Goal: Information Seeking & Learning: Compare options

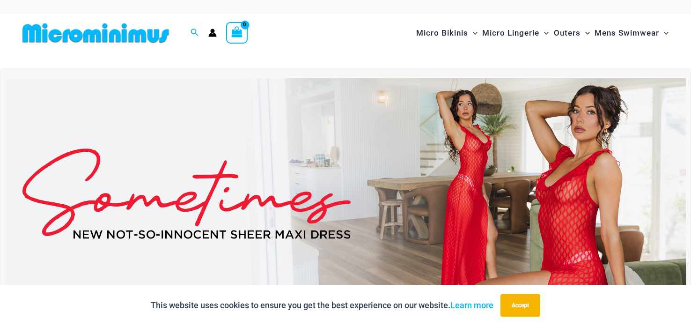
click at [569, 140] on img at bounding box center [345, 193] width 680 height 231
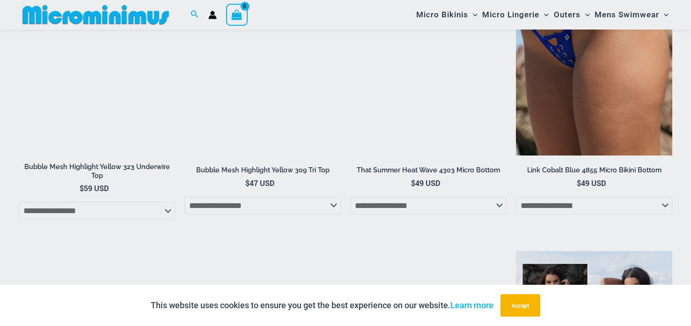
scroll to position [1191, 0]
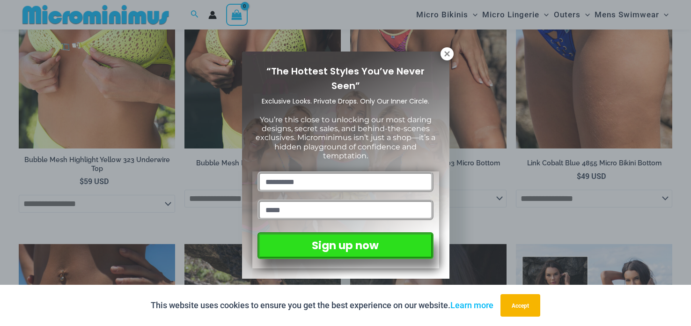
drag, startPoint x: 690, startPoint y: 35, endPoint x: 690, endPoint y: 117, distance: 81.9
click at [690, 119] on html "Skip to content Search for: Search Search No products in the cart. No products …" at bounding box center [345, 302] width 691 height 2986
click at [447, 54] on icon at bounding box center [446, 53] width 5 height 5
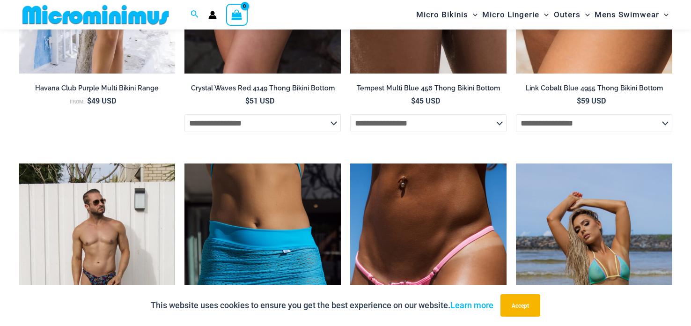
scroll to position [2246, 0]
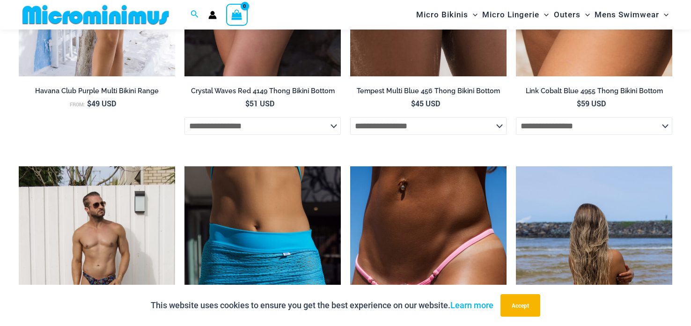
click at [601, 255] on img at bounding box center [594, 283] width 156 height 234
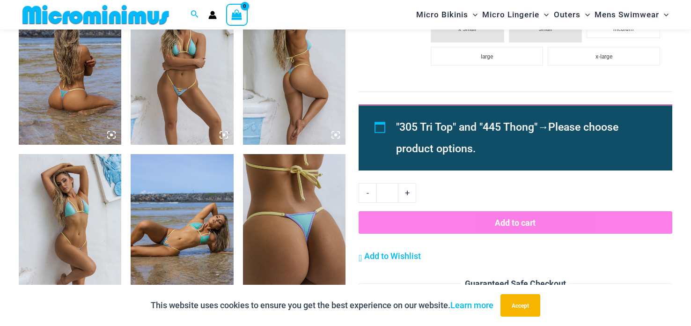
scroll to position [628, 0]
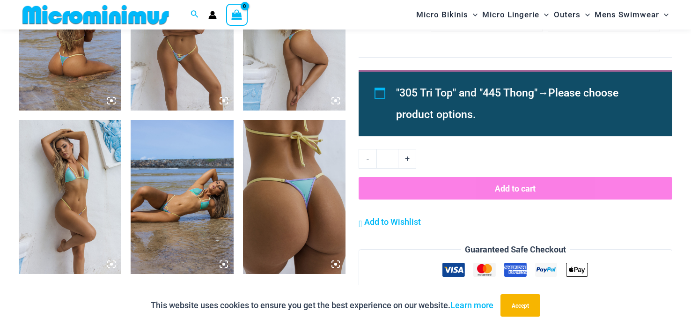
click at [307, 63] on img at bounding box center [294, 33] width 102 height 154
click at [307, 63] on div at bounding box center [346, 163] width 180 height 270
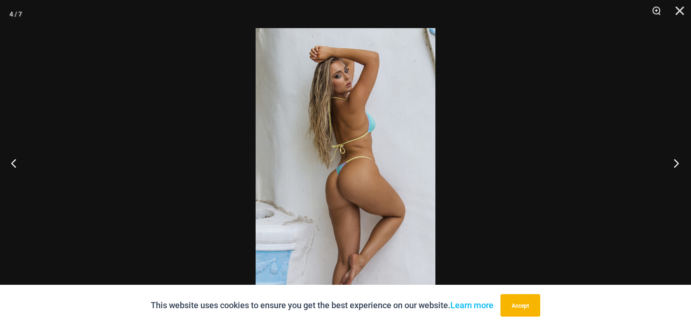
click at [673, 162] on button "Next" at bounding box center [673, 162] width 35 height 47
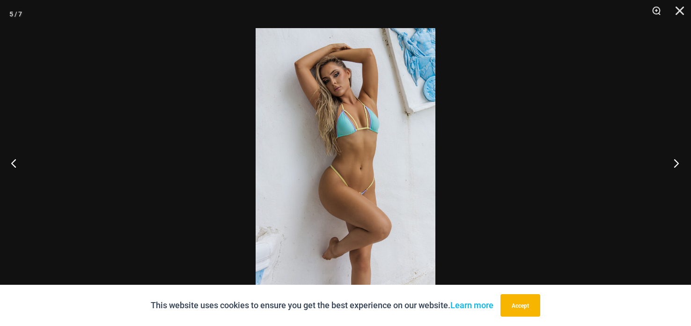
click at [673, 161] on button "Next" at bounding box center [673, 162] width 35 height 47
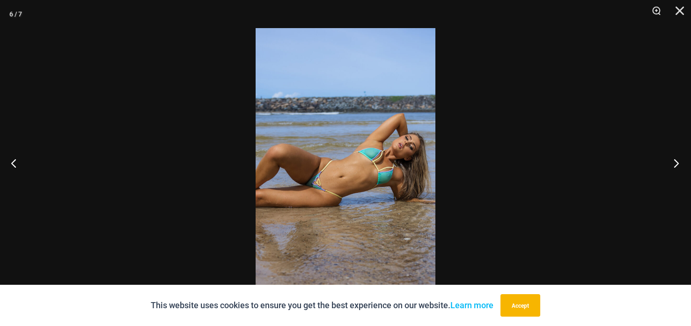
click at [671, 161] on button "Next" at bounding box center [673, 162] width 35 height 47
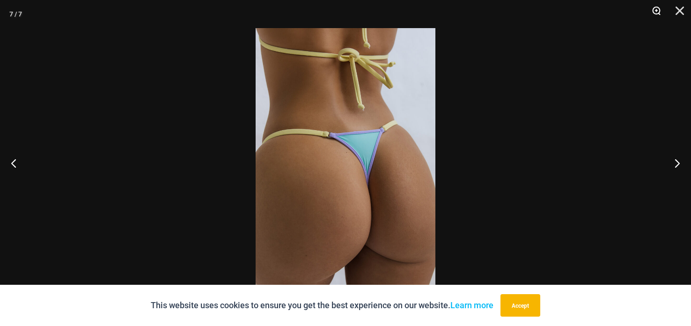
click at [654, 10] on button "Zoom" at bounding box center [652, 14] width 23 height 28
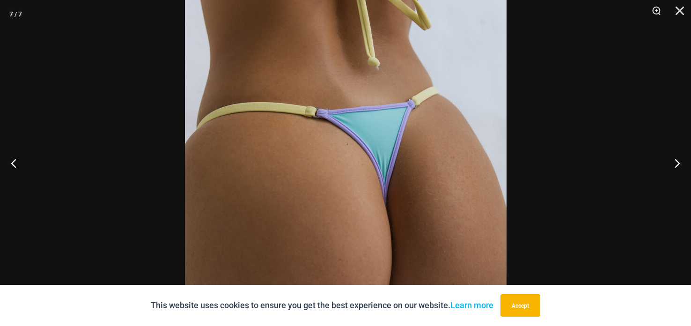
click at [366, 176] on img at bounding box center [346, 163] width 322 height 482
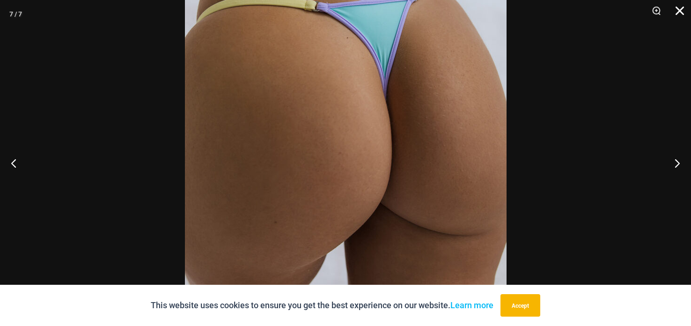
click at [677, 8] on button "Close" at bounding box center [676, 14] width 23 height 28
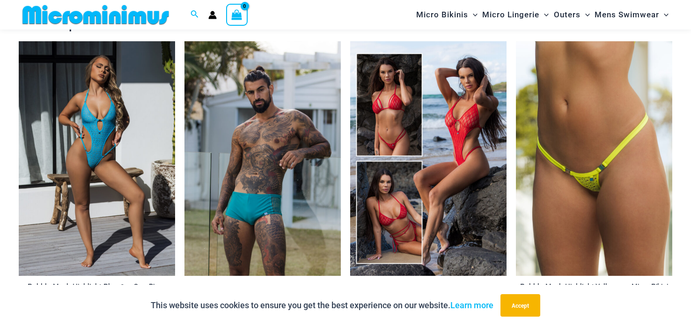
scroll to position [1134, 0]
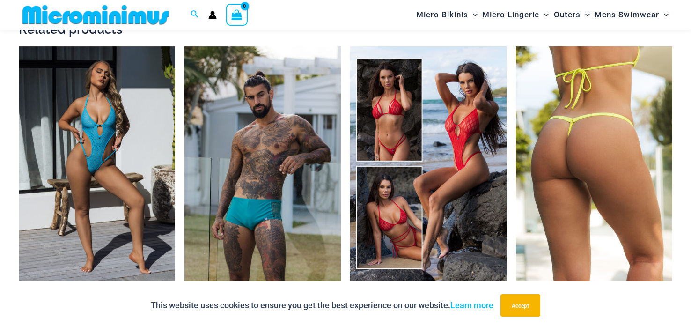
click at [595, 143] on img at bounding box center [594, 163] width 156 height 234
click at [594, 142] on img at bounding box center [594, 163] width 156 height 234
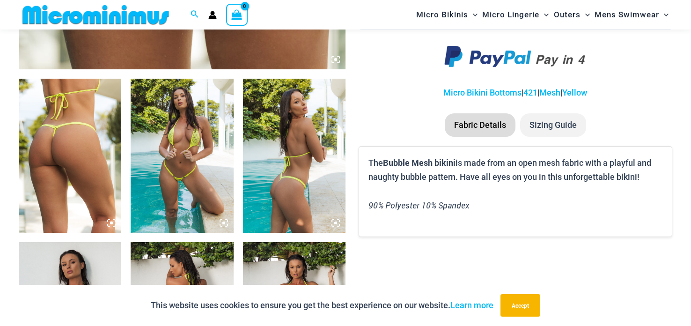
scroll to position [522, 0]
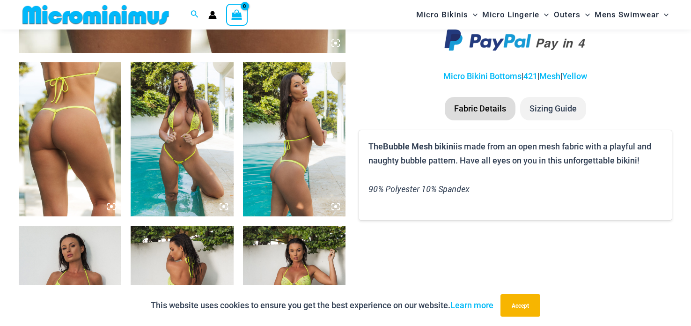
click at [41, 108] on img at bounding box center [70, 139] width 102 height 154
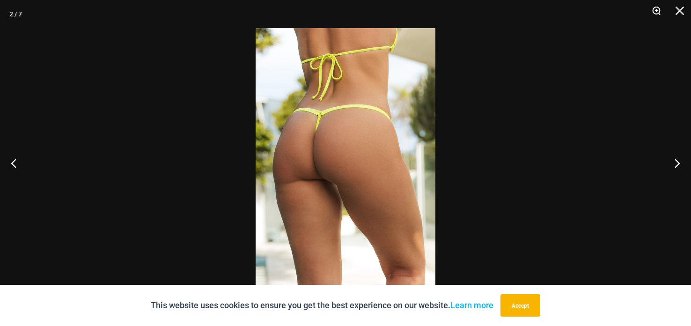
click at [647, 15] on button "Zoom" at bounding box center [652, 14] width 23 height 28
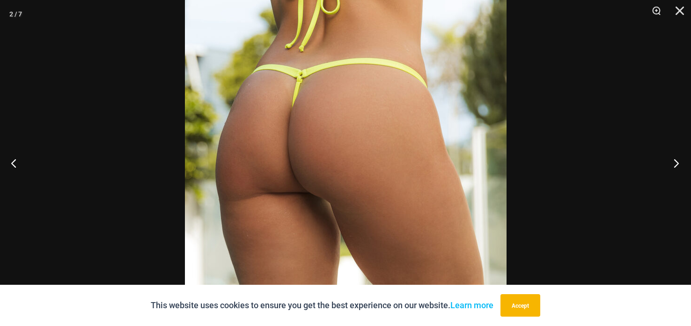
click at [672, 169] on button "Next" at bounding box center [673, 162] width 35 height 47
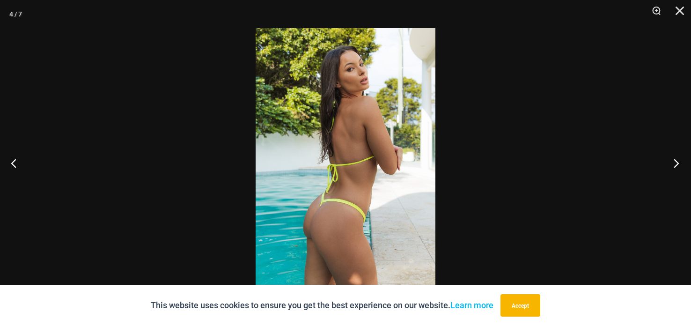
click at [668, 165] on button "Next" at bounding box center [673, 162] width 35 height 47
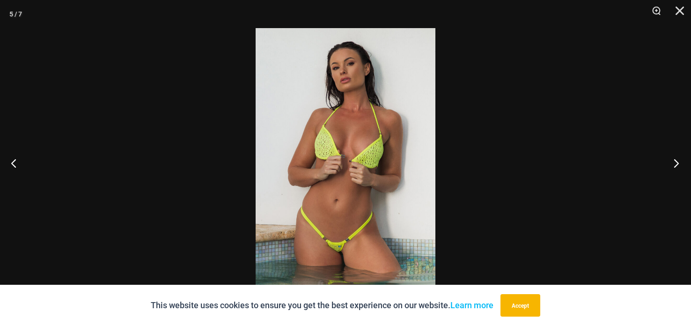
click at [664, 160] on button "Next" at bounding box center [673, 162] width 35 height 47
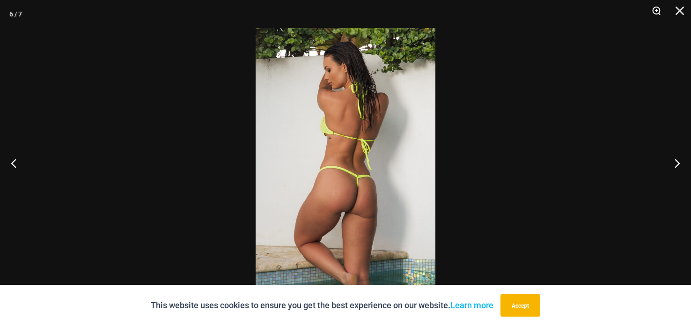
click at [657, 10] on button "Zoom" at bounding box center [652, 14] width 23 height 28
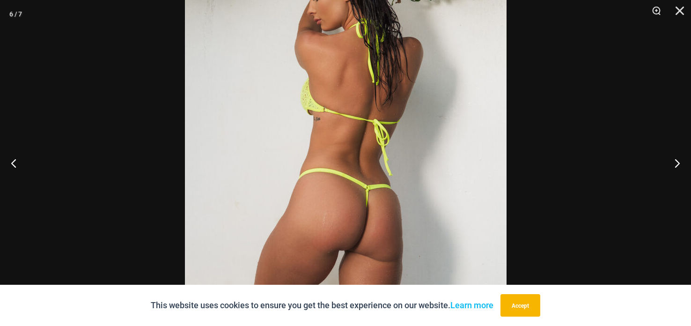
click at [409, 139] on img at bounding box center [346, 163] width 322 height 482
click at [415, 88] on img at bounding box center [346, 163] width 322 height 482
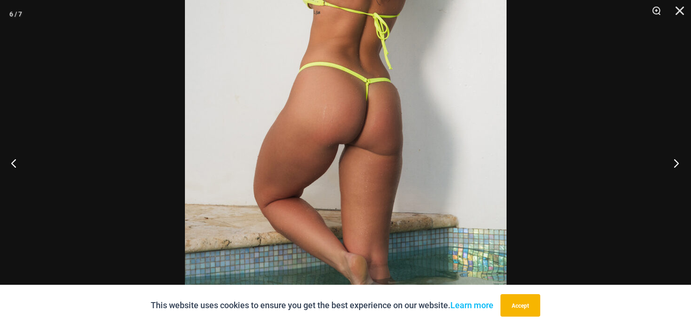
click at [666, 167] on button "Next" at bounding box center [673, 162] width 35 height 47
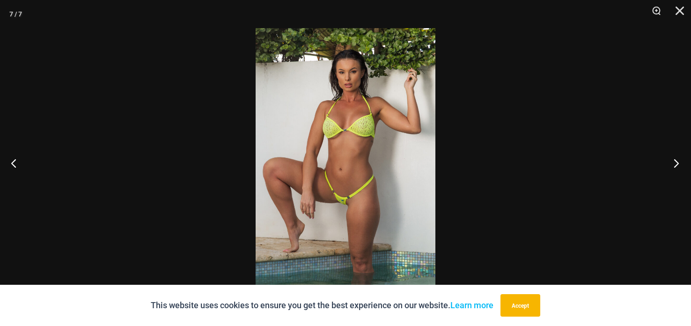
click at [667, 167] on button "Next" at bounding box center [673, 162] width 35 height 47
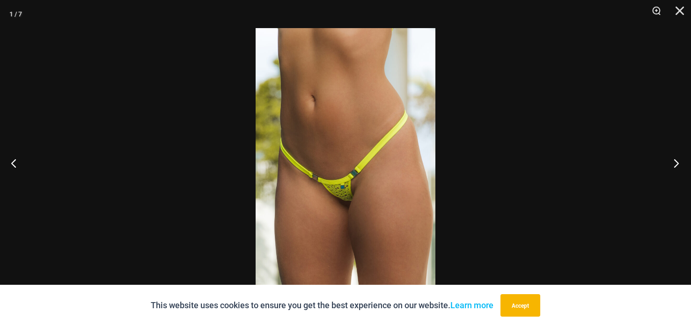
click at [667, 166] on button "Next" at bounding box center [673, 162] width 35 height 47
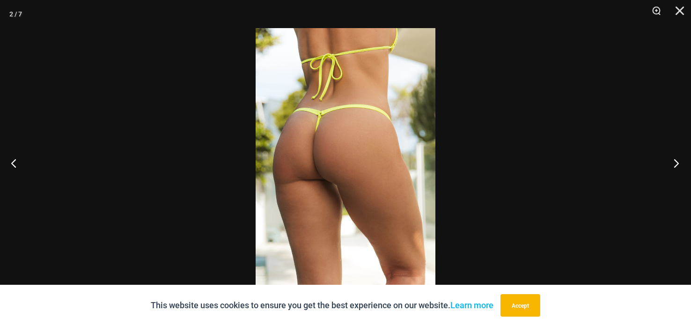
click at [666, 167] on button "Next" at bounding box center [673, 162] width 35 height 47
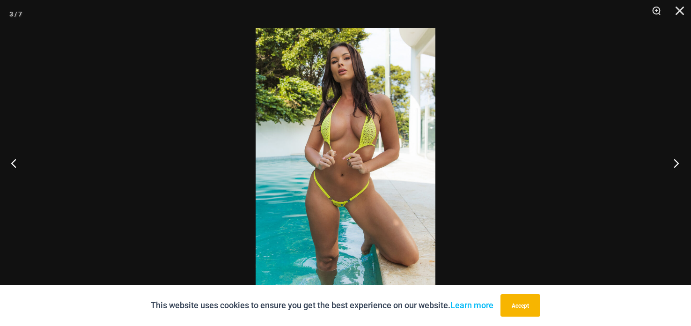
click at [666, 168] on button "Next" at bounding box center [673, 162] width 35 height 47
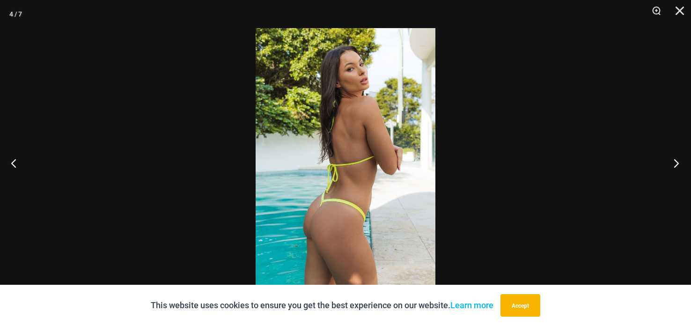
click at [667, 168] on button "Next" at bounding box center [673, 162] width 35 height 47
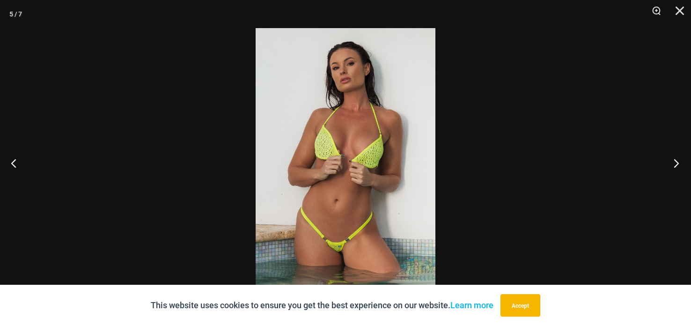
click at [668, 168] on button "Next" at bounding box center [673, 162] width 35 height 47
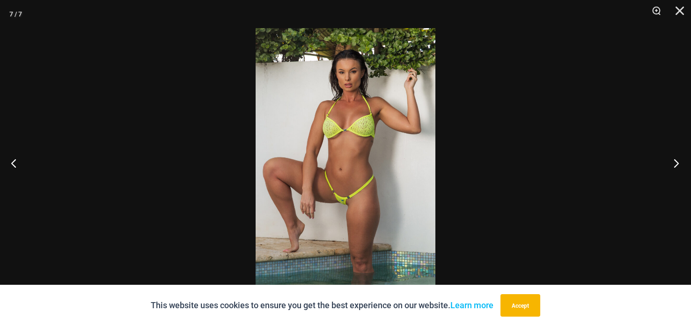
click at [668, 168] on button "Next" at bounding box center [673, 162] width 35 height 47
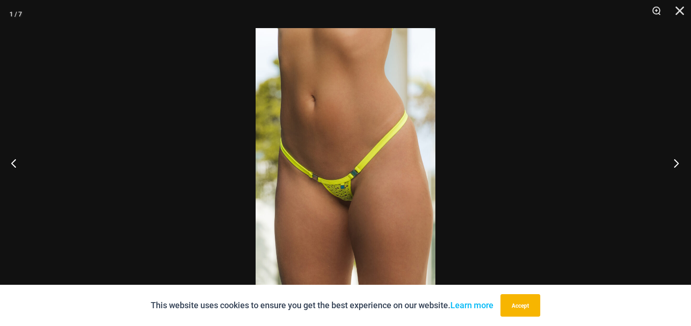
click at [668, 169] on button "Next" at bounding box center [673, 162] width 35 height 47
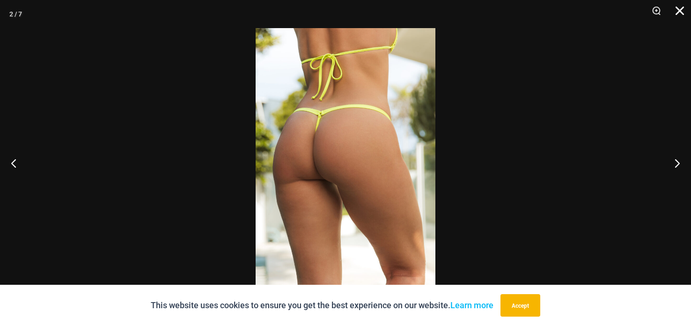
click at [678, 11] on button "Close" at bounding box center [676, 14] width 23 height 28
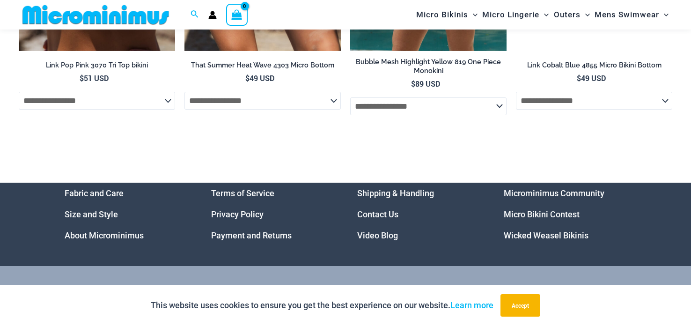
scroll to position [3251, 0]
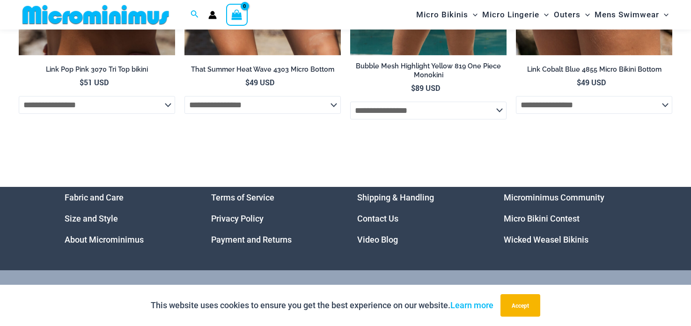
click at [555, 244] on link "Wicked Weasel Bikinis" at bounding box center [546, 239] width 85 height 10
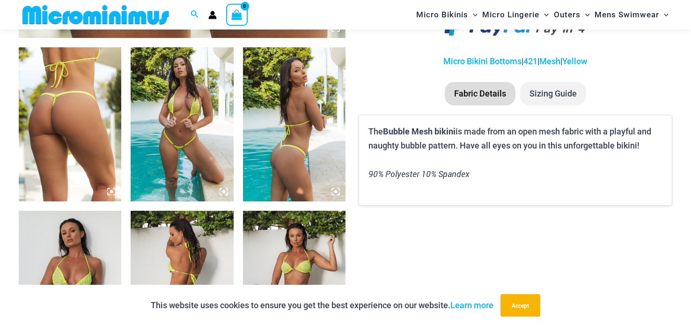
scroll to position [554, 0]
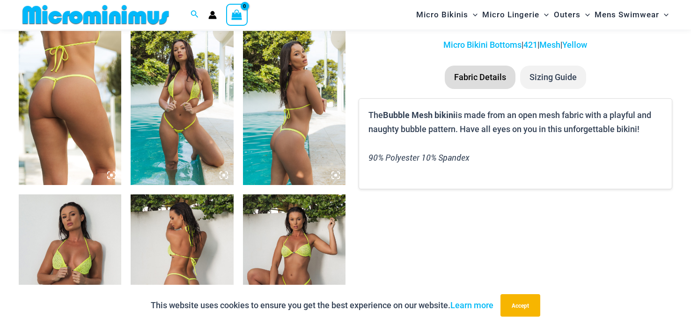
click at [51, 143] on img at bounding box center [70, 108] width 102 height 154
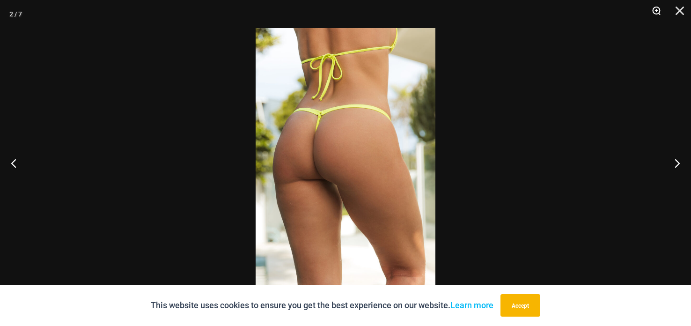
click at [651, 12] on button "Zoom" at bounding box center [652, 14] width 23 height 28
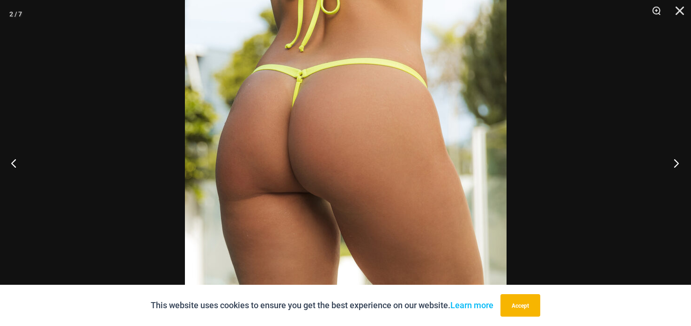
click at [677, 167] on button "Next" at bounding box center [673, 162] width 35 height 47
click at [677, 163] on button "Next" at bounding box center [673, 162] width 35 height 47
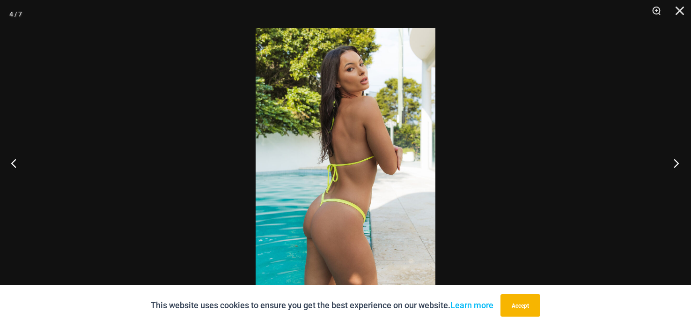
click at [676, 162] on button "Next" at bounding box center [673, 162] width 35 height 47
click at [676, 161] on button "Next" at bounding box center [673, 162] width 35 height 47
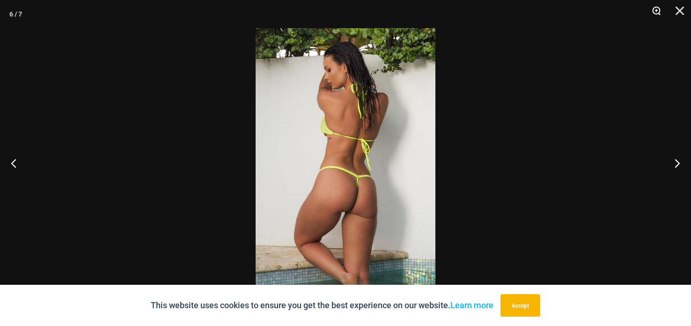
click at [650, 10] on button "Zoom" at bounding box center [652, 14] width 23 height 28
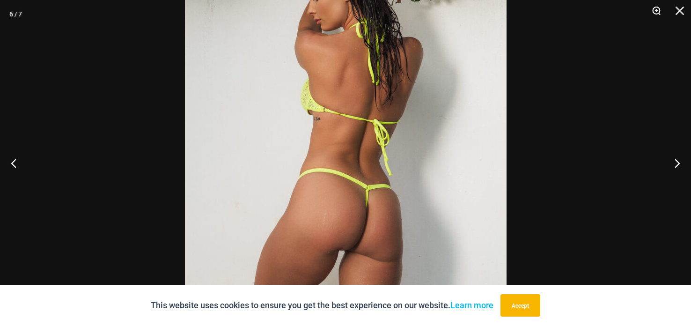
click at [650, 10] on button "Zoom" at bounding box center [652, 14] width 23 height 28
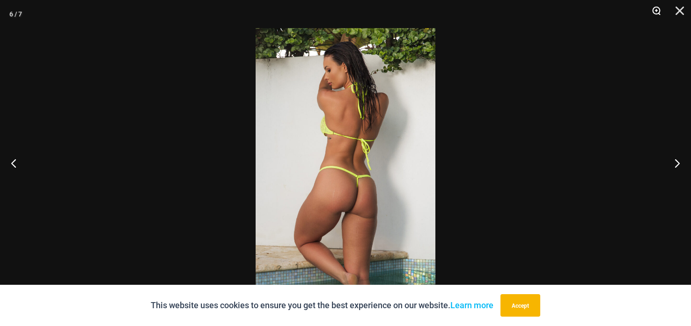
click at [643, 20] on div "6 / 7" at bounding box center [345, 163] width 691 height 326
click at [644, 17] on button "Zoom" at bounding box center [652, 14] width 23 height 28
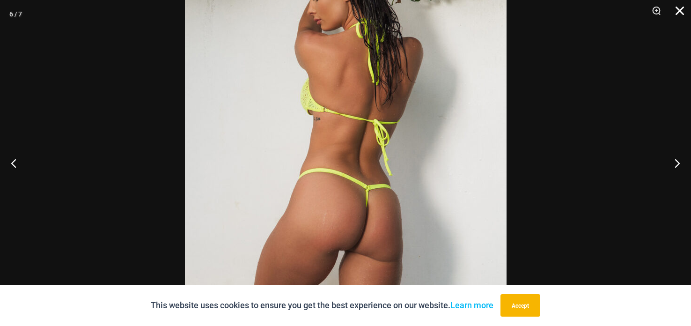
click at [683, 11] on button "Close" at bounding box center [676, 14] width 23 height 28
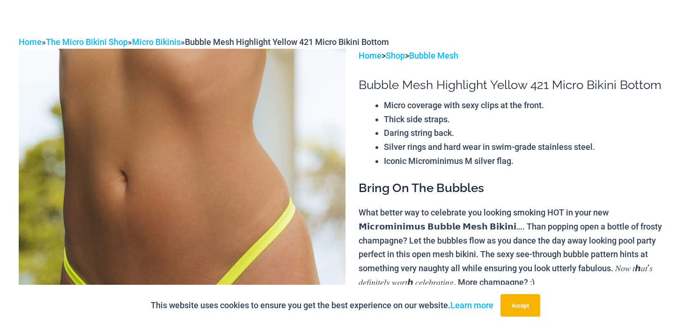
scroll to position [0, 0]
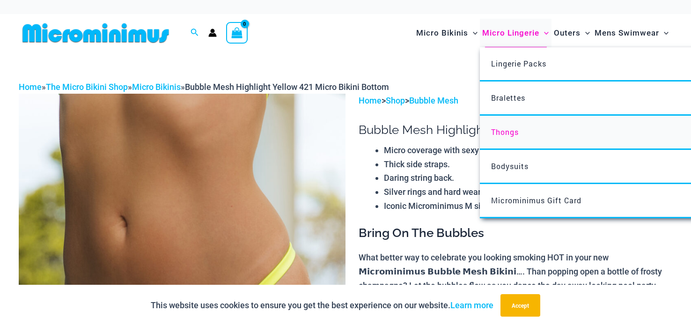
click at [520, 128] on link "Thongs" at bounding box center [619, 133] width 278 height 34
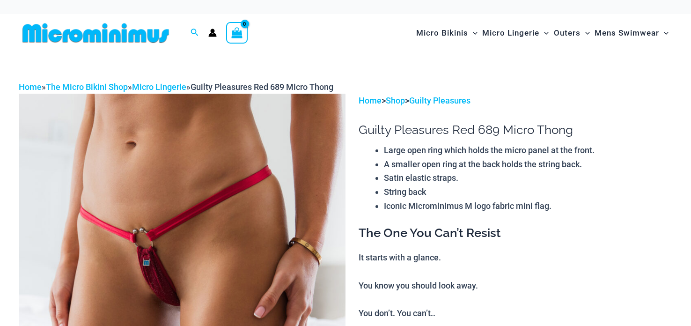
drag, startPoint x: 163, startPoint y: 153, endPoint x: 264, endPoint y: 143, distance: 101.5
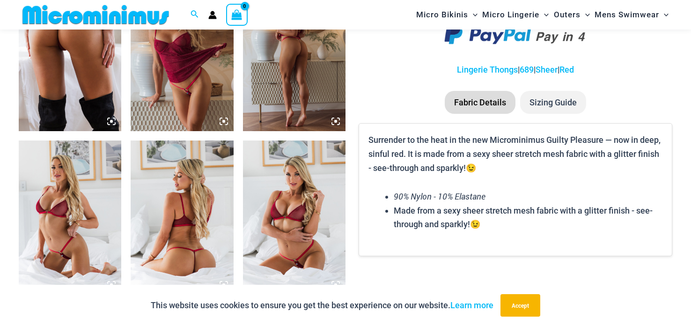
scroll to position [596, 0]
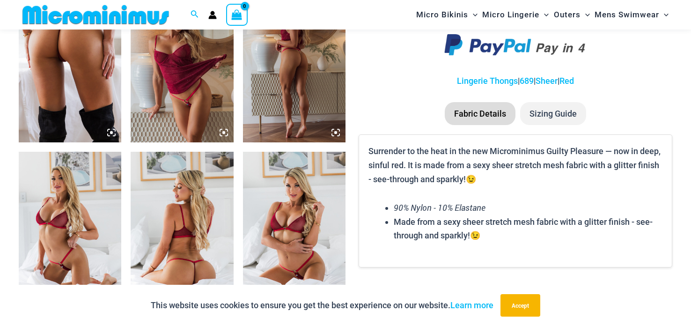
click at [294, 89] on img at bounding box center [294, 65] width 102 height 154
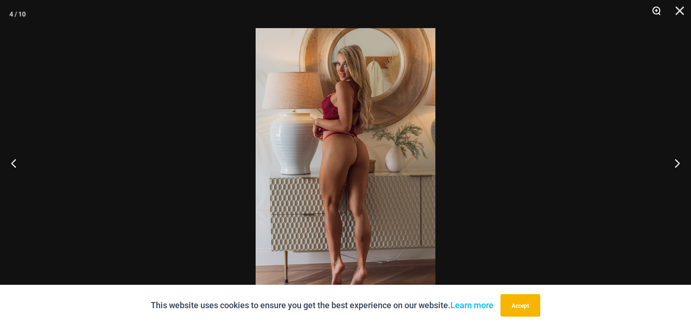
click at [656, 15] on button "Zoom" at bounding box center [652, 14] width 23 height 28
click at [656, 14] on button "Zoom" at bounding box center [652, 14] width 23 height 28
click at [655, 15] on button "Zoom" at bounding box center [652, 14] width 23 height 28
click at [651, 13] on button "Zoom" at bounding box center [652, 14] width 23 height 28
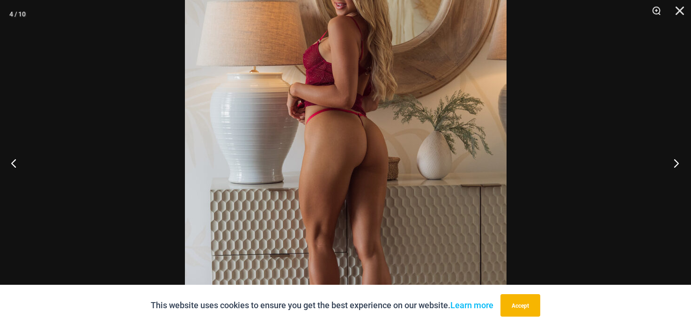
click at [669, 168] on button "Next" at bounding box center [673, 162] width 35 height 47
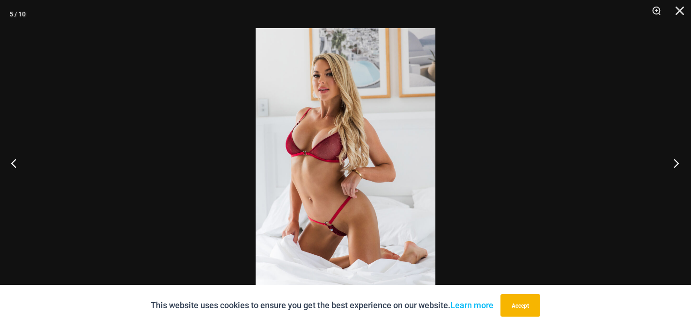
click at [668, 167] on button "Next" at bounding box center [673, 162] width 35 height 47
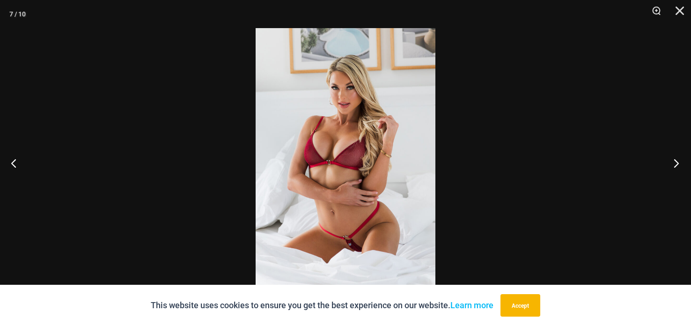
click at [664, 161] on button "Next" at bounding box center [673, 162] width 35 height 47
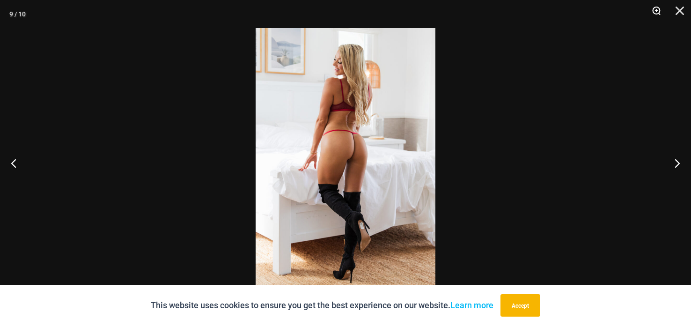
click at [652, 13] on button "Zoom" at bounding box center [652, 14] width 23 height 28
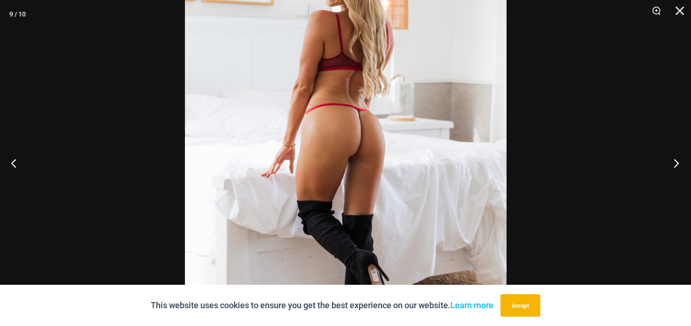
click at [673, 163] on button "Next" at bounding box center [673, 162] width 35 height 47
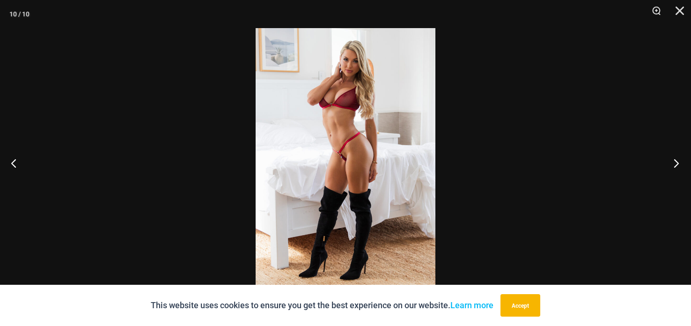
click at [672, 161] on button "Next" at bounding box center [673, 162] width 35 height 47
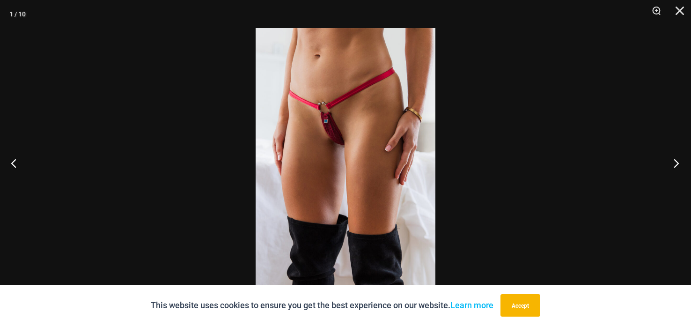
click at [667, 158] on button "Next" at bounding box center [673, 162] width 35 height 47
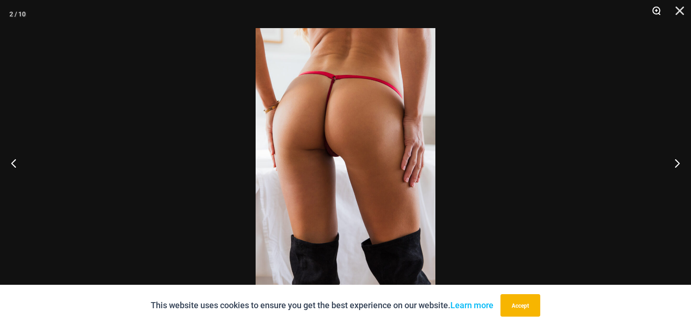
click at [656, 15] on button "Zoom" at bounding box center [652, 14] width 23 height 28
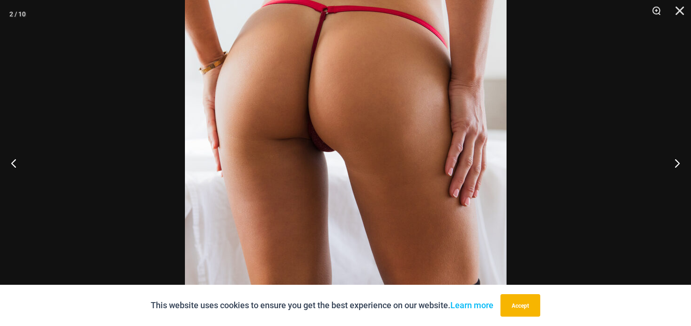
click at [396, 161] on img at bounding box center [346, 163] width 322 height 482
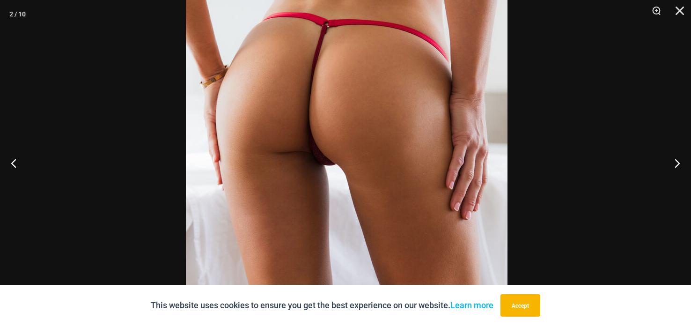
click at [415, 204] on img at bounding box center [347, 176] width 322 height 482
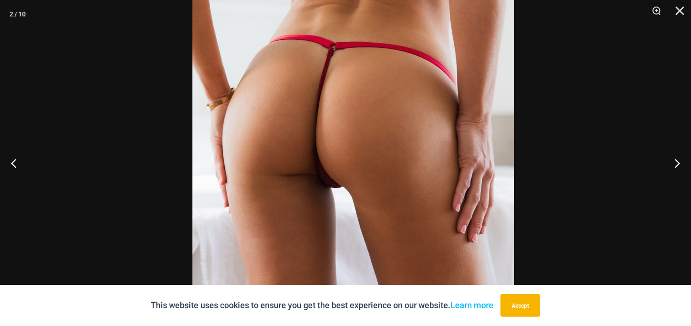
click at [434, 220] on img at bounding box center [353, 199] width 322 height 482
click at [441, 221] on img at bounding box center [353, 199] width 322 height 482
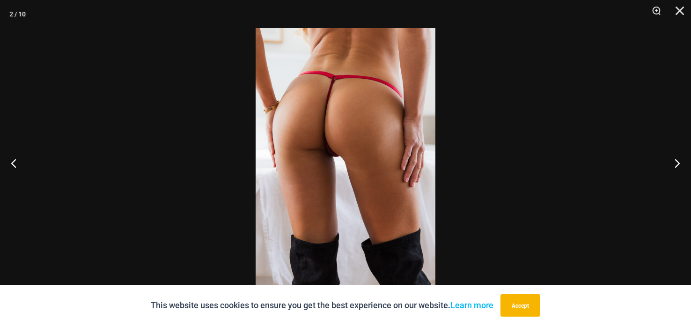
click at [402, 146] on img at bounding box center [346, 163] width 180 height 270
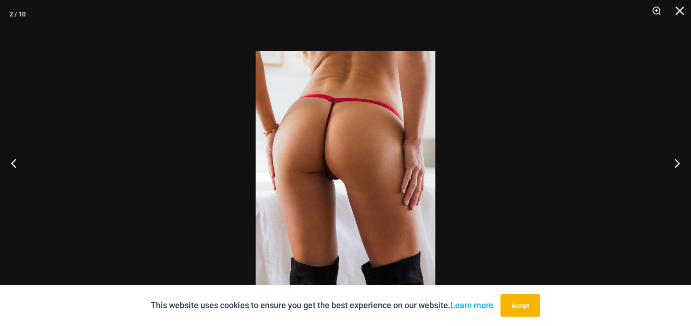
click at [399, 193] on img at bounding box center [346, 186] width 180 height 270
click at [398, 201] on img at bounding box center [346, 186] width 180 height 270
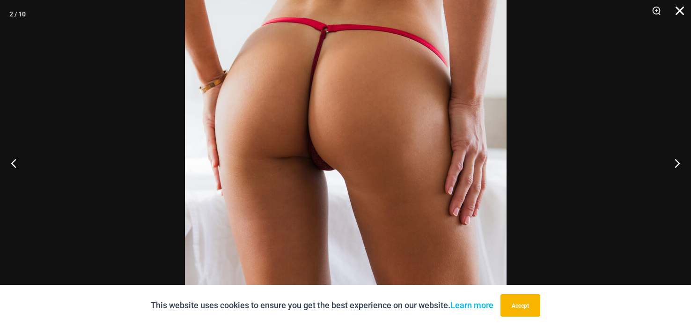
click at [679, 14] on button "Close" at bounding box center [676, 14] width 23 height 28
click at [679, 13] on button "Close" at bounding box center [676, 14] width 23 height 28
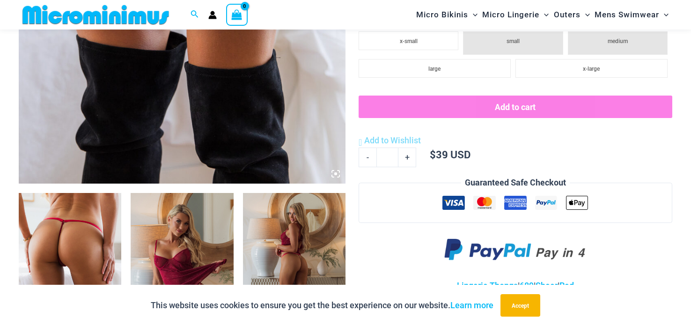
scroll to position [362, 0]
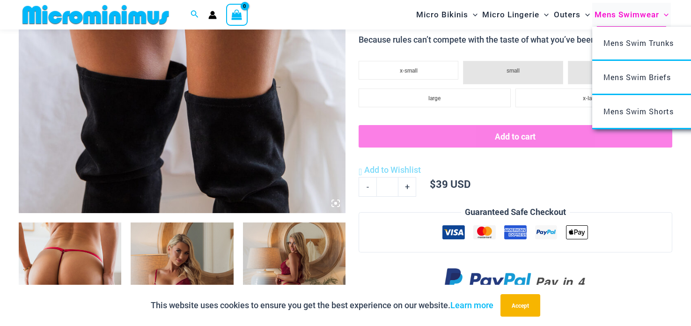
click at [639, 22] on span "Mens Swimwear" at bounding box center [626, 15] width 65 height 24
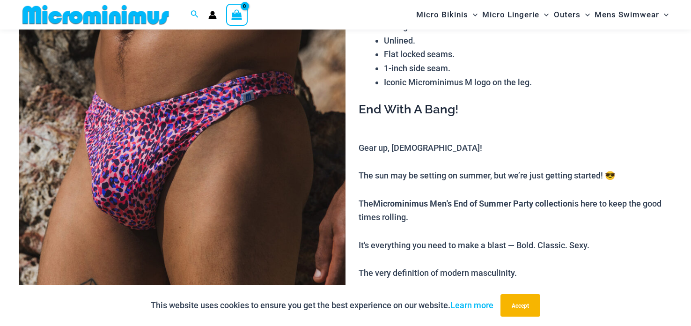
scroll to position [101, 0]
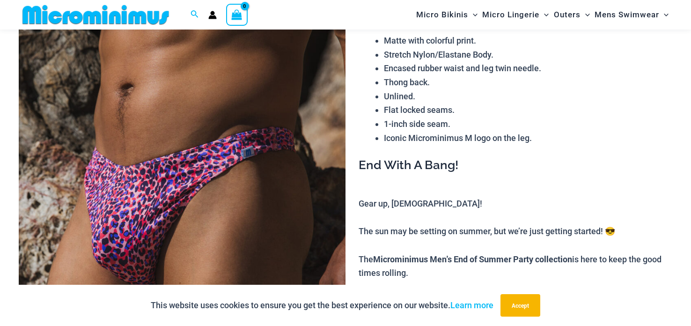
click at [124, 197] on img at bounding box center [182, 229] width 327 height 490
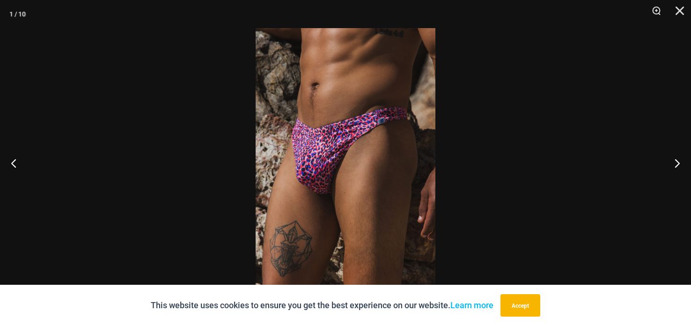
click at [359, 117] on img at bounding box center [346, 163] width 180 height 270
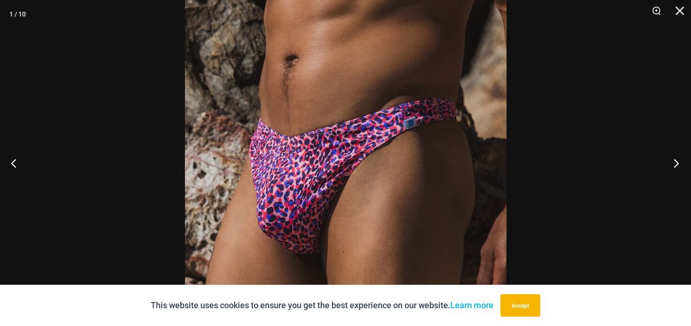
click at [679, 163] on button "Next" at bounding box center [673, 162] width 35 height 47
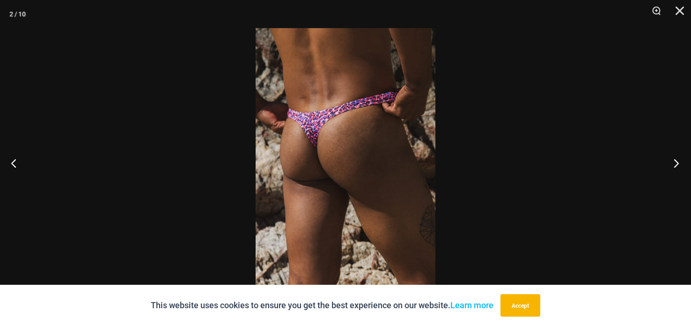
click at [674, 164] on button "Next" at bounding box center [673, 162] width 35 height 47
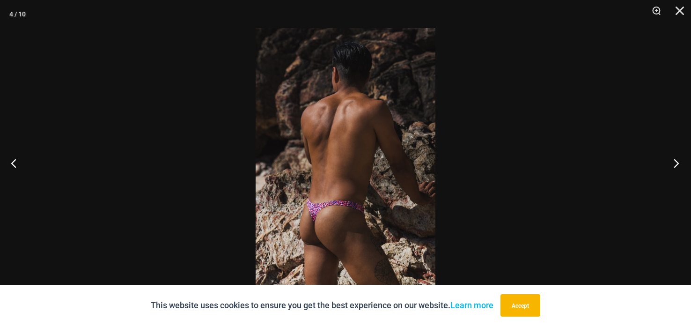
click at [667, 165] on button "Next" at bounding box center [673, 162] width 35 height 47
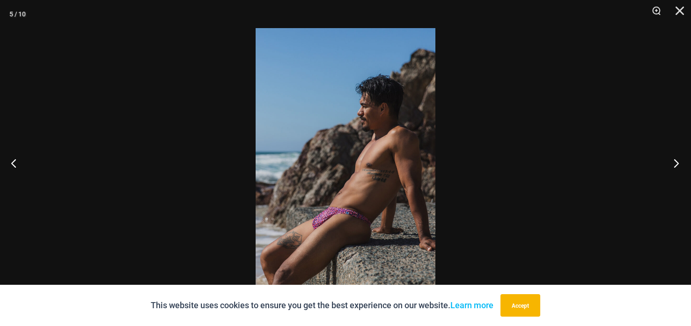
click at [667, 165] on button "Next" at bounding box center [673, 162] width 35 height 47
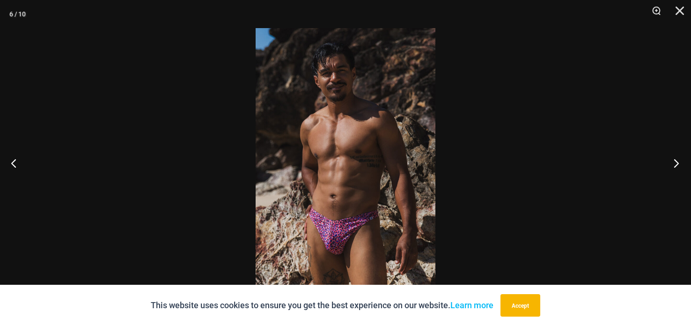
click at [663, 165] on button "Next" at bounding box center [673, 162] width 35 height 47
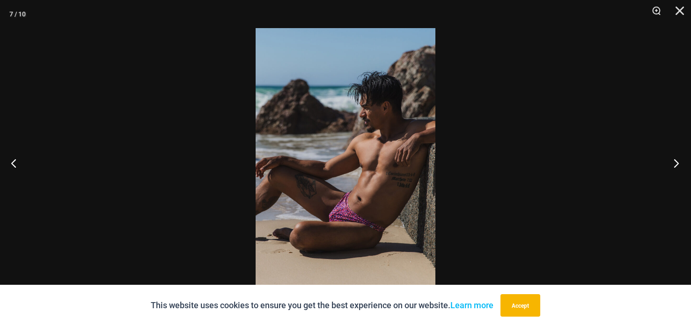
click at [659, 165] on button "Next" at bounding box center [673, 162] width 35 height 47
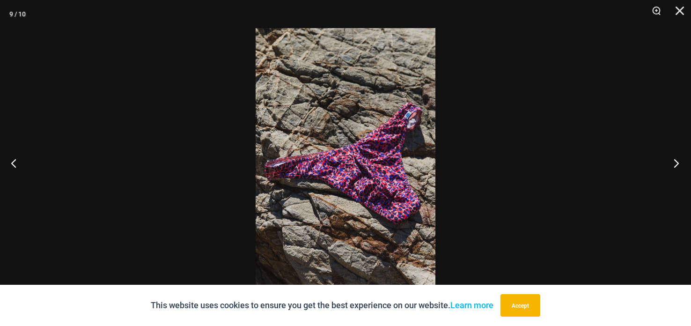
click at [656, 164] on button "Next" at bounding box center [673, 162] width 35 height 47
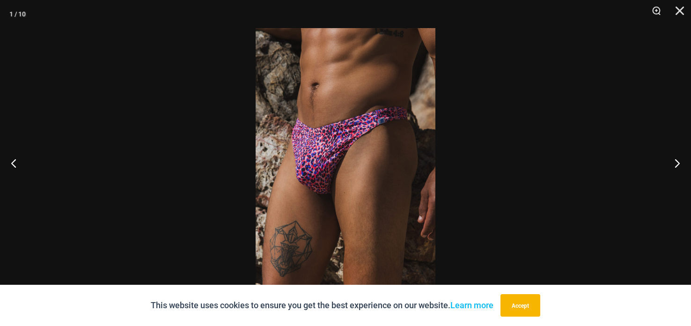
click at [654, 165] on div at bounding box center [345, 163] width 691 height 326
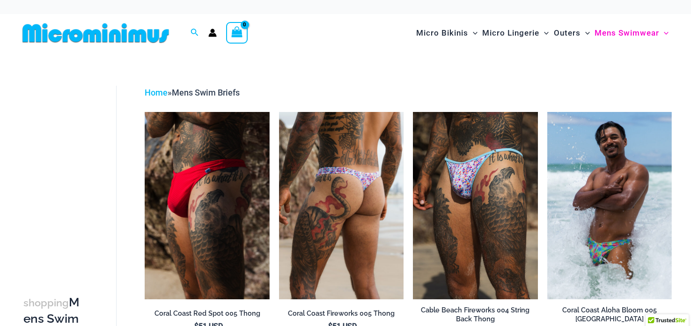
click at [313, 175] on img at bounding box center [341, 205] width 124 height 187
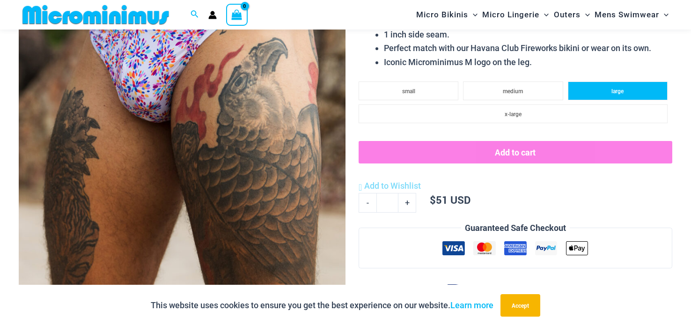
scroll to position [219, 0]
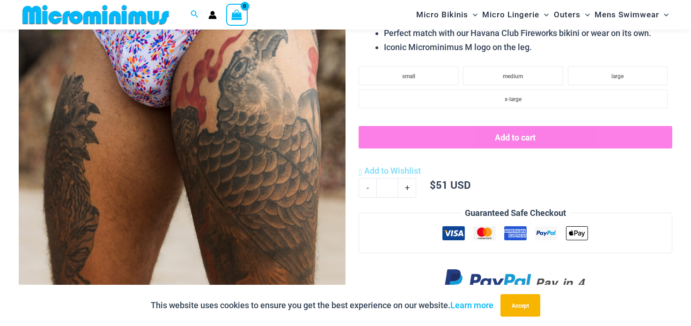
click at [250, 160] on img at bounding box center [182, 111] width 327 height 490
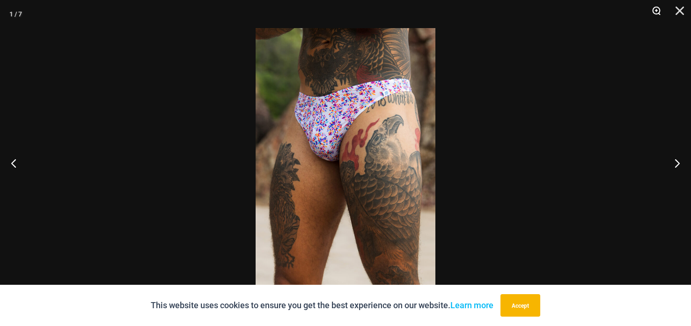
click at [649, 13] on button "Zoom" at bounding box center [652, 14] width 23 height 28
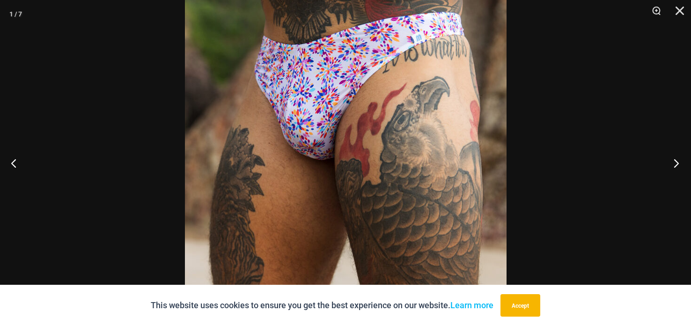
click at [673, 162] on button "Next" at bounding box center [673, 162] width 35 height 47
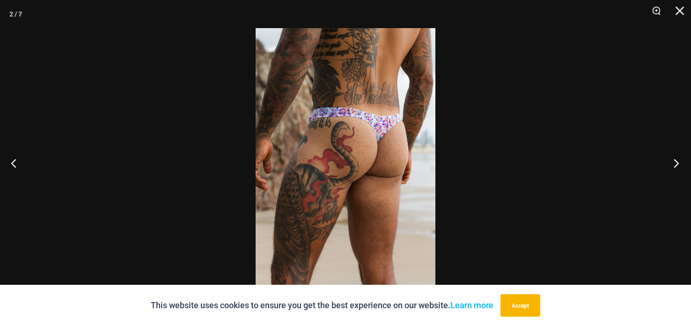
click at [673, 161] on button "Next" at bounding box center [673, 162] width 35 height 47
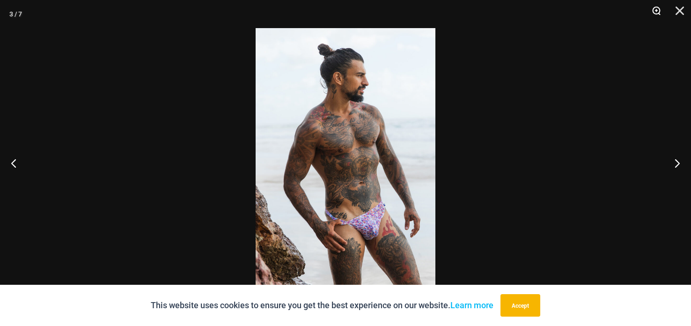
click at [654, 14] on button "Zoom" at bounding box center [652, 14] width 23 height 28
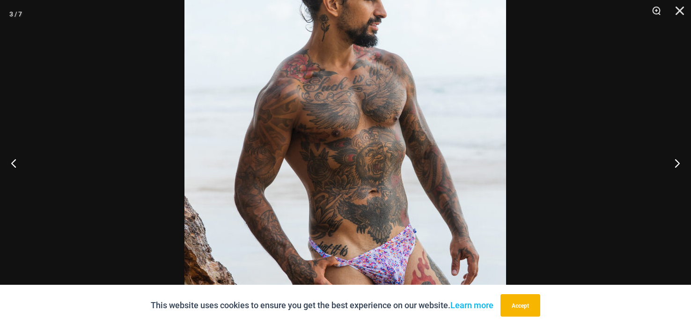
click at [326, 218] on img at bounding box center [345, 156] width 322 height 482
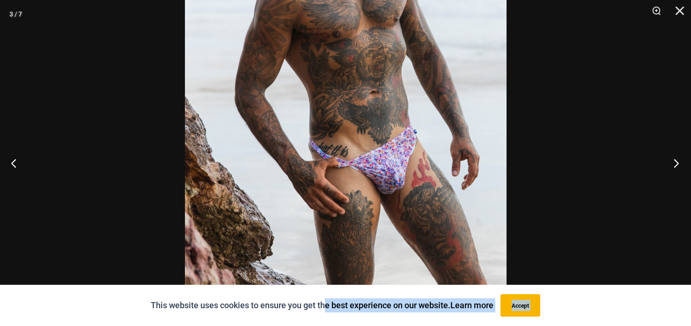
click at [670, 163] on button "Next" at bounding box center [673, 162] width 35 height 47
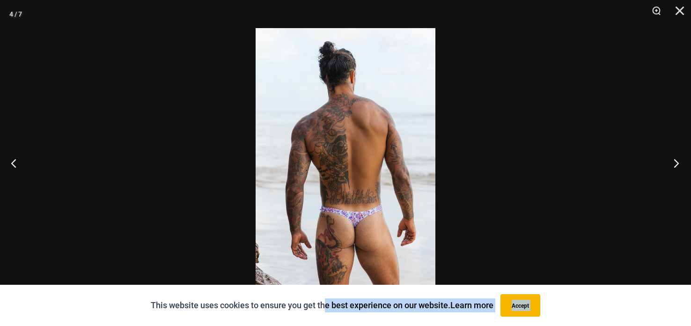
click at [670, 163] on button "Next" at bounding box center [673, 162] width 35 height 47
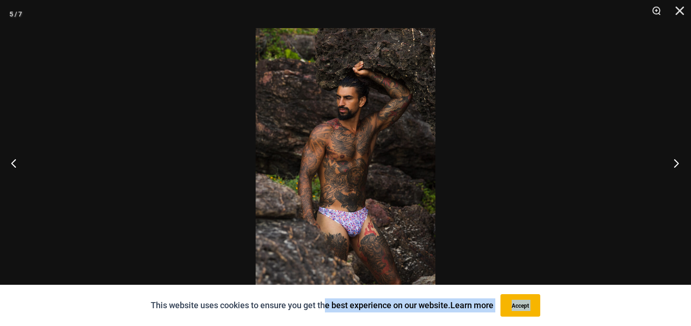
click at [668, 161] on button "Next" at bounding box center [673, 162] width 35 height 47
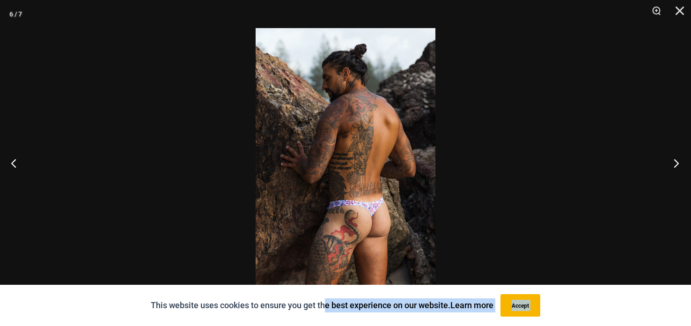
click at [665, 157] on button "Next" at bounding box center [673, 162] width 35 height 47
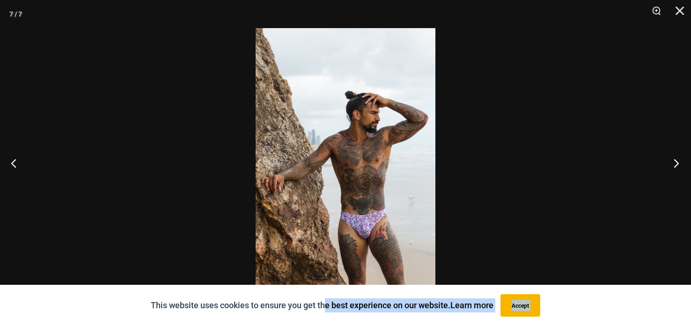
click at [665, 157] on button "Next" at bounding box center [673, 162] width 35 height 47
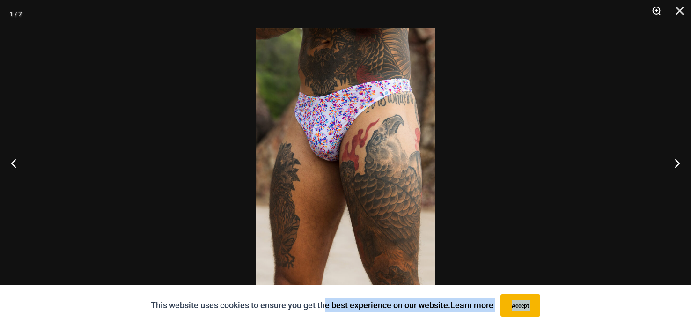
click at [661, 15] on button "Zoom" at bounding box center [652, 14] width 23 height 28
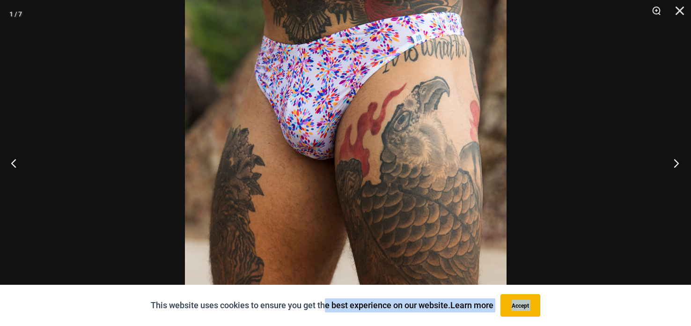
click at [671, 161] on button "Next" at bounding box center [673, 162] width 35 height 47
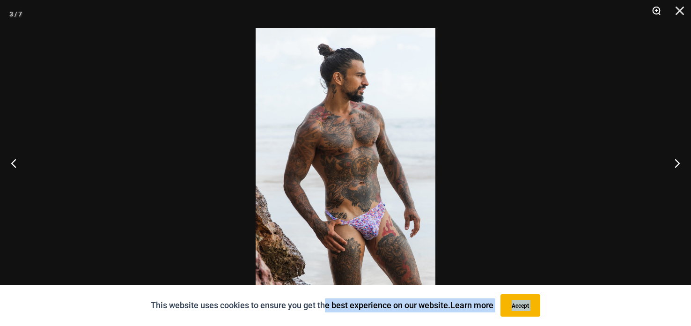
click at [653, 15] on button "Zoom" at bounding box center [652, 14] width 23 height 28
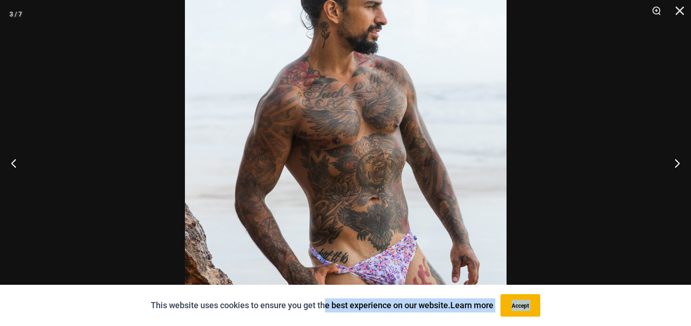
click at [472, 173] on img at bounding box center [346, 163] width 322 height 482
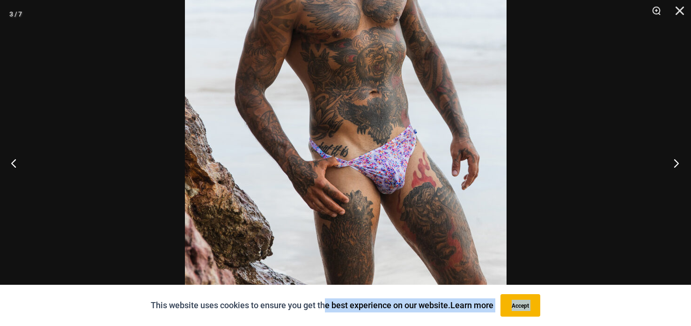
click at [670, 162] on button "Next" at bounding box center [673, 162] width 35 height 47
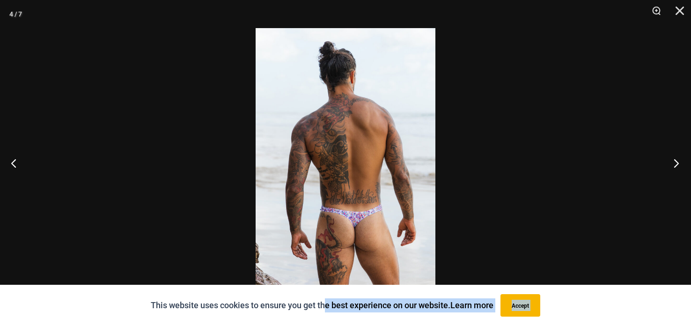
click at [670, 162] on button "Next" at bounding box center [673, 162] width 35 height 47
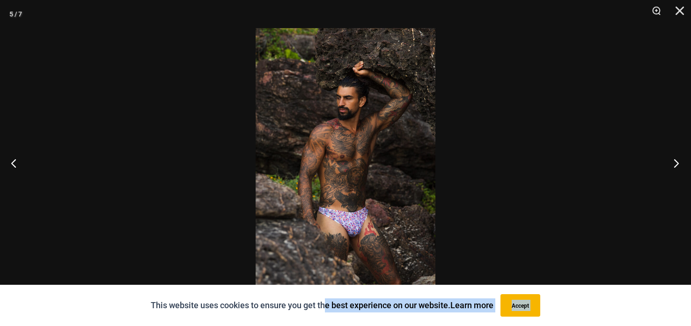
click at [670, 162] on button "Next" at bounding box center [673, 162] width 35 height 47
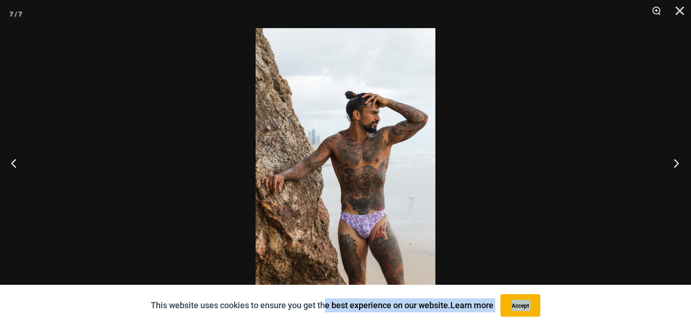
click at [670, 162] on button "Next" at bounding box center [673, 162] width 35 height 47
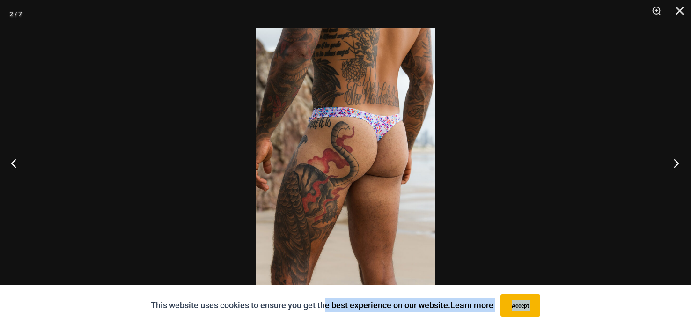
click at [670, 161] on button "Next" at bounding box center [673, 162] width 35 height 47
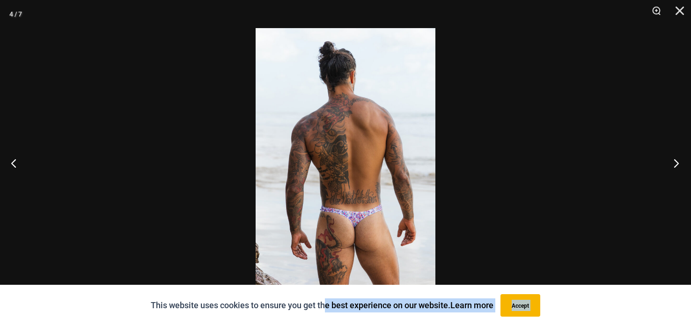
click at [669, 159] on button "Next" at bounding box center [673, 162] width 35 height 47
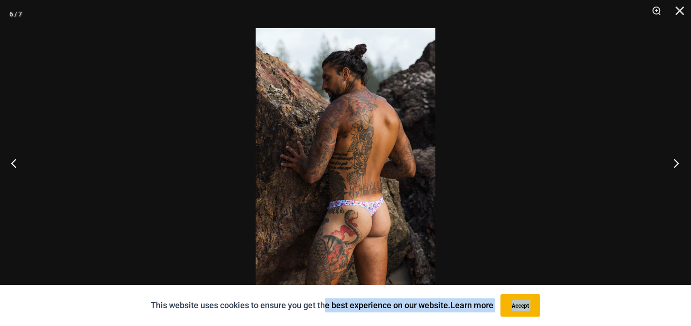
click at [666, 158] on button "Next" at bounding box center [673, 162] width 35 height 47
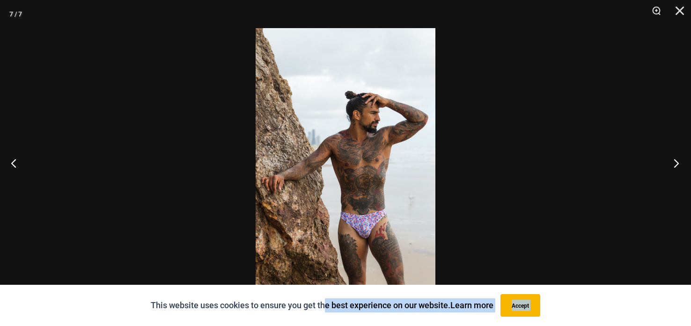
click at [666, 158] on button "Next" at bounding box center [673, 162] width 35 height 47
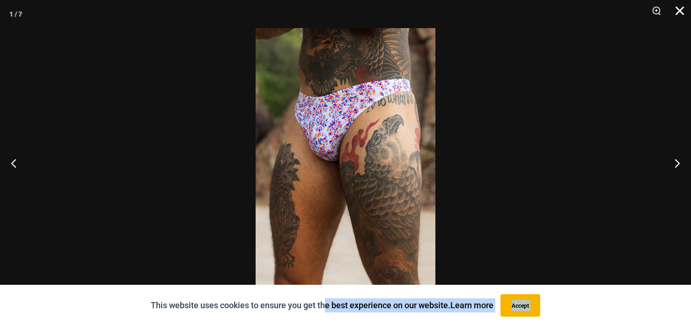
click at [680, 13] on button "Close" at bounding box center [676, 14] width 23 height 28
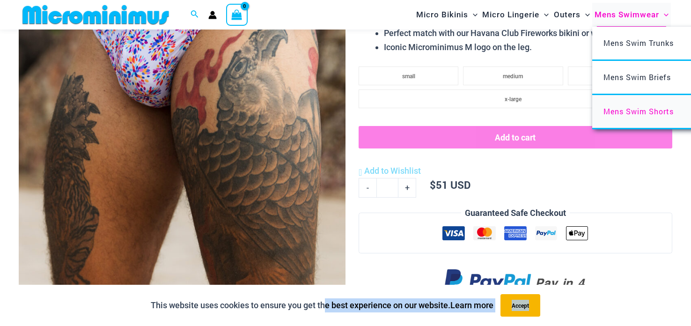
click at [625, 106] on span "Mens Swim Shorts" at bounding box center [638, 111] width 70 height 10
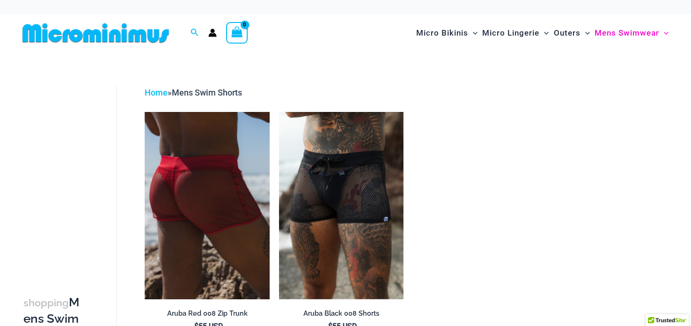
click at [225, 216] on img at bounding box center [207, 205] width 124 height 187
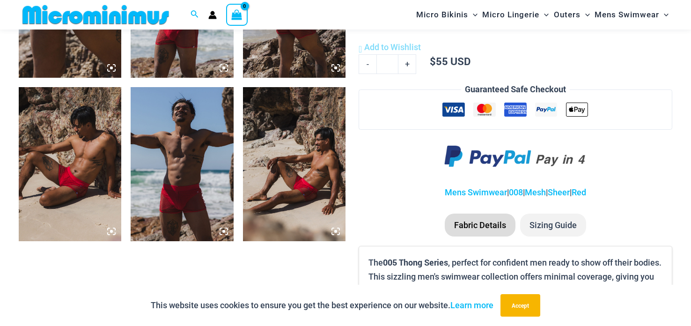
scroll to position [665, 0]
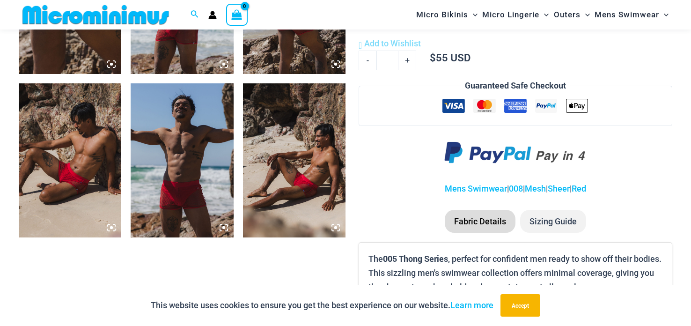
drag, startPoint x: 683, startPoint y: 78, endPoint x: 690, endPoint y: 84, distance: 9.6
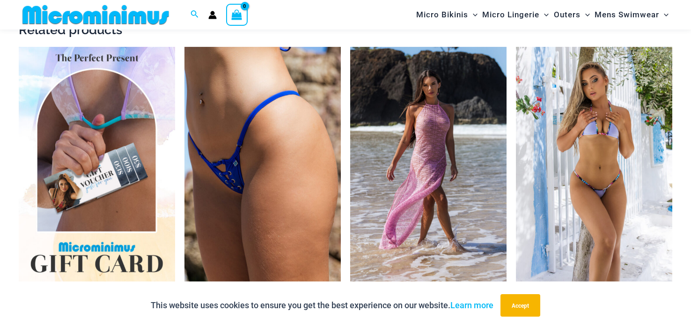
scroll to position [1461, 0]
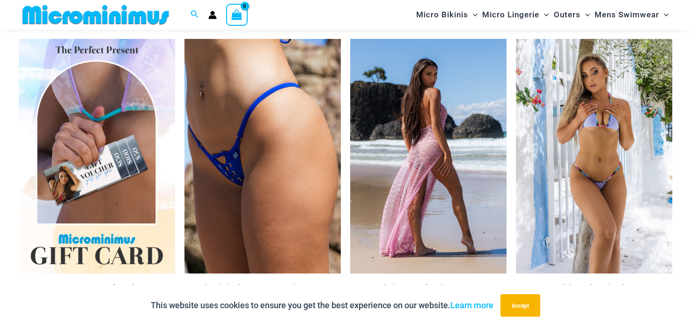
click at [429, 146] on img at bounding box center [428, 156] width 156 height 234
click at [428, 146] on img at bounding box center [428, 156] width 156 height 234
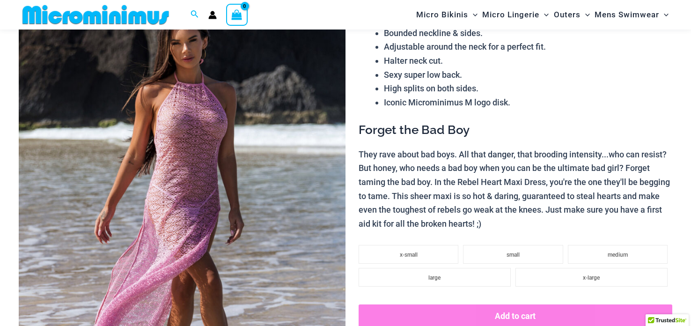
scroll to position [176, 0]
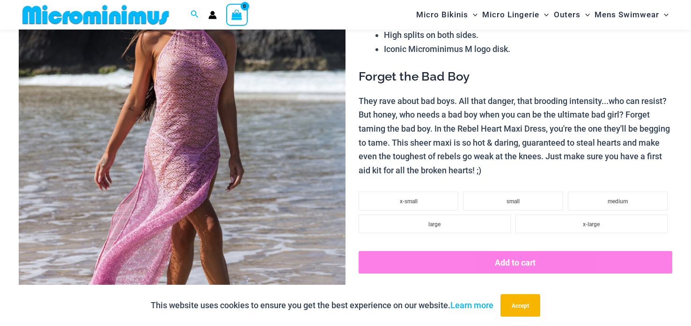
click at [234, 145] on img at bounding box center [182, 154] width 327 height 490
click at [234, 144] on div at bounding box center [345, 163] width 691 height 326
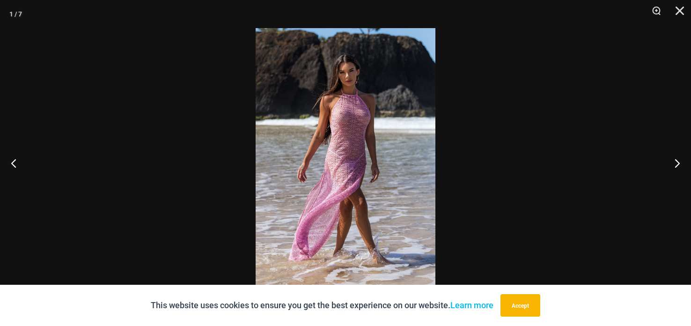
click at [234, 144] on div at bounding box center [345, 163] width 691 height 326
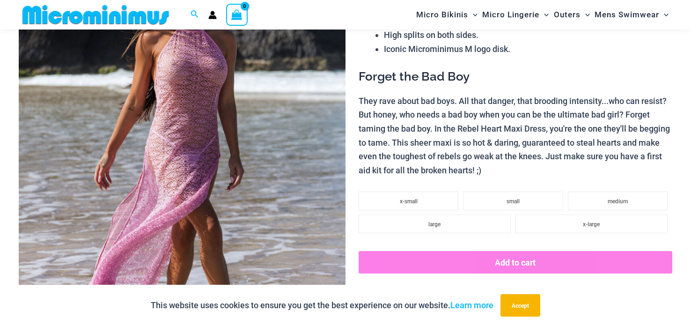
click at [201, 143] on img at bounding box center [182, 154] width 327 height 490
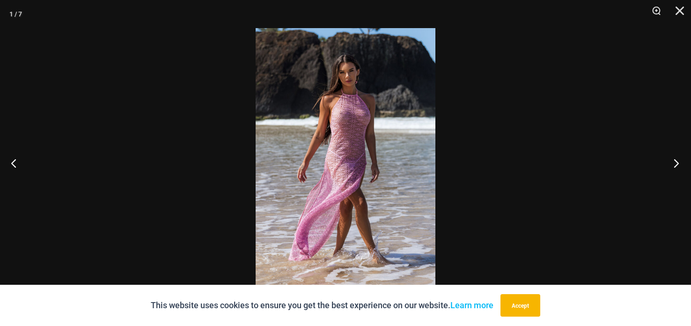
click at [668, 164] on button "Next" at bounding box center [673, 162] width 35 height 47
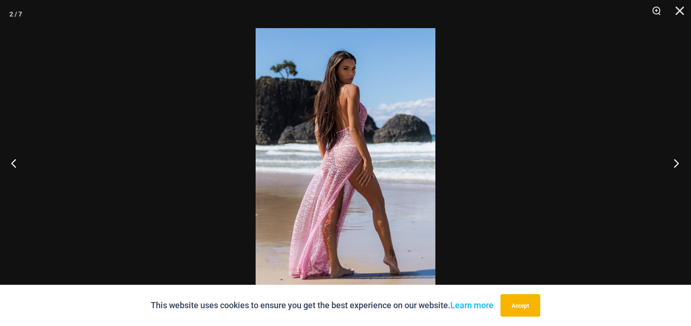
click at [667, 160] on button "Next" at bounding box center [673, 162] width 35 height 47
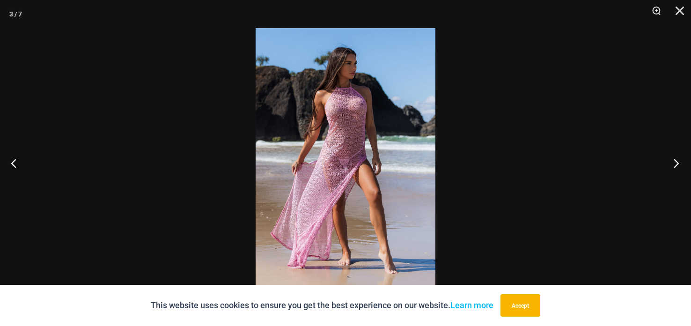
click at [664, 156] on button "Next" at bounding box center [673, 162] width 35 height 47
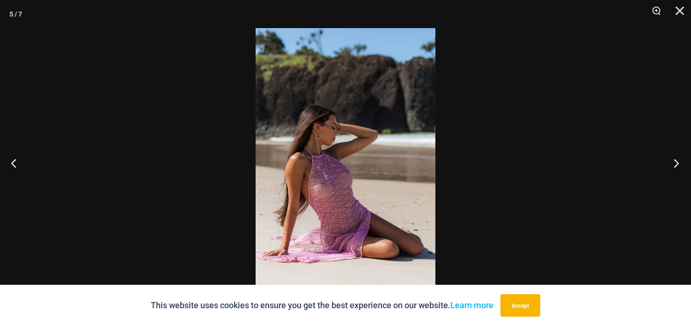
click at [658, 154] on button "Next" at bounding box center [673, 162] width 35 height 47
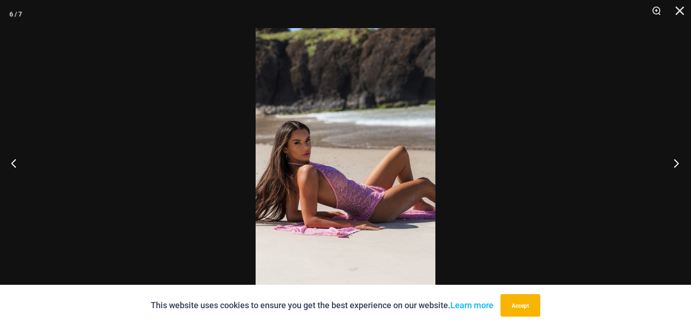
click at [665, 154] on button "Next" at bounding box center [673, 162] width 35 height 47
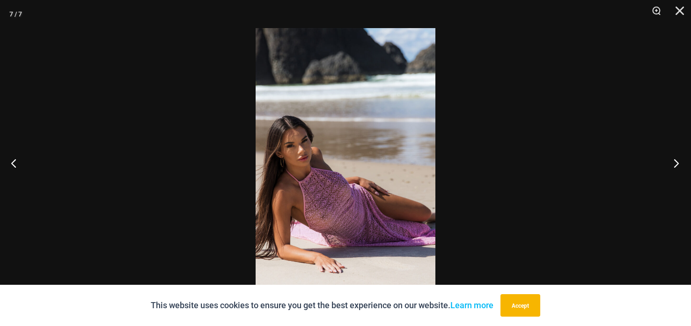
click at [674, 157] on button "Next" at bounding box center [673, 162] width 35 height 47
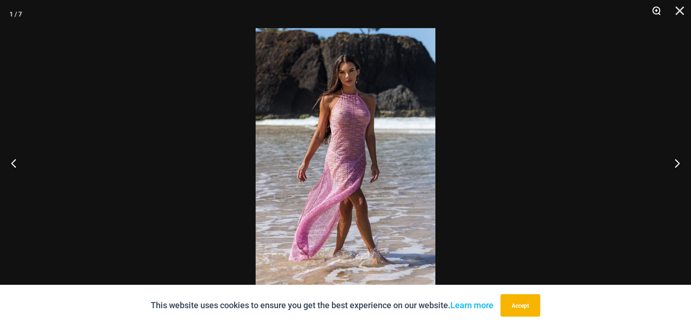
click at [651, 9] on button "Zoom" at bounding box center [652, 14] width 23 height 28
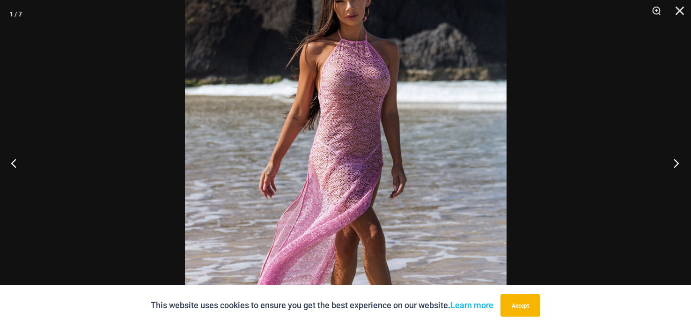
click at [676, 164] on button "Next" at bounding box center [673, 162] width 35 height 47
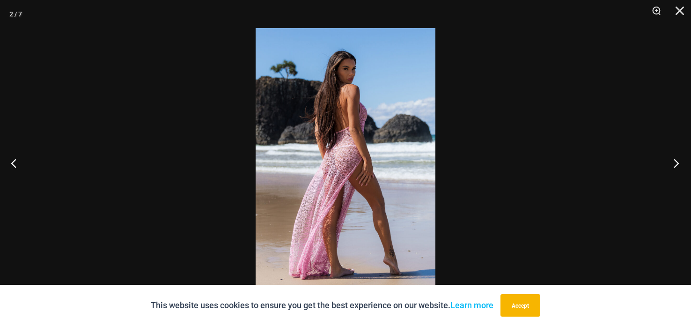
click at [676, 164] on button "Next" at bounding box center [673, 162] width 35 height 47
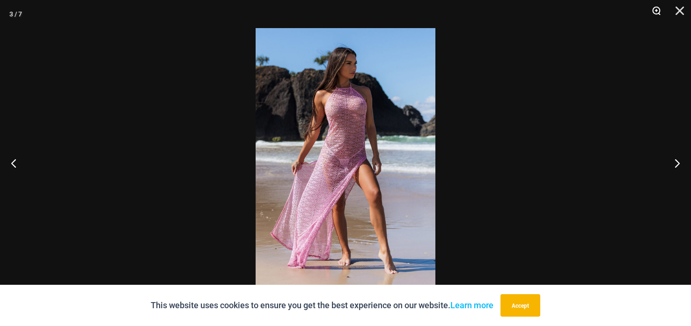
click at [653, 11] on button "Zoom" at bounding box center [652, 14] width 23 height 28
click at [654, 9] on button "Zoom" at bounding box center [652, 14] width 23 height 28
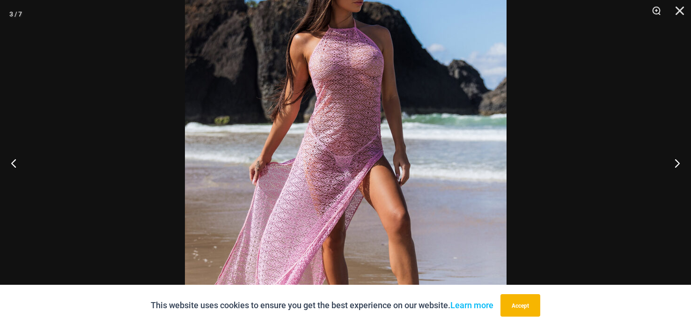
click at [495, 171] on img at bounding box center [346, 163] width 322 height 482
click at [492, 199] on img at bounding box center [346, 163] width 322 height 482
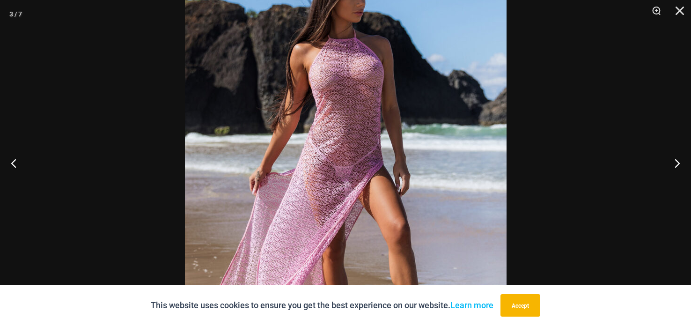
click at [492, 205] on img at bounding box center [346, 173] width 322 height 482
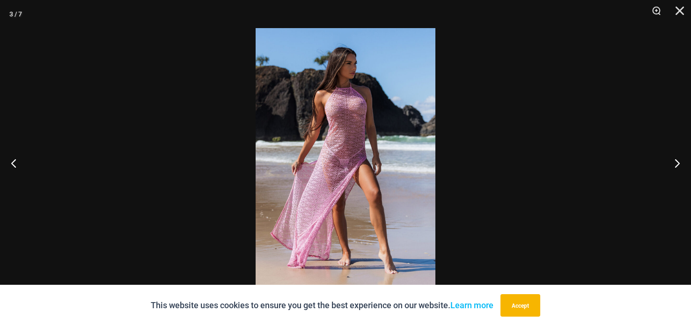
click at [486, 200] on div at bounding box center [345, 163] width 691 height 326
drag, startPoint x: 486, startPoint y: 200, endPoint x: 483, endPoint y: 193, distance: 7.4
click at [486, 199] on div at bounding box center [345, 163] width 691 height 326
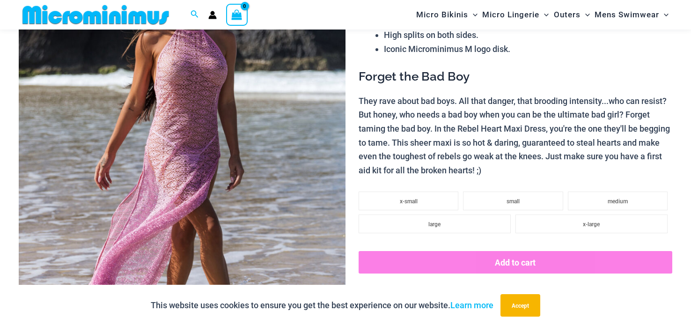
click at [202, 108] on img at bounding box center [182, 154] width 327 height 490
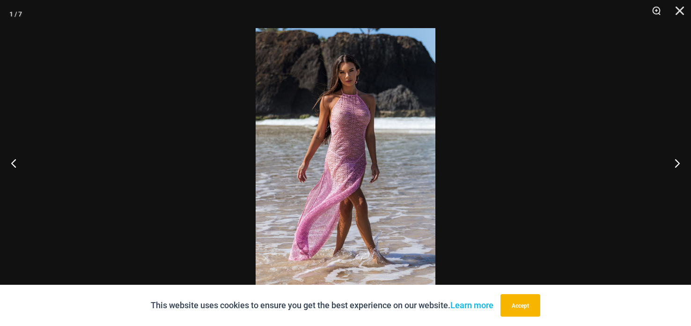
click at [377, 132] on img at bounding box center [346, 163] width 180 height 270
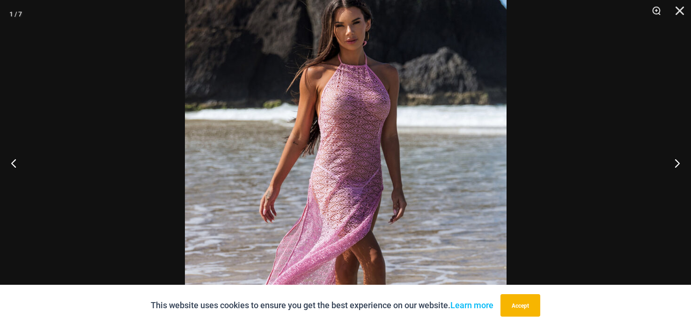
click at [399, 147] on img at bounding box center [346, 187] width 322 height 482
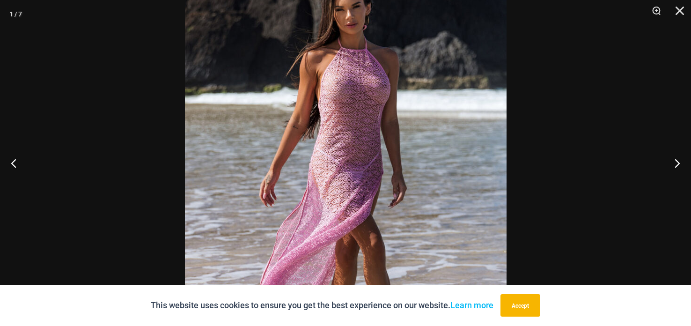
click at [399, 126] on img at bounding box center [346, 171] width 322 height 482
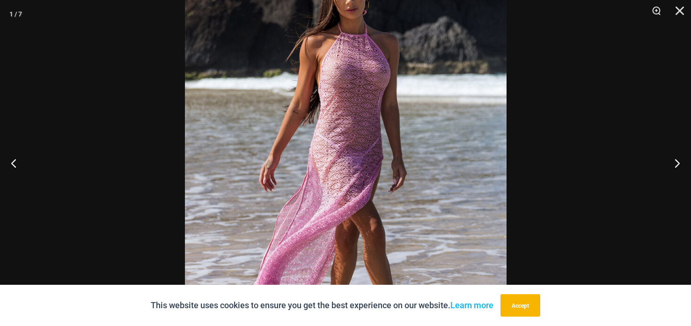
click at [399, 122] on img at bounding box center [346, 156] width 322 height 482
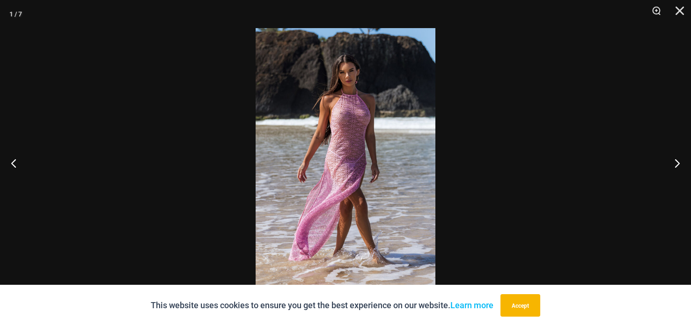
click at [395, 127] on img at bounding box center [346, 163] width 180 height 270
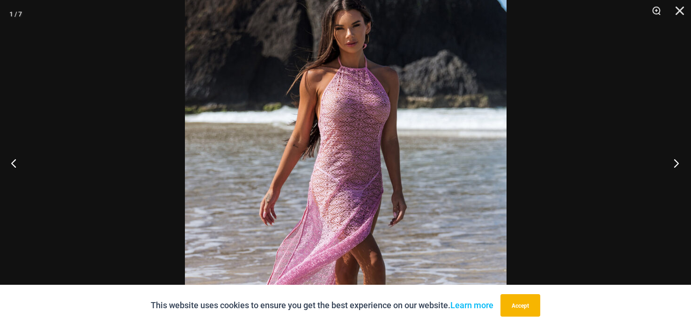
click at [680, 163] on button "Next" at bounding box center [673, 162] width 35 height 47
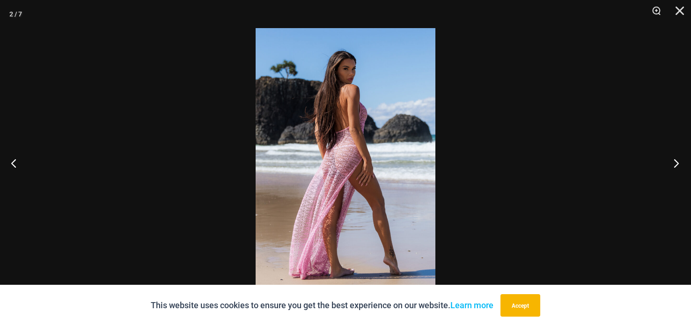
click at [680, 162] on button "Next" at bounding box center [673, 162] width 35 height 47
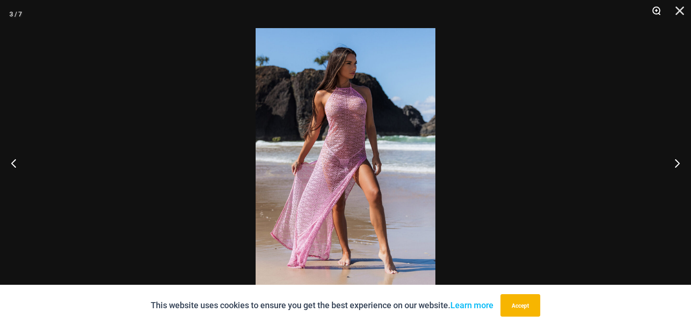
click at [656, 14] on button "Zoom" at bounding box center [652, 14] width 23 height 28
click at [654, 10] on button "Zoom" at bounding box center [652, 14] width 23 height 28
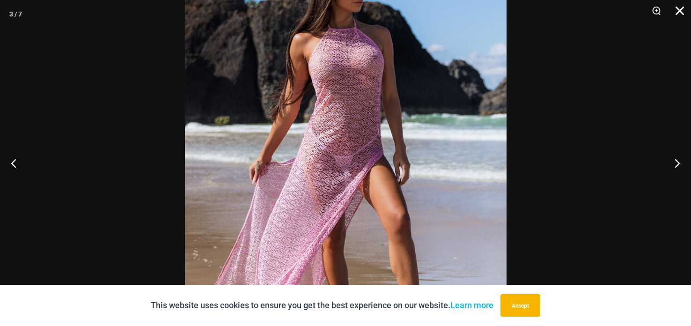
click at [680, 16] on button "Close" at bounding box center [676, 14] width 23 height 28
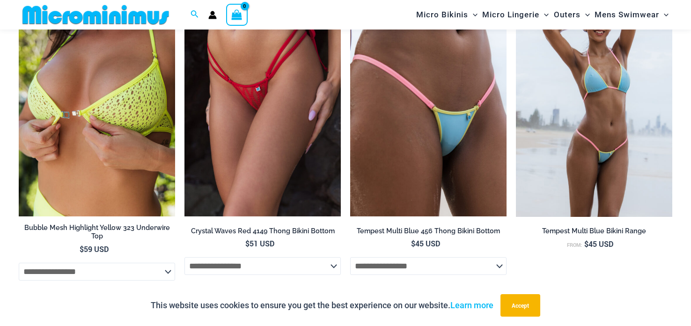
scroll to position [1274, 0]
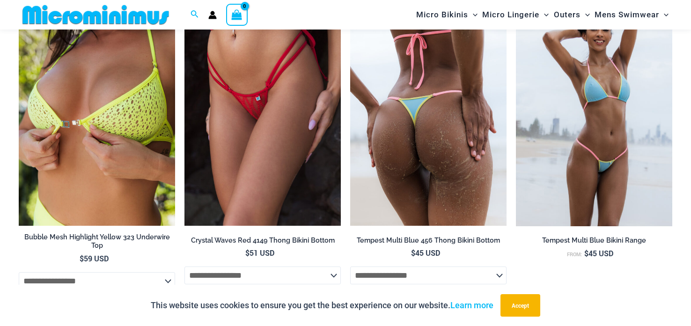
click at [439, 175] on img at bounding box center [428, 108] width 156 height 234
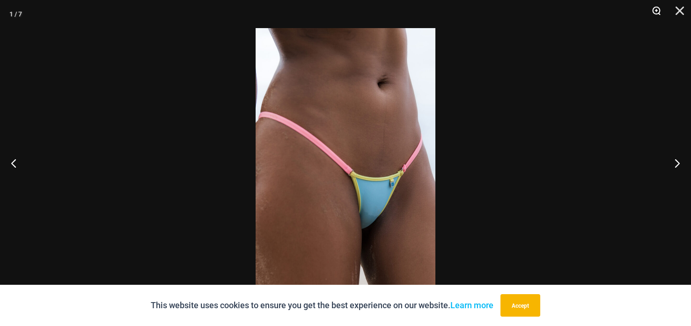
click at [656, 12] on button "Zoom" at bounding box center [652, 14] width 23 height 28
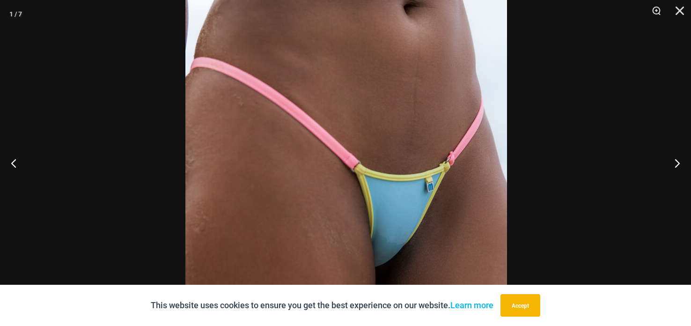
click at [393, 154] on img at bounding box center [346, 149] width 322 height 482
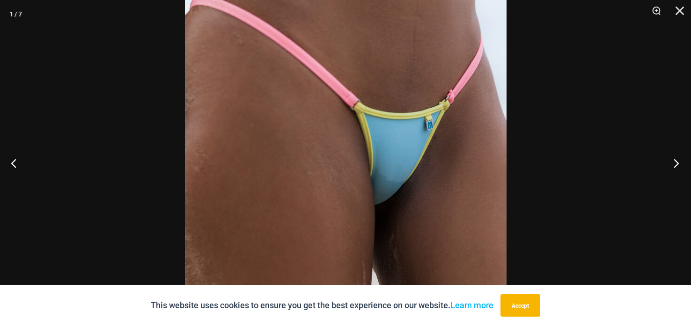
click at [674, 165] on button "Next" at bounding box center [673, 162] width 35 height 47
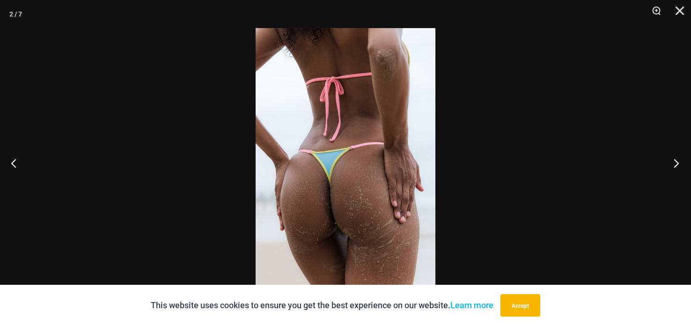
click at [669, 162] on button "Next" at bounding box center [673, 162] width 35 height 47
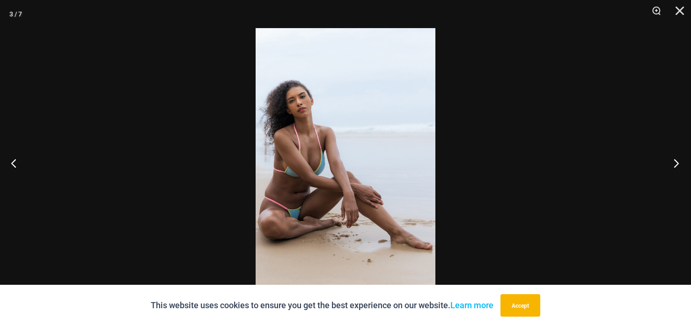
click at [661, 158] on button "Next" at bounding box center [673, 162] width 35 height 47
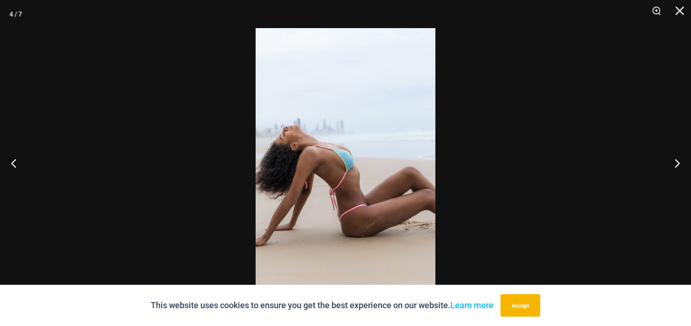
click at [651, 154] on div at bounding box center [345, 163] width 691 height 326
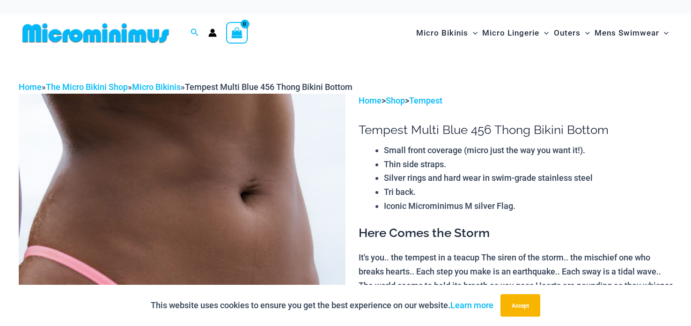
click at [644, 152] on li "Small front coverage (micro just the way you want it!)." at bounding box center [528, 150] width 288 height 14
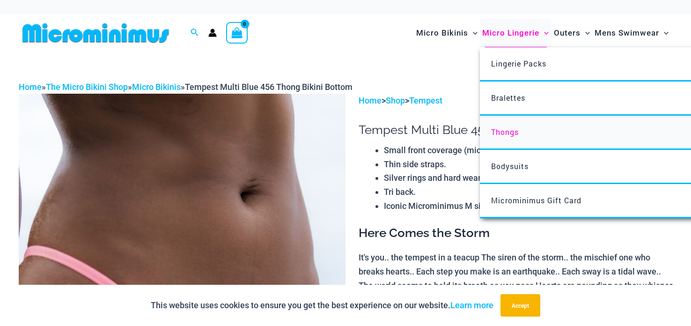
click at [508, 134] on span "Thongs" at bounding box center [505, 132] width 28 height 10
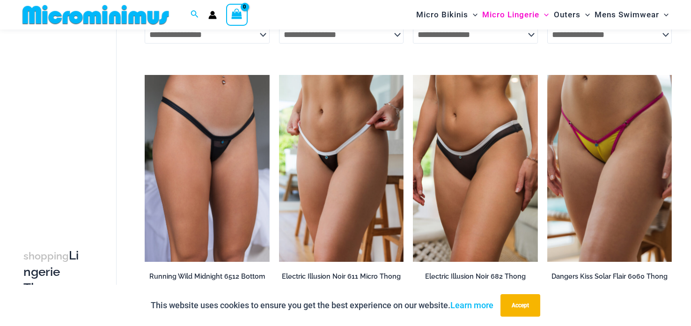
scroll to position [307, 0]
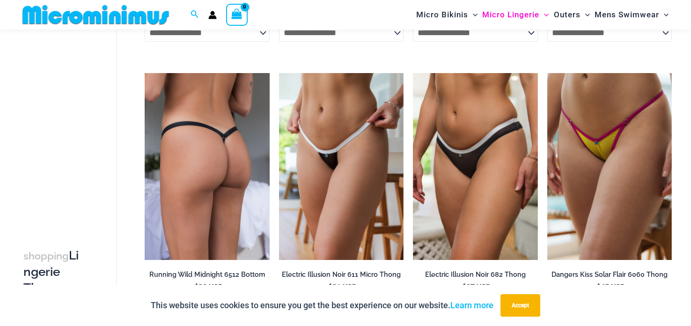
click at [225, 175] on img at bounding box center [207, 166] width 124 height 187
click at [224, 174] on img at bounding box center [207, 166] width 124 height 187
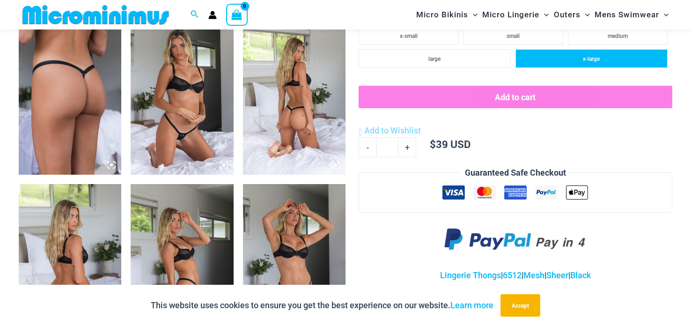
scroll to position [560, 0]
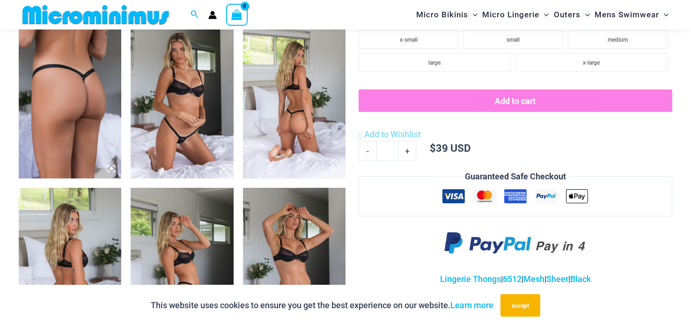
click at [302, 98] on img at bounding box center [294, 101] width 102 height 154
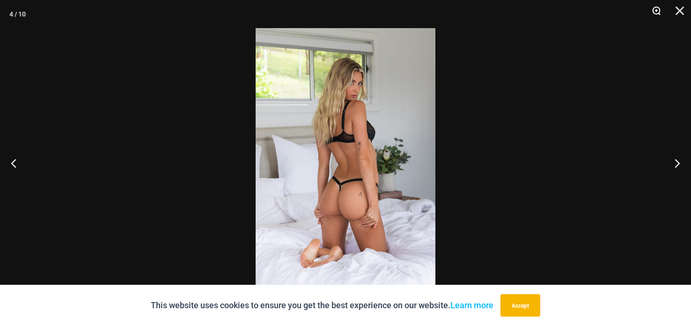
click at [661, 15] on button "Zoom" at bounding box center [652, 14] width 23 height 28
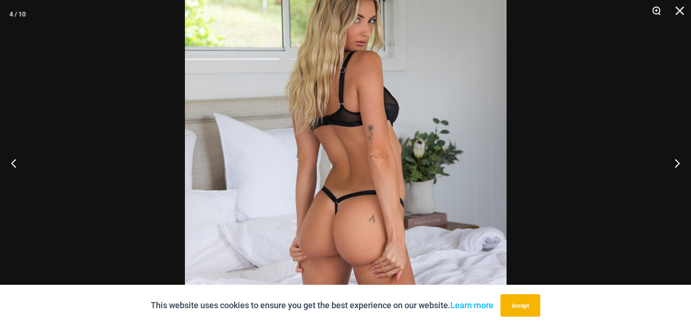
click at [661, 15] on button "Zoom" at bounding box center [652, 14] width 23 height 28
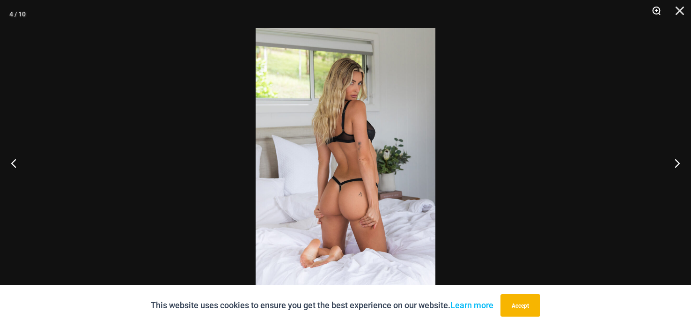
click at [660, 15] on button "Zoom" at bounding box center [652, 14] width 23 height 28
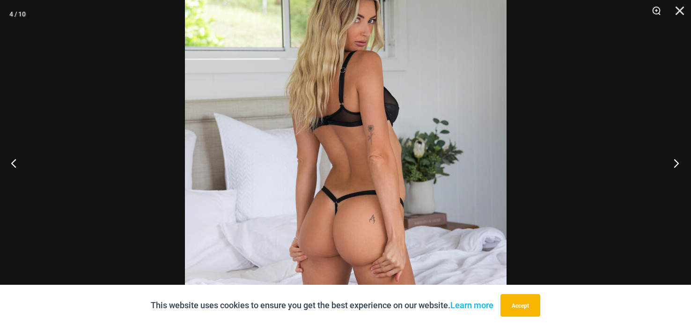
click at [672, 160] on button "Next" at bounding box center [673, 162] width 35 height 47
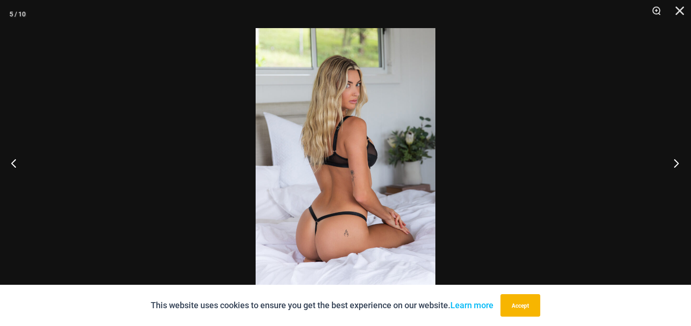
click at [671, 159] on button "Next" at bounding box center [673, 162] width 35 height 47
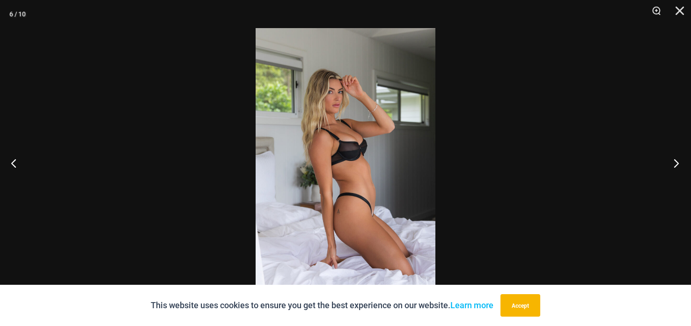
click at [667, 154] on button "Next" at bounding box center [673, 162] width 35 height 47
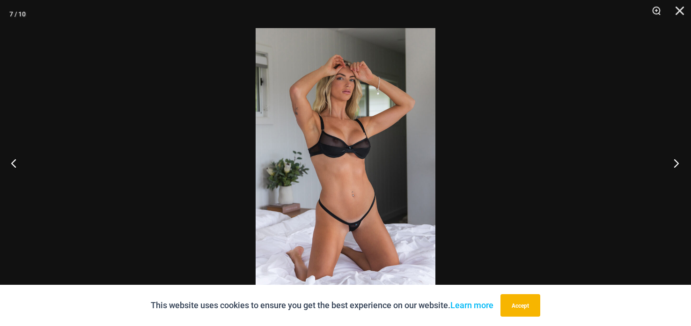
click at [664, 152] on button "Next" at bounding box center [673, 162] width 35 height 47
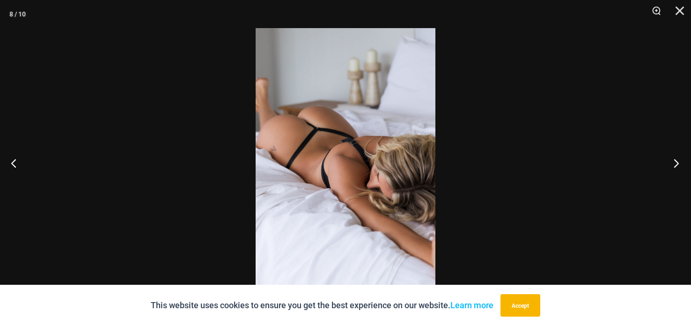
click at [662, 149] on button "Next" at bounding box center [673, 162] width 35 height 47
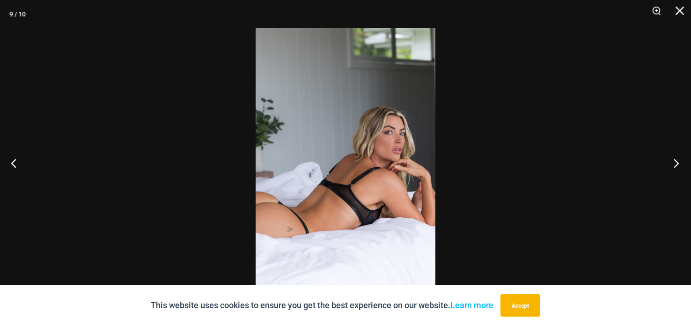
click at [659, 146] on button "Next" at bounding box center [673, 162] width 35 height 47
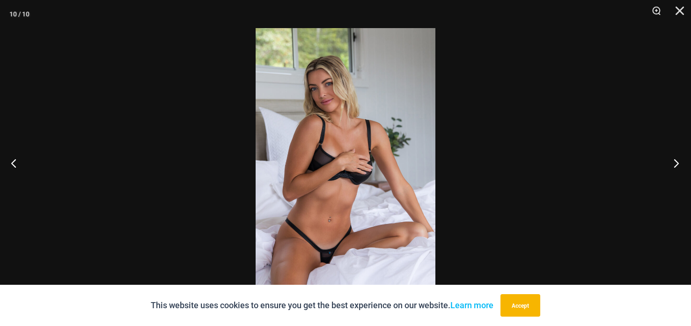
click at [657, 145] on button "Next" at bounding box center [673, 162] width 35 height 47
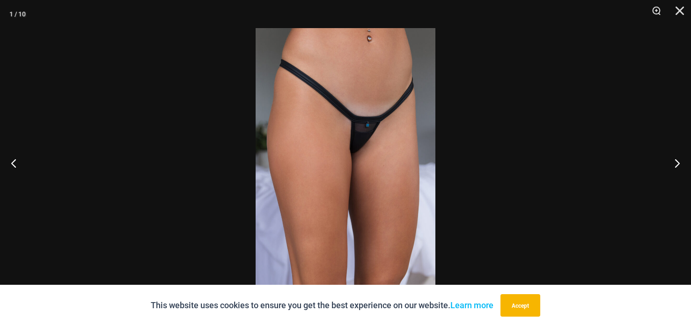
click at [654, 145] on div at bounding box center [345, 163] width 691 height 326
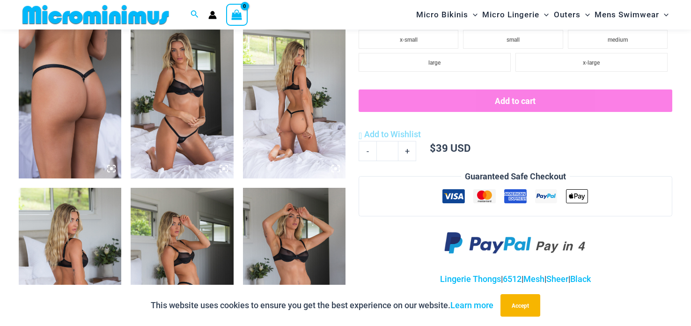
click at [80, 118] on img at bounding box center [70, 101] width 102 height 154
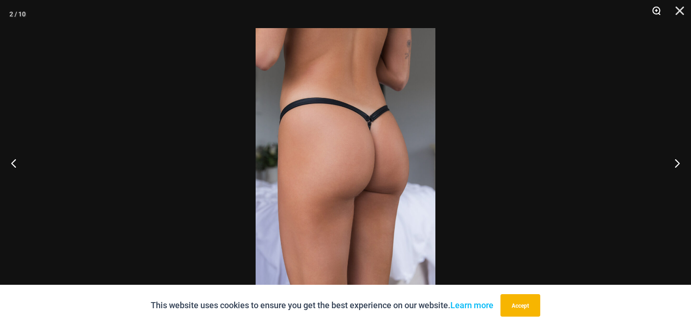
click at [650, 10] on button "Zoom" at bounding box center [652, 14] width 23 height 28
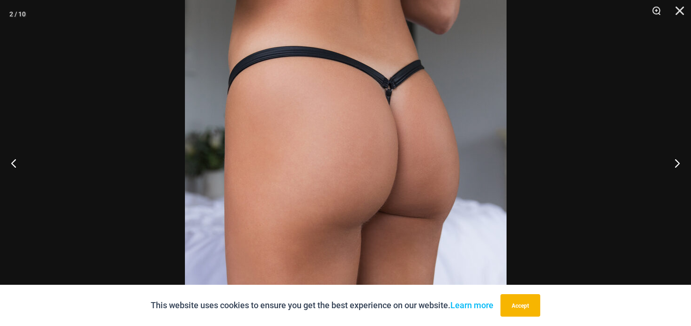
click at [328, 131] on img at bounding box center [346, 163] width 322 height 482
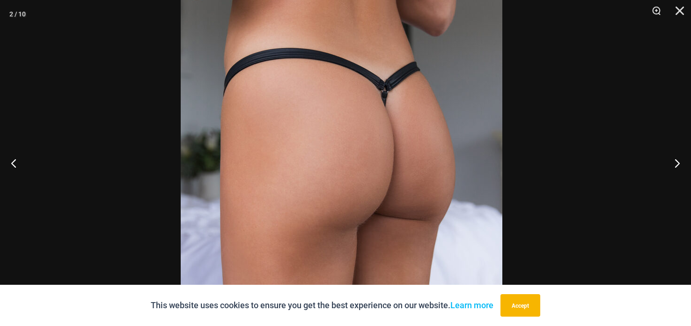
click at [326, 127] on img at bounding box center [342, 165] width 322 height 482
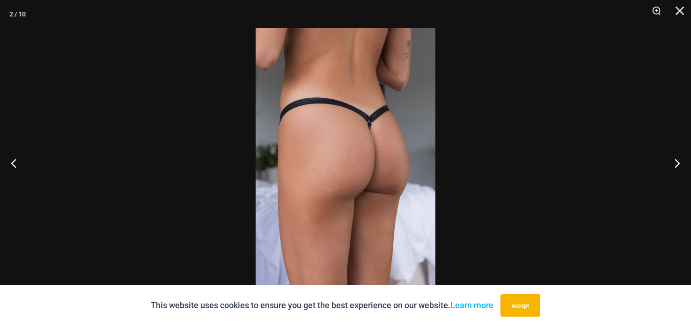
click at [417, 134] on img at bounding box center [346, 163] width 180 height 270
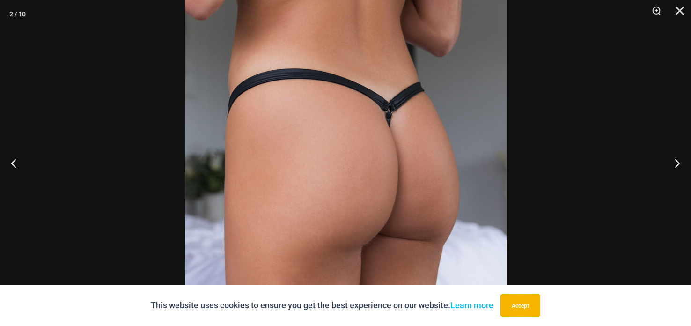
click at [413, 129] on img at bounding box center [346, 185] width 322 height 482
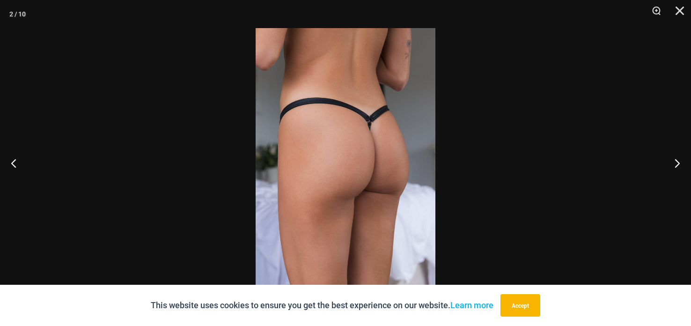
click at [448, 133] on div at bounding box center [345, 163] width 691 height 326
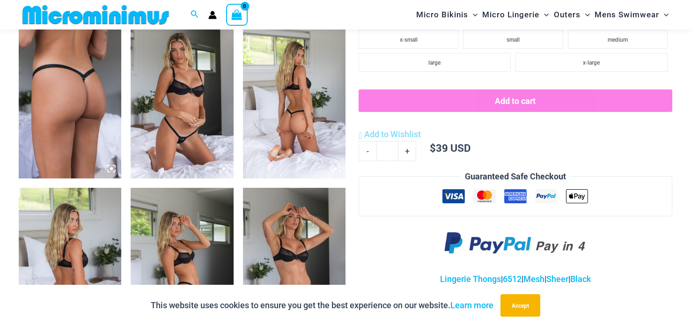
drag, startPoint x: 11, startPoint y: 119, endPoint x: 19, endPoint y: 116, distance: 8.2
click at [31, 110] on img at bounding box center [70, 101] width 102 height 154
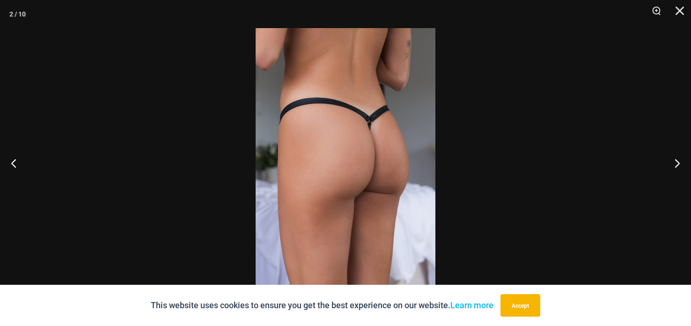
click at [388, 129] on img at bounding box center [346, 163] width 180 height 270
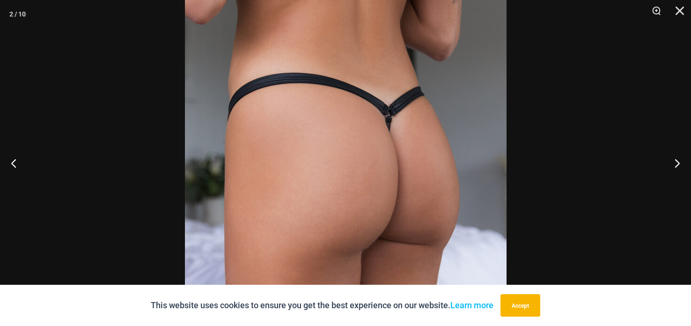
click at [554, 139] on div at bounding box center [345, 163] width 691 height 326
click at [553, 132] on div at bounding box center [345, 163] width 691 height 326
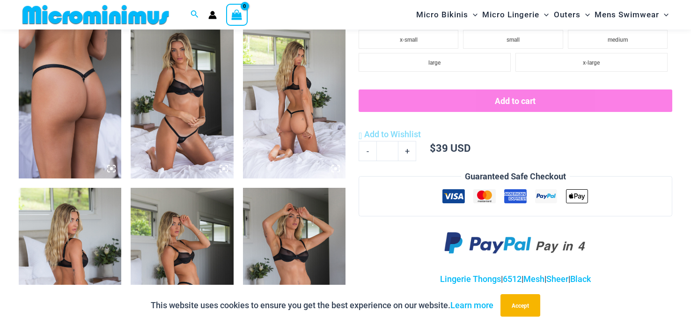
click at [80, 116] on img at bounding box center [70, 101] width 102 height 154
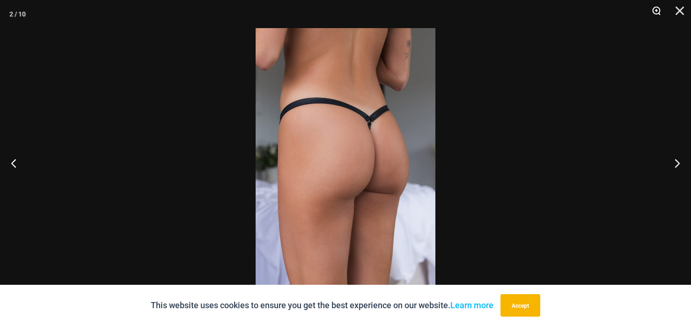
click at [653, 15] on button "Zoom" at bounding box center [652, 14] width 23 height 28
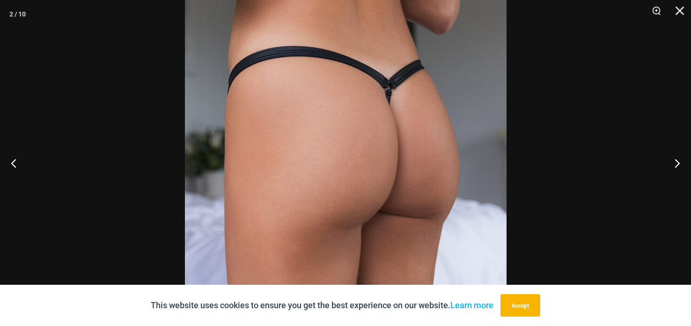
click at [469, 139] on img at bounding box center [346, 163] width 322 height 482
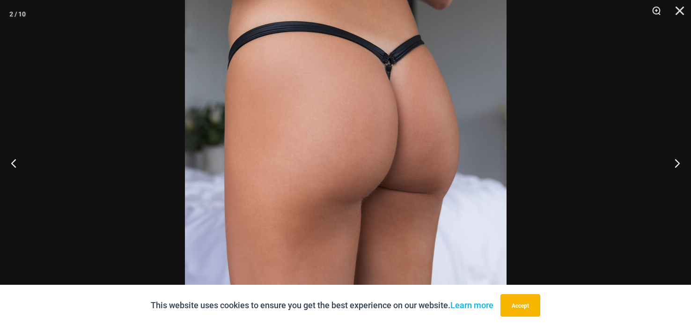
click at [469, 112] on img at bounding box center [346, 138] width 322 height 482
click at [469, 109] on img at bounding box center [346, 138] width 322 height 482
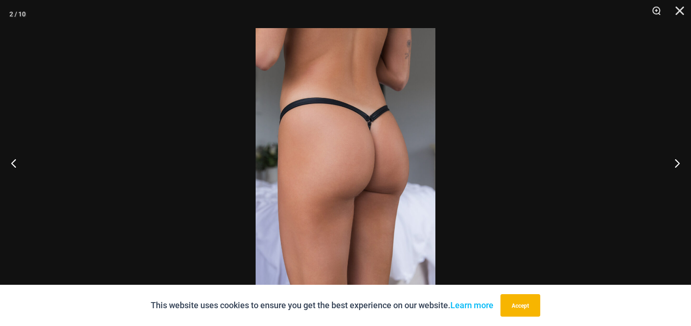
click at [469, 109] on div at bounding box center [345, 163] width 691 height 326
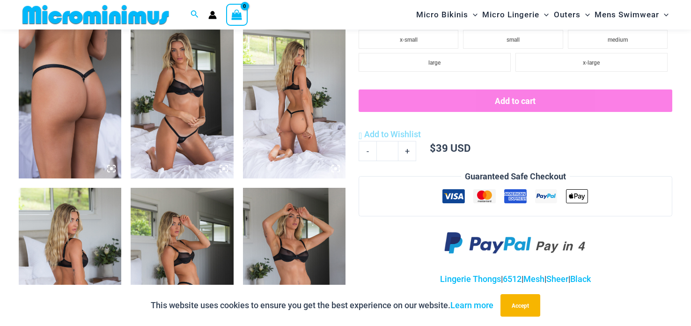
click at [39, 118] on img at bounding box center [70, 101] width 102 height 154
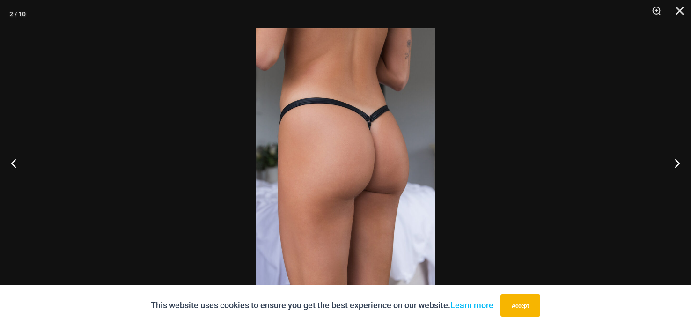
click at [321, 79] on img at bounding box center [346, 163] width 180 height 270
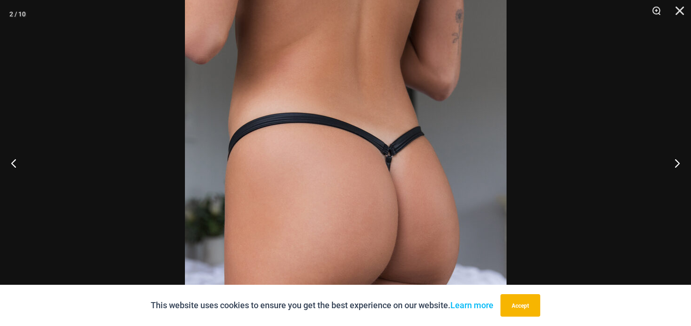
click at [471, 150] on img at bounding box center [346, 229] width 322 height 482
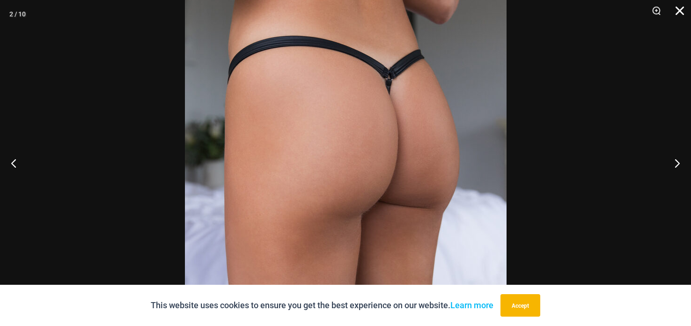
click at [681, 12] on button "Close" at bounding box center [676, 14] width 23 height 28
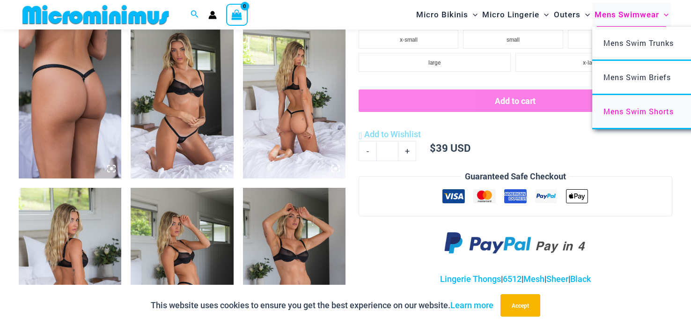
click at [635, 110] on span "Mens Swim Shorts" at bounding box center [638, 111] width 70 height 10
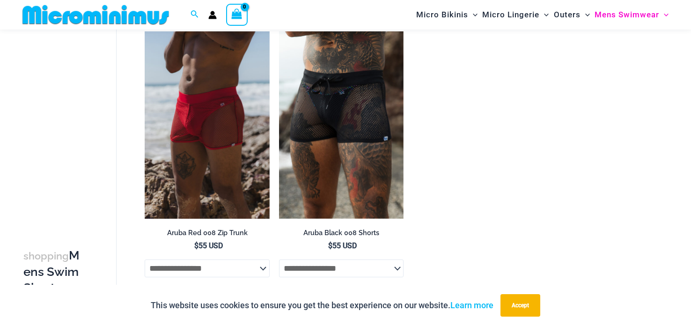
scroll to position [69, 0]
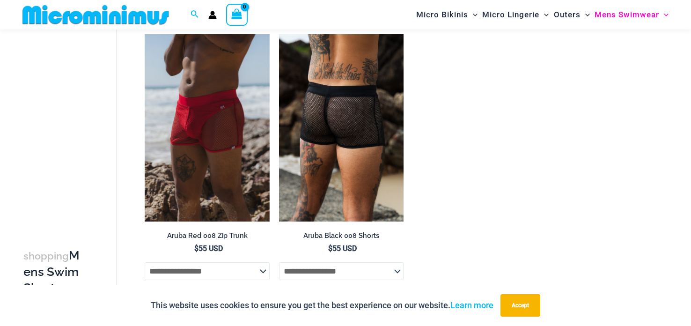
click at [333, 167] on img at bounding box center [341, 127] width 124 height 187
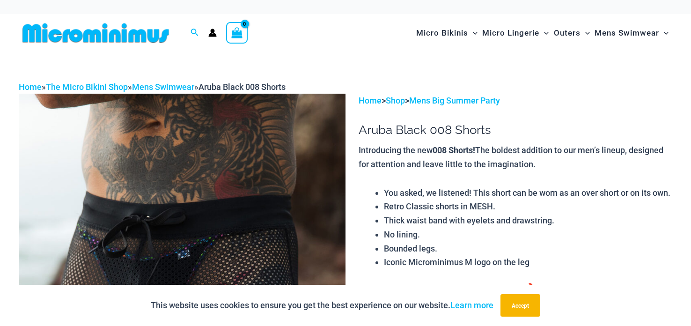
drag, startPoint x: 690, startPoint y: 86, endPoint x: 690, endPoint y: 96, distance: 10.3
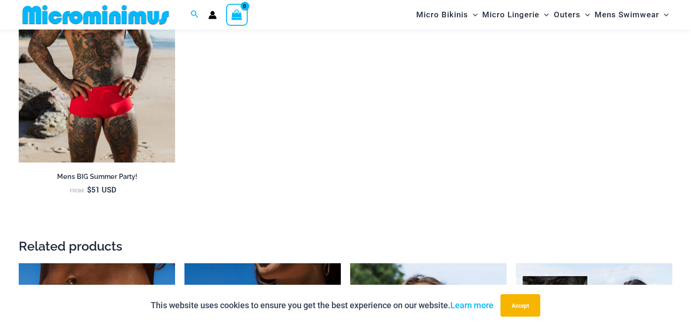
scroll to position [1023, 0]
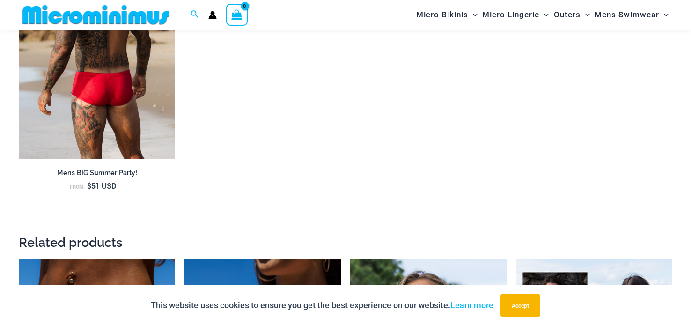
click at [65, 93] on img at bounding box center [97, 41] width 156 height 234
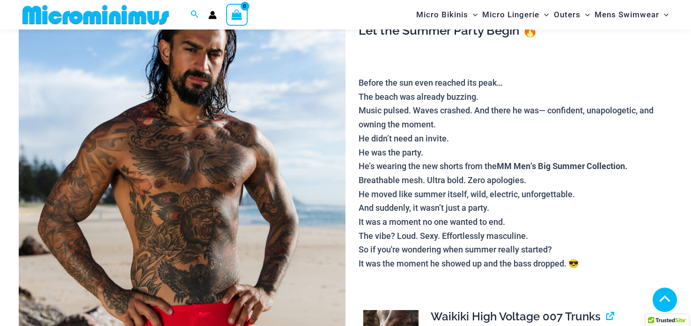
scroll to position [320, 0]
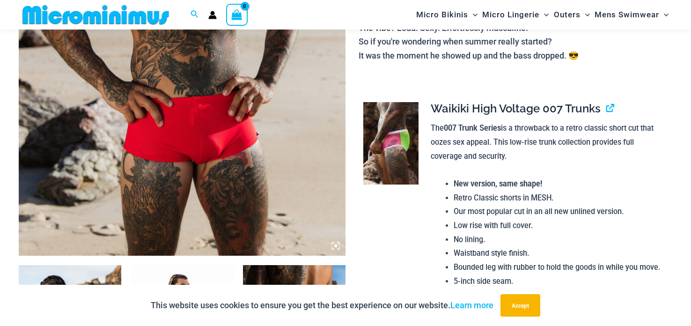
click at [234, 94] on img at bounding box center [182, 11] width 327 height 490
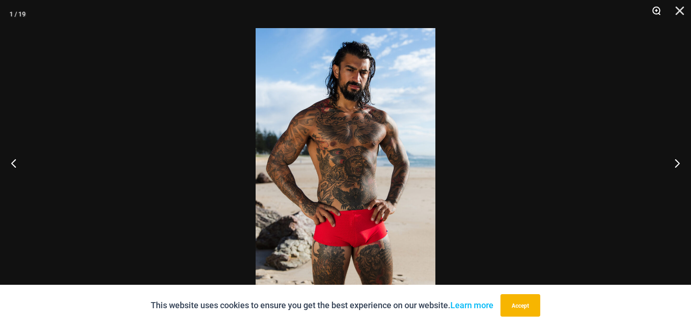
click at [650, 15] on button "Zoom" at bounding box center [652, 14] width 23 height 28
click at [652, 12] on button "Zoom" at bounding box center [652, 14] width 23 height 28
click at [346, 163] on img at bounding box center [346, 163] width 180 height 270
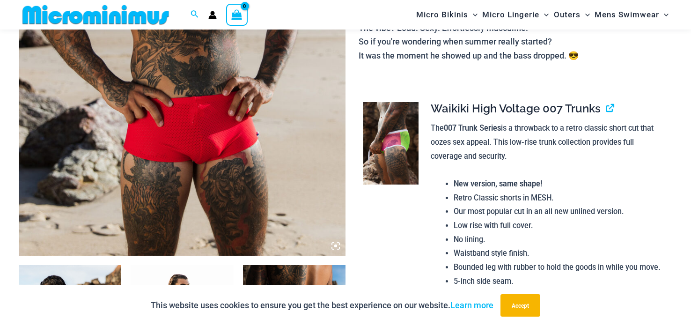
click at [248, 186] on img at bounding box center [182, 11] width 327 height 490
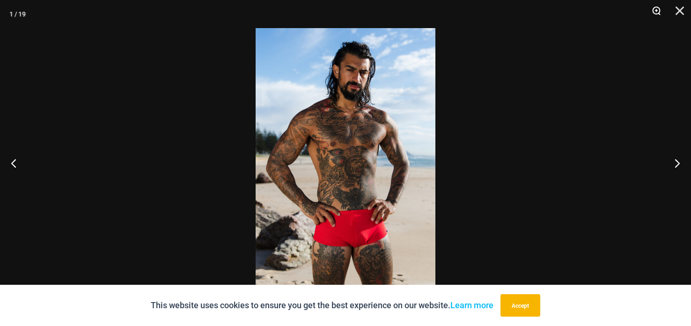
click at [654, 11] on button "Zoom" at bounding box center [652, 14] width 23 height 28
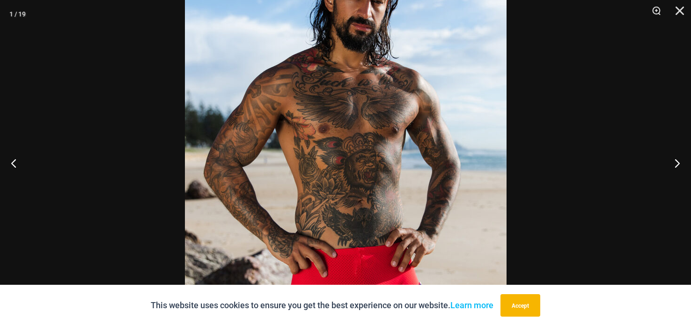
click at [374, 191] on img at bounding box center [346, 163] width 322 height 482
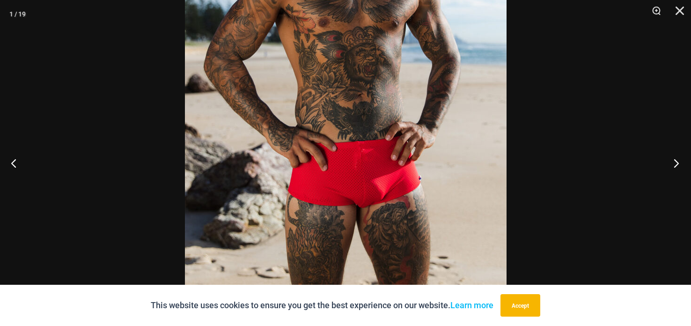
click at [679, 168] on button "Next" at bounding box center [673, 162] width 35 height 47
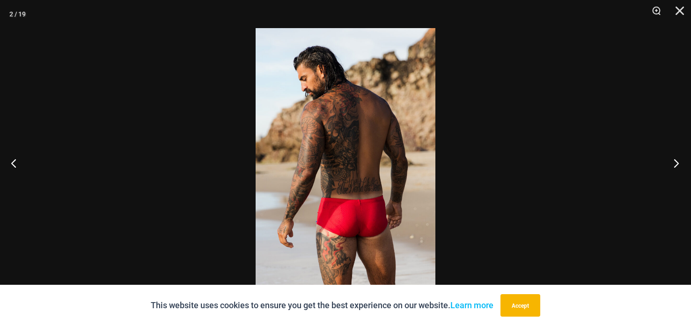
click at [667, 163] on button "Next" at bounding box center [673, 162] width 35 height 47
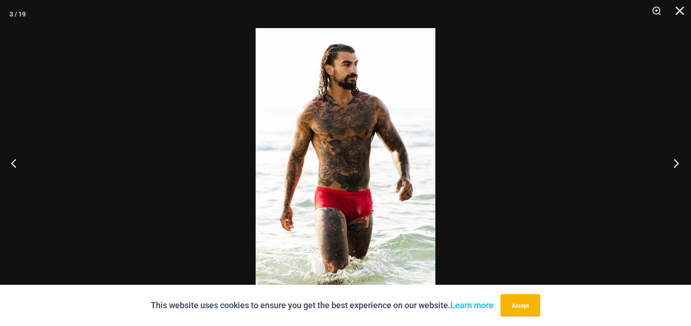
click at [659, 160] on button "Next" at bounding box center [673, 162] width 35 height 47
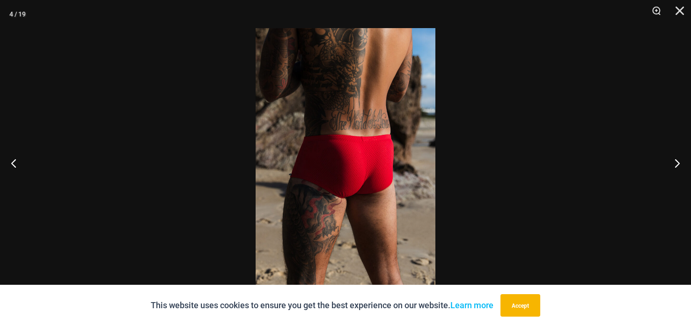
click at [653, 158] on div at bounding box center [345, 163] width 691 height 326
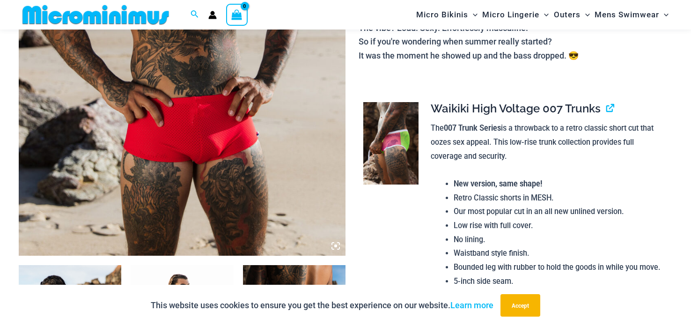
click at [645, 154] on p "The 007 Trunk Series is a throwback to a retro classic short cut that oozes sex…" at bounding box center [548, 142] width 234 height 42
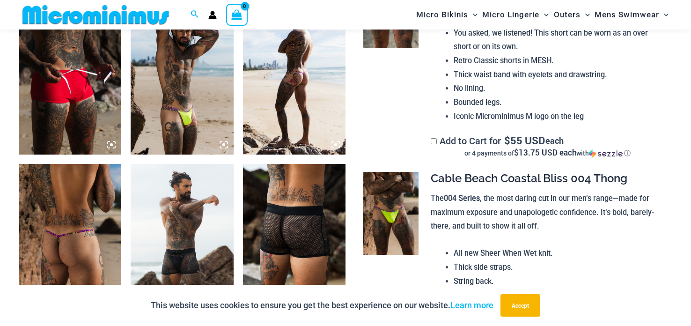
scroll to position [736, 0]
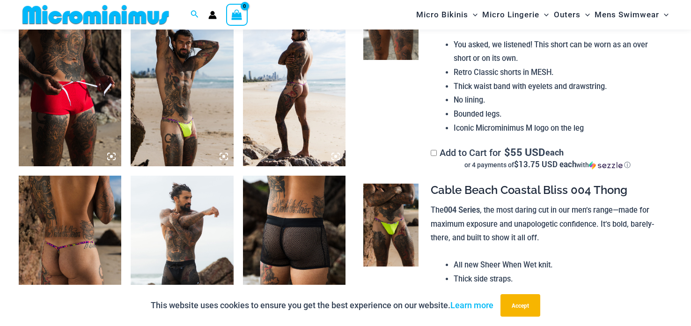
click at [200, 83] on img at bounding box center [182, 89] width 102 height 154
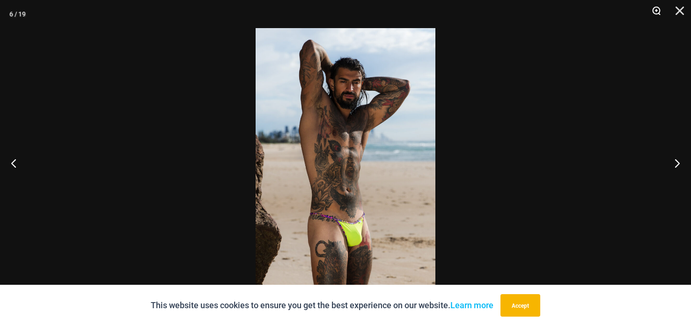
click at [651, 13] on button "Zoom" at bounding box center [652, 14] width 23 height 28
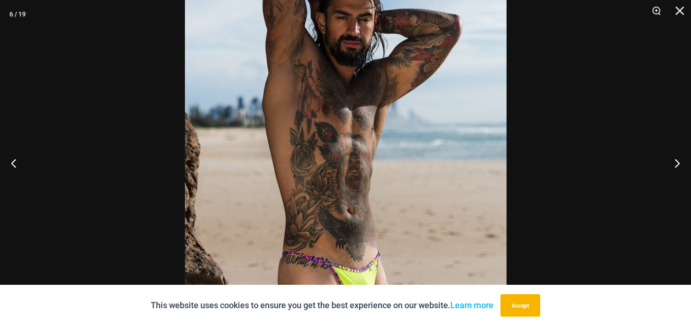
click at [380, 123] on img at bounding box center [346, 163] width 322 height 482
click at [376, 108] on img at bounding box center [346, 163] width 322 height 482
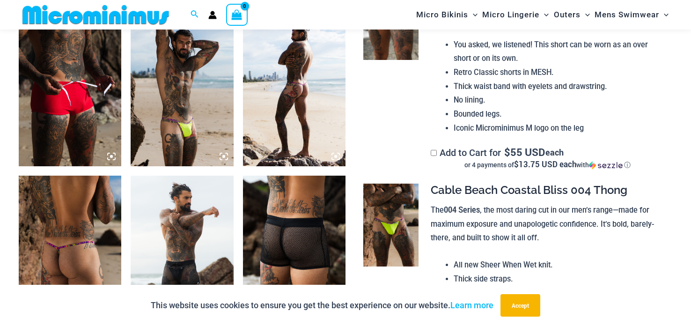
click at [392, 223] on img at bounding box center [390, 224] width 55 height 83
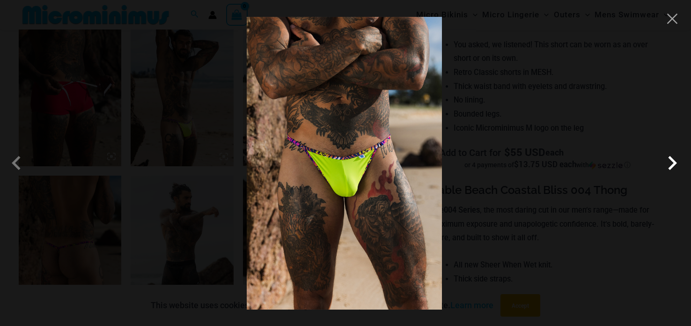
click at [663, 172] on span at bounding box center [672, 163] width 28 height 28
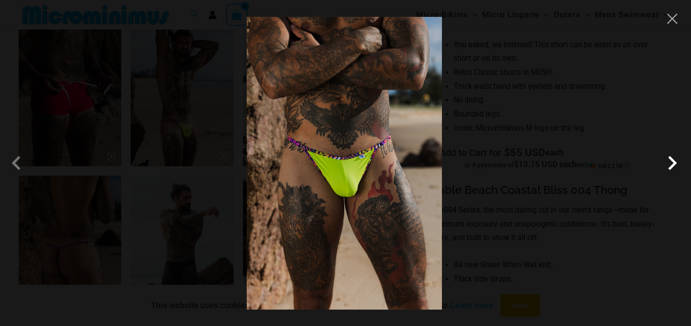
drag, startPoint x: 663, startPoint y: 172, endPoint x: 659, endPoint y: 167, distance: 6.7
click at [662, 170] on span at bounding box center [672, 163] width 28 height 28
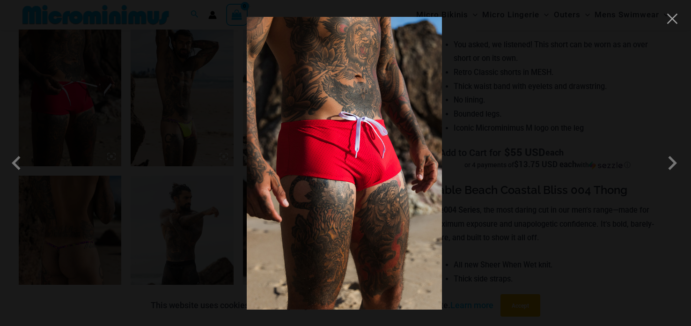
click at [657, 167] on div at bounding box center [345, 163] width 691 height 326
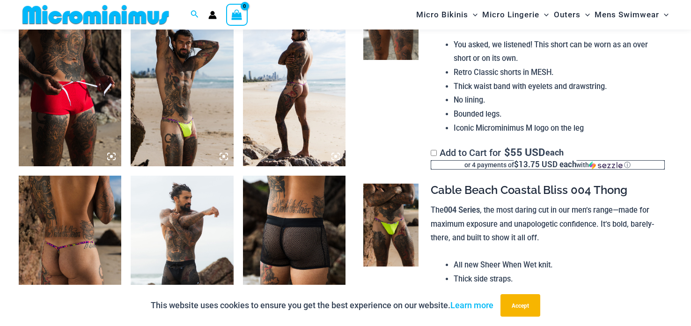
click at [652, 162] on div "or 4 payments of $13.75 USD each with ⓘ" at bounding box center [548, 164] width 234 height 9
click at [0, 0] on div "Sezzle Modal" at bounding box center [0, 0] width 0 height 0
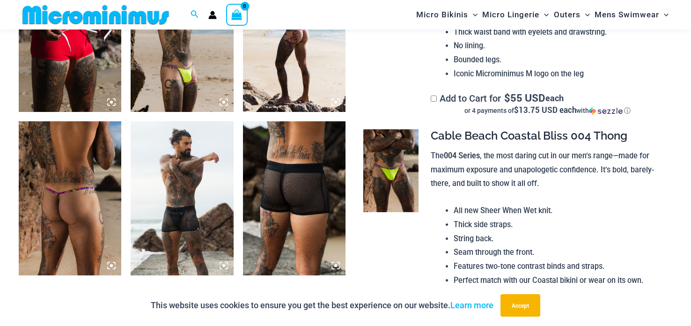
scroll to position [803, 0]
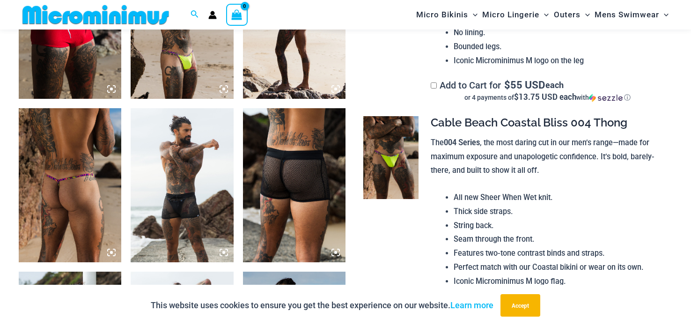
click at [193, 56] on img at bounding box center [182, 22] width 102 height 154
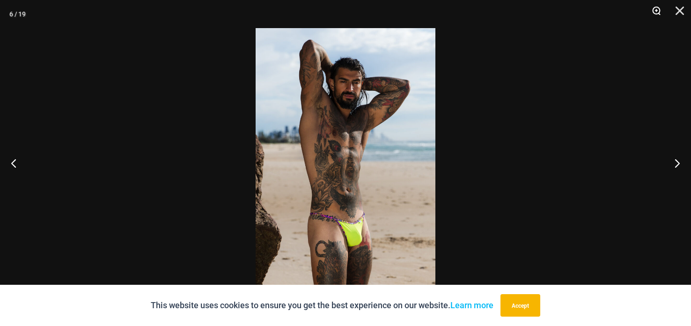
click at [657, 11] on button "Zoom" at bounding box center [652, 14] width 23 height 28
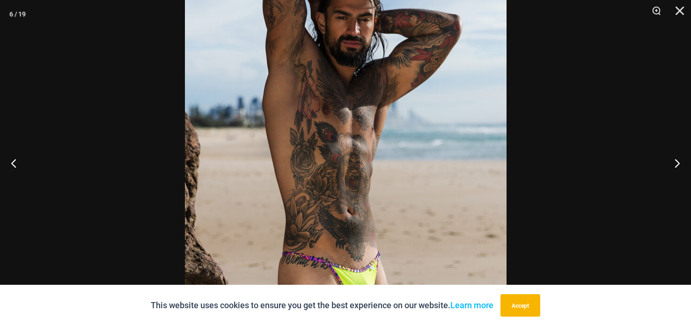
click at [380, 151] on img at bounding box center [346, 163] width 322 height 482
click at [383, 118] on img at bounding box center [346, 163] width 322 height 482
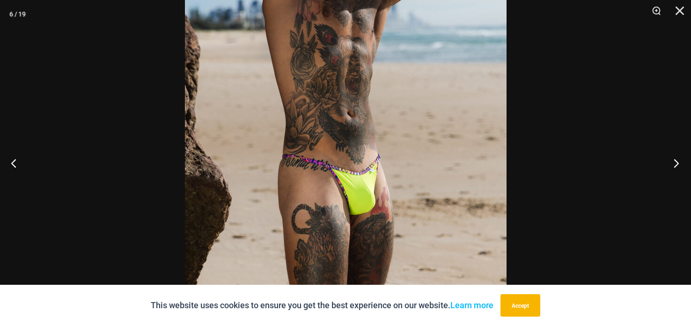
click at [674, 160] on button "Next" at bounding box center [673, 162] width 35 height 47
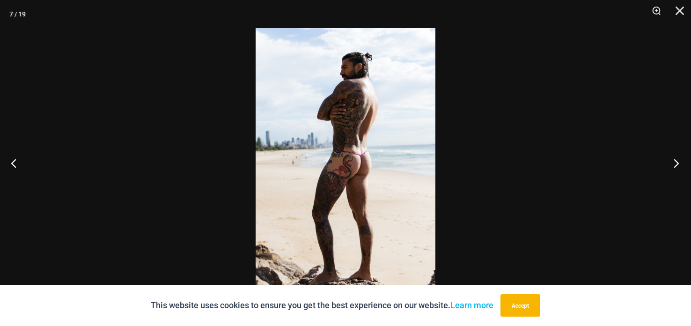
click at [671, 163] on button "Next" at bounding box center [673, 162] width 35 height 47
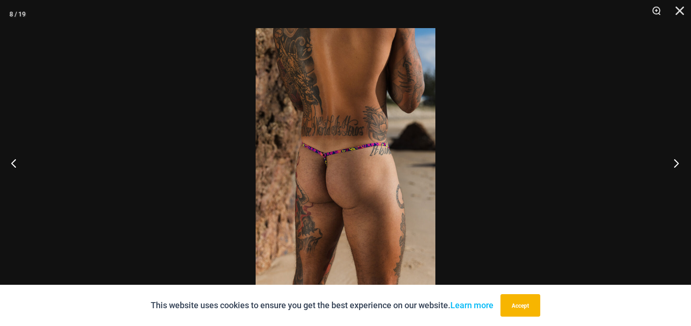
click at [679, 162] on button "Next" at bounding box center [673, 162] width 35 height 47
click at [678, 162] on button "Next" at bounding box center [673, 162] width 35 height 47
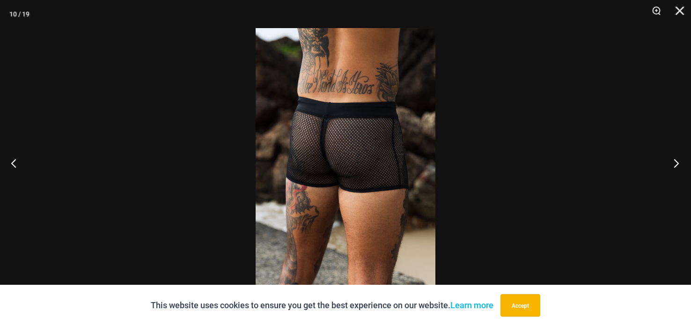
click at [678, 165] on button "Next" at bounding box center [673, 162] width 35 height 47
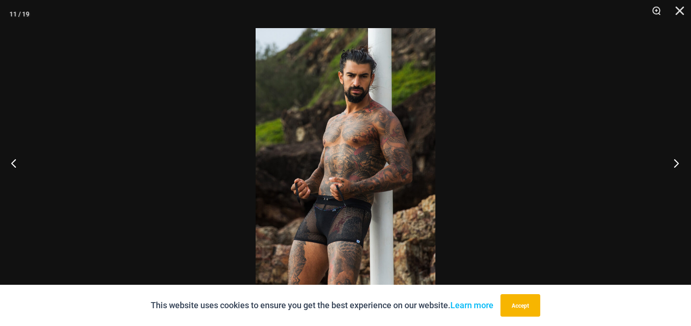
click at [679, 166] on button "Next" at bounding box center [673, 162] width 35 height 47
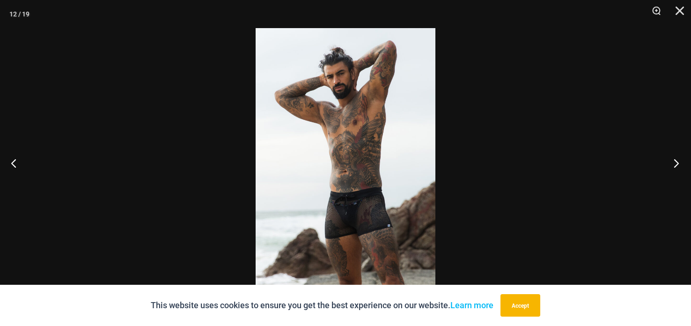
click at [676, 162] on button "Next" at bounding box center [673, 162] width 35 height 47
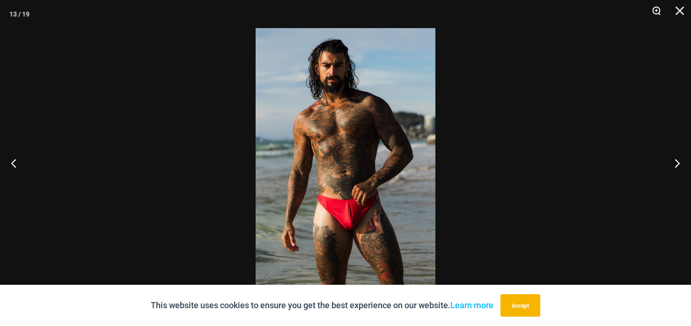
click at [651, 9] on button "Zoom" at bounding box center [652, 14] width 23 height 28
click at [651, 21] on button "Zoom" at bounding box center [652, 14] width 23 height 28
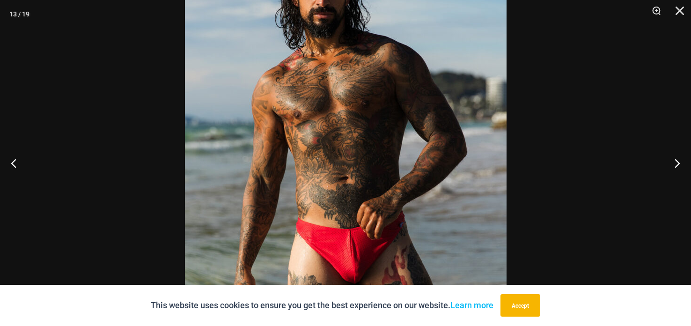
click at [483, 197] on img at bounding box center [346, 163] width 322 height 482
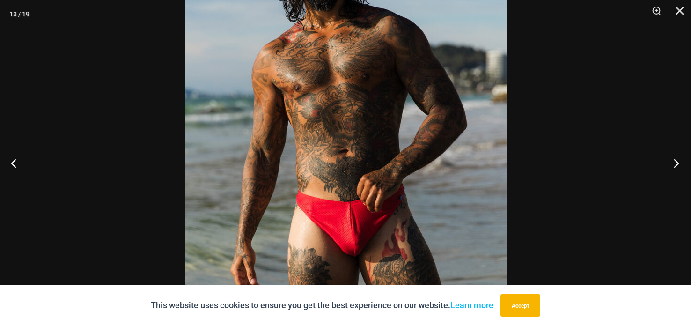
click at [671, 163] on button "Next" at bounding box center [673, 162] width 35 height 47
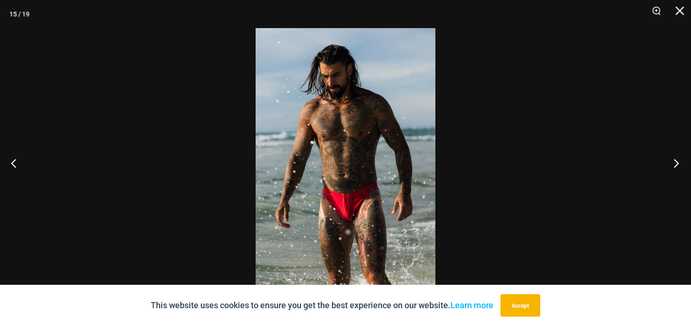
click at [671, 163] on button "Next" at bounding box center [673, 162] width 35 height 47
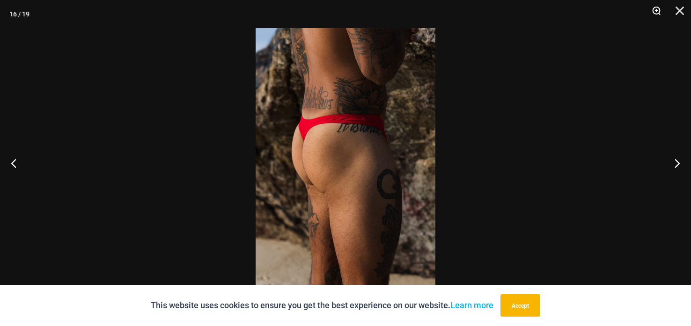
click at [656, 5] on button "Zoom" at bounding box center [652, 14] width 23 height 28
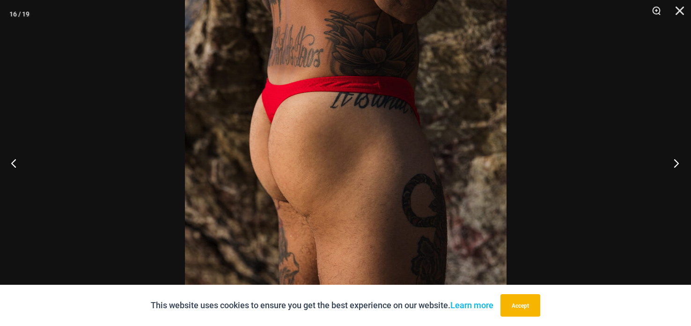
click at [677, 161] on button "Next" at bounding box center [673, 162] width 35 height 47
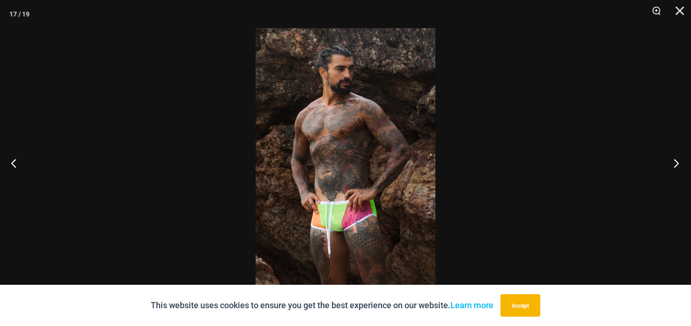
click at [671, 157] on button "Next" at bounding box center [673, 162] width 35 height 47
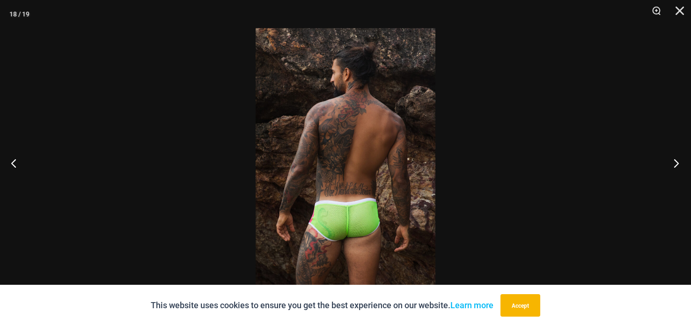
click at [667, 156] on button "Next" at bounding box center [673, 162] width 35 height 47
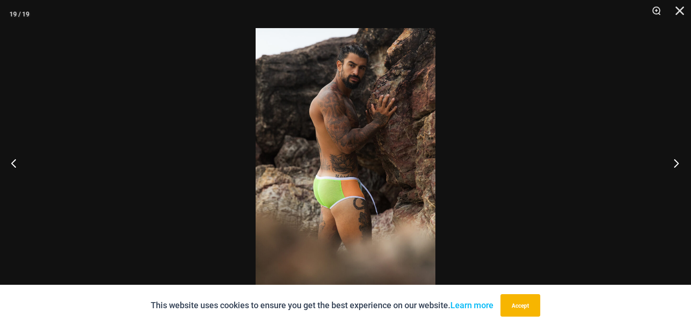
click at [665, 156] on button "Next" at bounding box center [673, 162] width 35 height 47
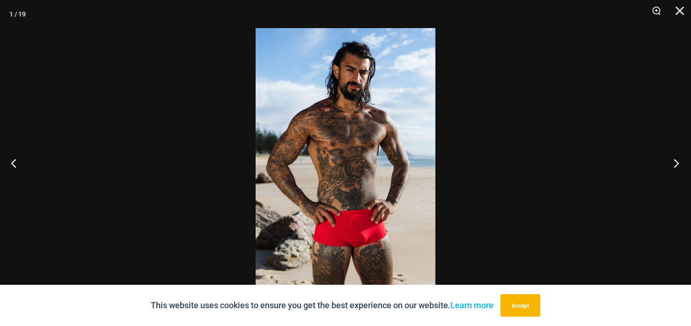
click at [665, 156] on button "Next" at bounding box center [673, 162] width 35 height 47
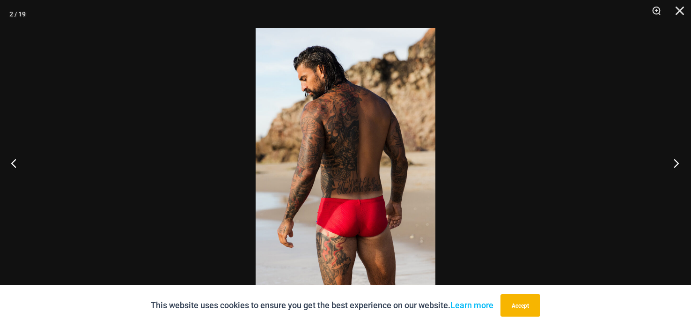
click at [656, 153] on button "Next" at bounding box center [673, 162] width 35 height 47
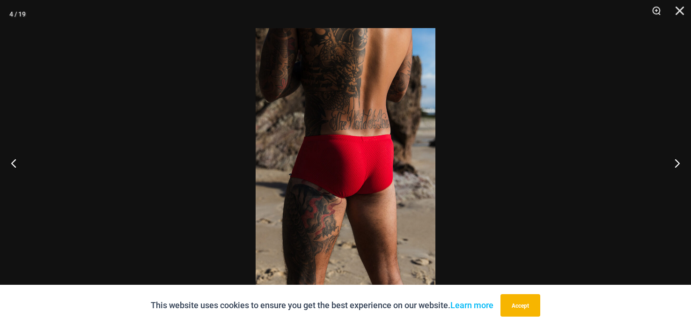
click at [652, 154] on div at bounding box center [345, 163] width 691 height 326
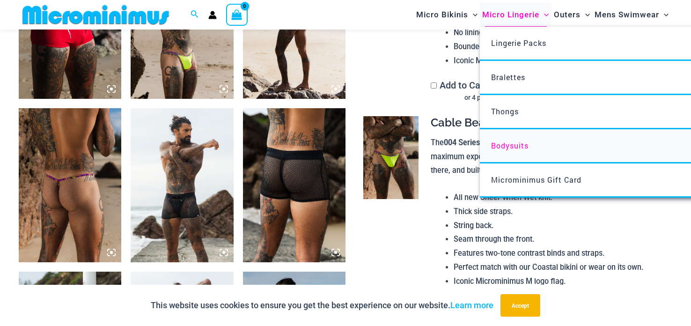
click at [504, 147] on span "Bodysuits" at bounding box center [509, 145] width 37 height 10
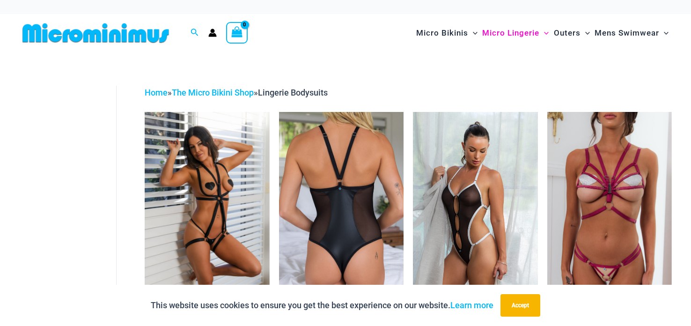
click at [357, 240] on img at bounding box center [341, 205] width 124 height 187
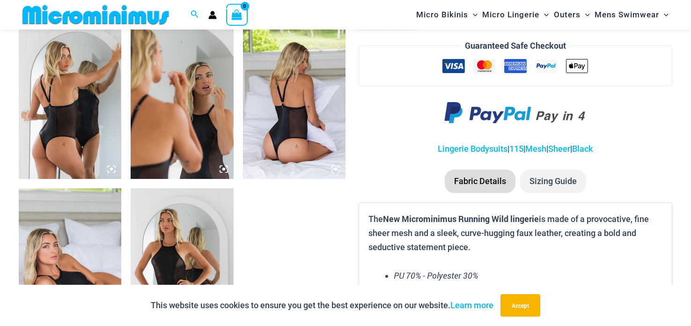
scroll to position [745, 0]
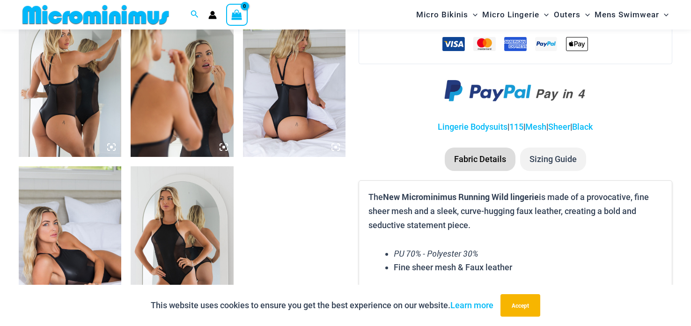
click at [308, 73] on img at bounding box center [294, 80] width 102 height 154
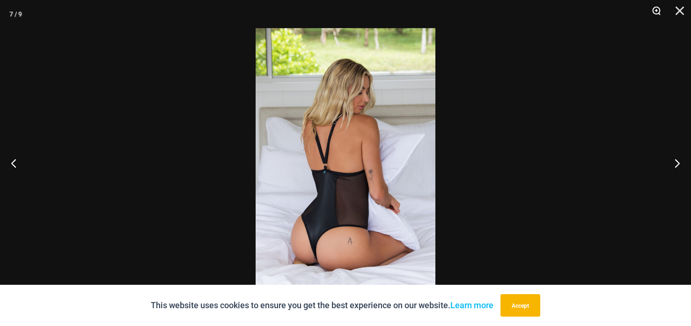
click at [663, 22] on button "Zoom" at bounding box center [652, 14] width 23 height 28
click at [662, 24] on button "Zoom" at bounding box center [652, 14] width 23 height 28
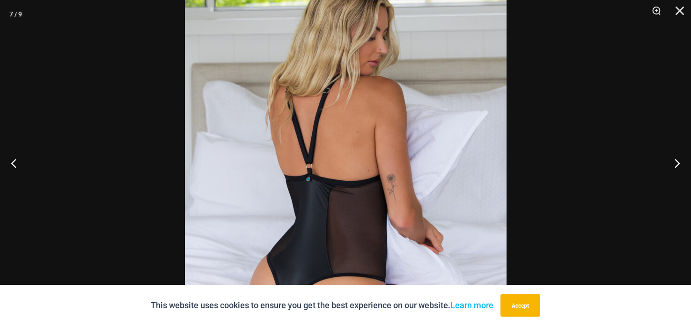
click at [515, 156] on div at bounding box center [345, 163] width 691 height 326
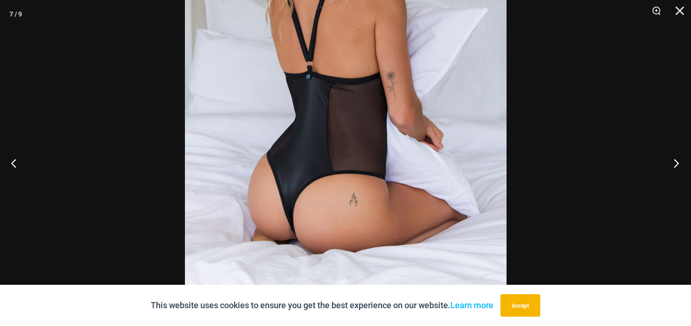
click at [679, 163] on button "Next" at bounding box center [673, 162] width 35 height 47
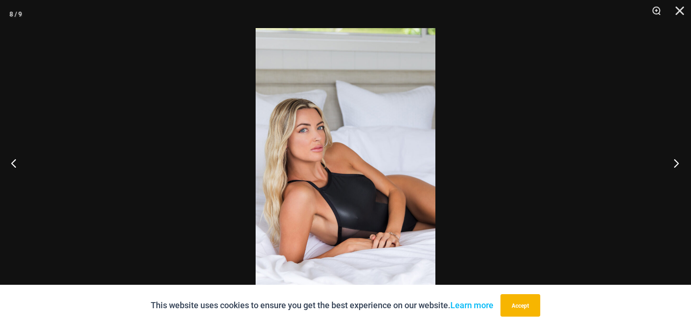
click at [672, 157] on button "Next" at bounding box center [673, 162] width 35 height 47
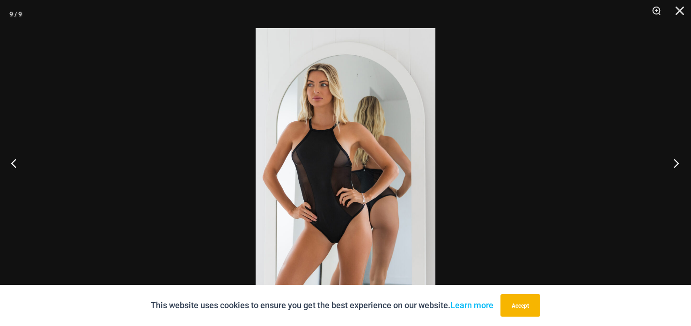
click at [669, 154] on button "Next" at bounding box center [673, 162] width 35 height 47
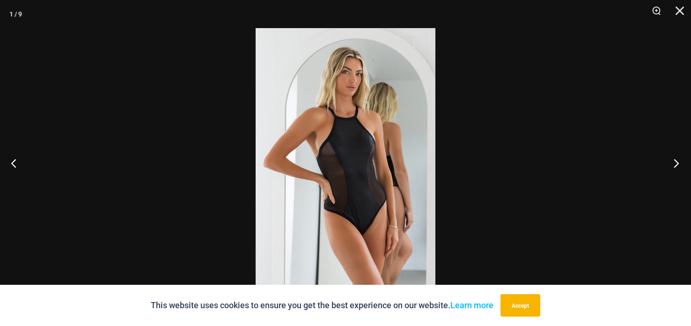
click at [664, 152] on button "Next" at bounding box center [673, 162] width 35 height 47
click at [664, 151] on button "Next" at bounding box center [673, 162] width 35 height 47
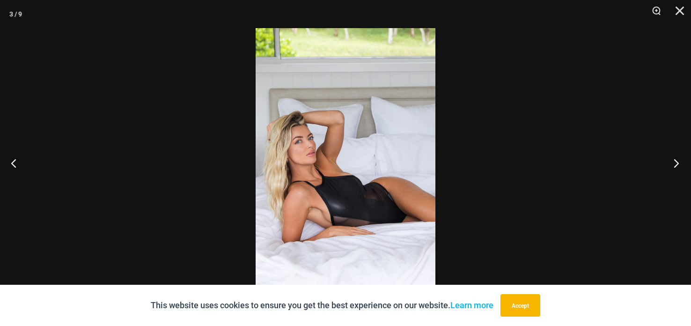
click at [661, 148] on button "Next" at bounding box center [673, 162] width 35 height 47
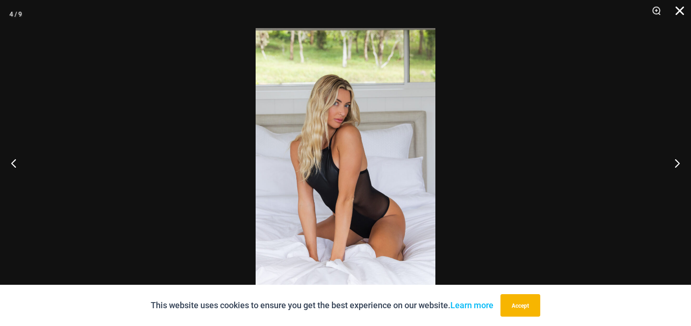
click at [678, 9] on button "Close" at bounding box center [676, 14] width 23 height 28
click at [678, 10] on button "Close" at bounding box center [676, 14] width 23 height 28
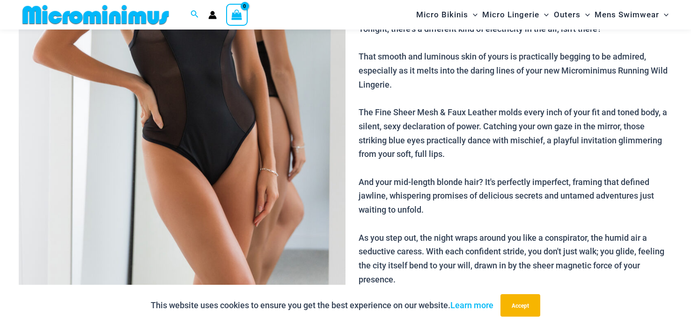
scroll to position [0, 0]
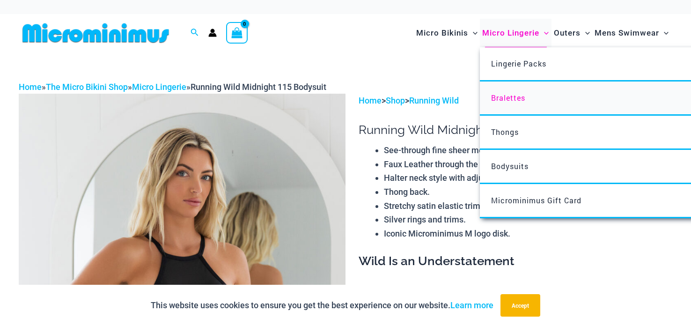
click at [510, 100] on span "Bralettes" at bounding box center [508, 98] width 34 height 10
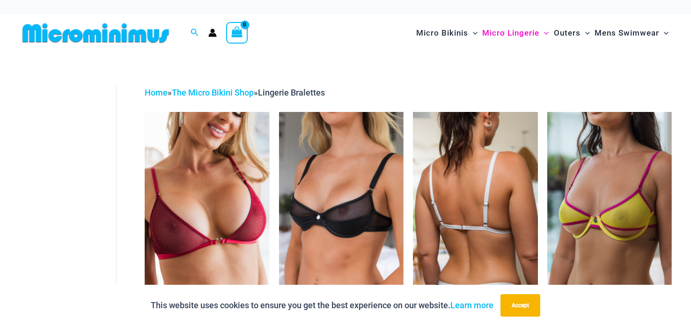
click at [499, 241] on img at bounding box center [475, 205] width 124 height 187
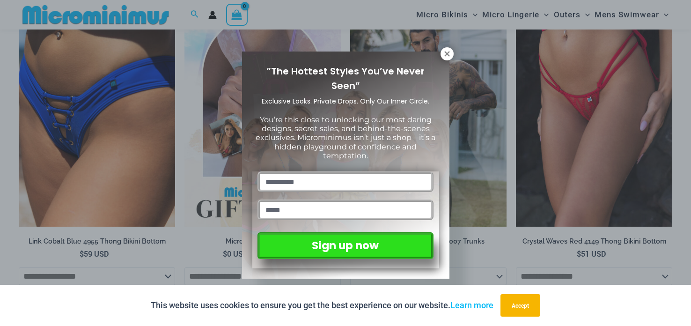
drag, startPoint x: 690, startPoint y: 22, endPoint x: 690, endPoint y: 153, distance: 130.6
click at [690, 153] on html "Skip to content Search for: Search Search No products in the cart. No products …" at bounding box center [345, 308] width 691 height 3513
click at [690, 153] on div "“The Hottest Styles You’ve Never Seen” Exclusive Looks. Private Drops. Only Our…" at bounding box center [345, 163] width 691 height 326
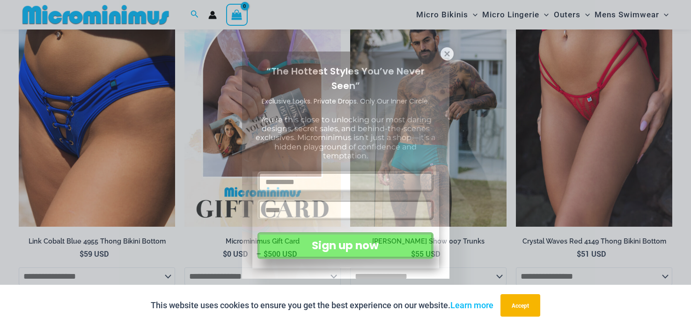
click at [690, 153] on div "“The Hottest Styles You’ve Never Seen” Exclusive Looks. Private Drops. Only Our…" at bounding box center [345, 163] width 691 height 326
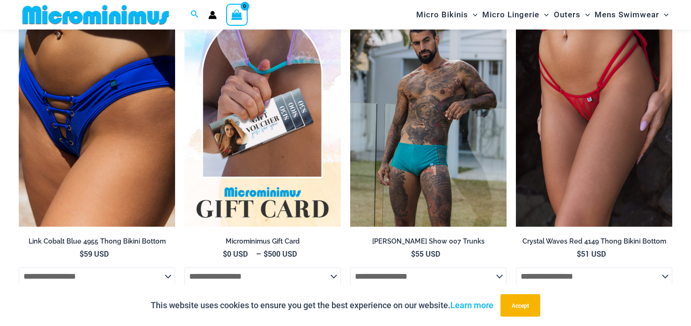
scroll to position [1455, 0]
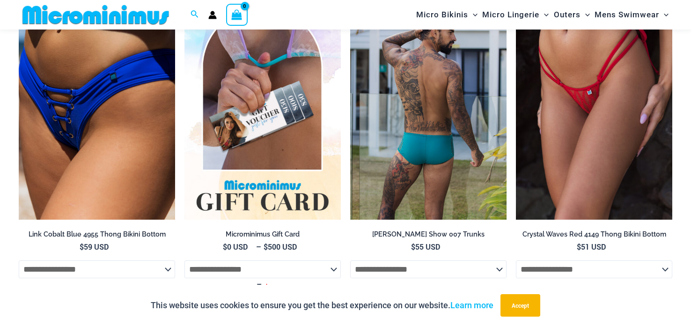
click at [437, 118] on img at bounding box center [428, 102] width 156 height 234
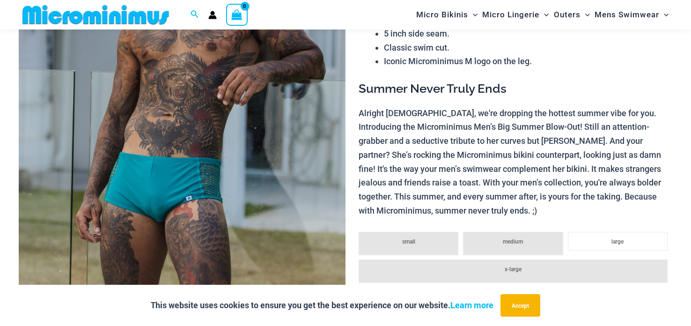
scroll to position [296, 0]
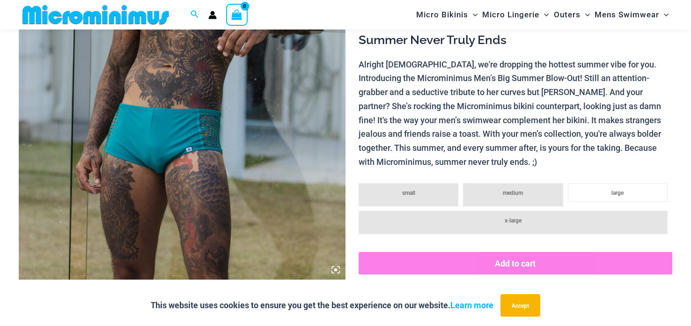
click at [229, 128] on img at bounding box center [182, 34] width 327 height 490
click at [229, 128] on div at bounding box center [345, 163] width 691 height 326
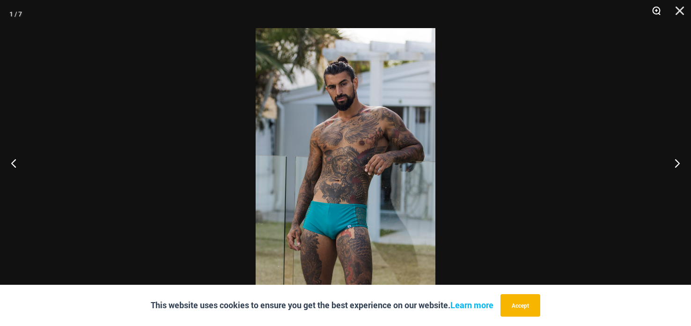
click at [647, 13] on button "Zoom" at bounding box center [652, 14] width 23 height 28
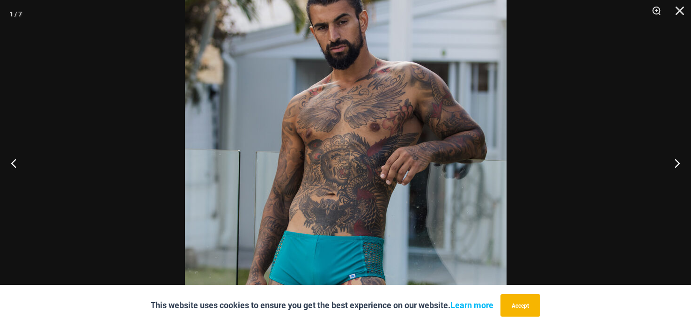
click at [484, 86] on img at bounding box center [346, 163] width 322 height 482
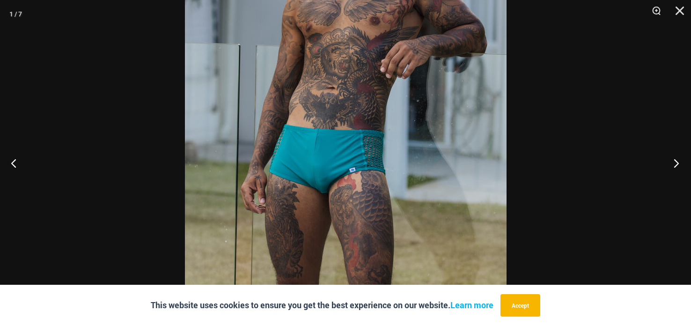
click at [679, 163] on button "Next" at bounding box center [673, 162] width 35 height 47
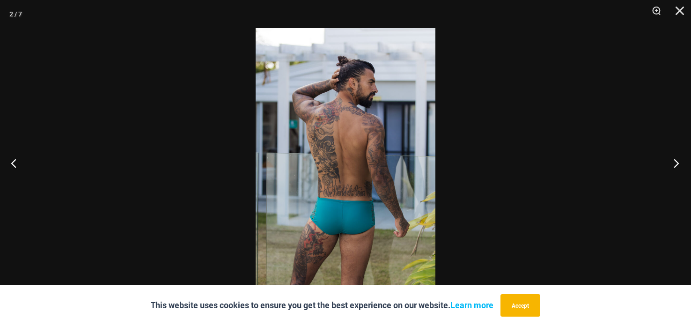
click at [676, 163] on button "Next" at bounding box center [673, 162] width 35 height 47
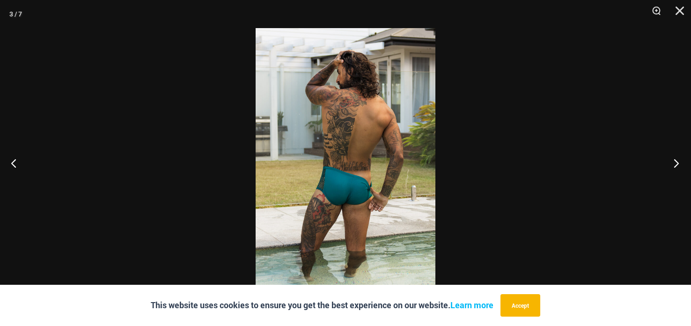
click at [676, 163] on button "Next" at bounding box center [673, 162] width 35 height 47
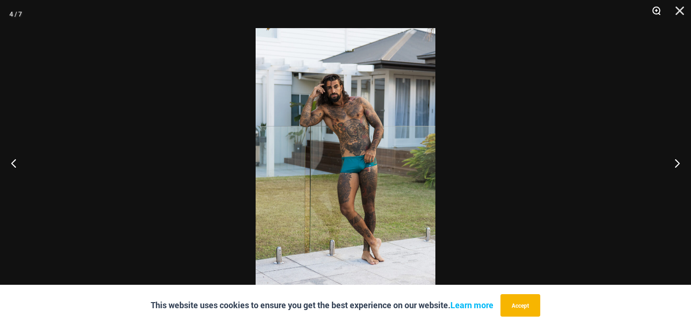
click at [655, 16] on button "Zoom" at bounding box center [652, 14] width 23 height 28
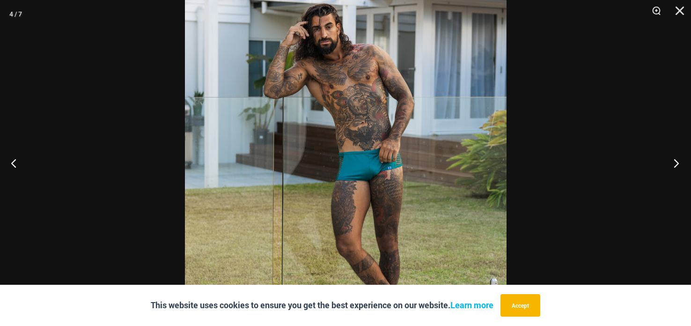
click at [673, 161] on button "Next" at bounding box center [673, 162] width 35 height 47
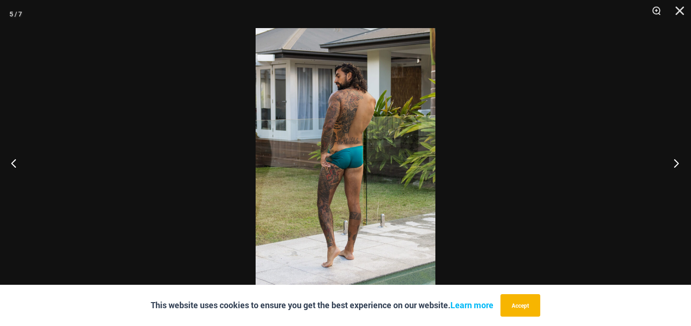
click at [671, 161] on button "Next" at bounding box center [673, 162] width 35 height 47
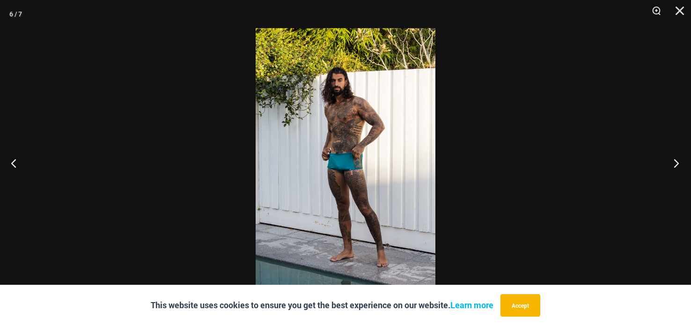
click at [672, 161] on button "Next" at bounding box center [673, 162] width 35 height 47
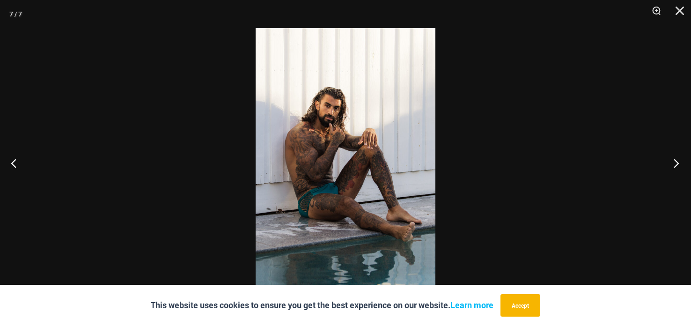
click at [677, 159] on button "Next" at bounding box center [673, 162] width 35 height 47
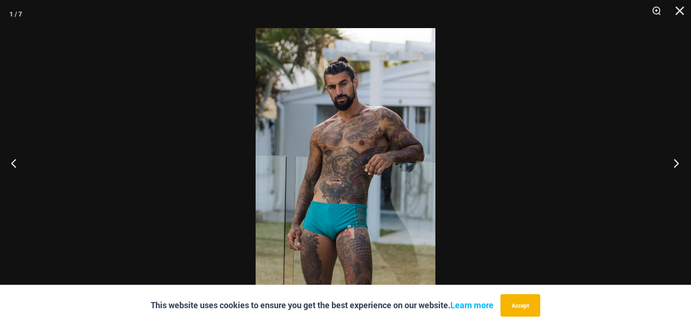
click at [677, 160] on button "Next" at bounding box center [673, 162] width 35 height 47
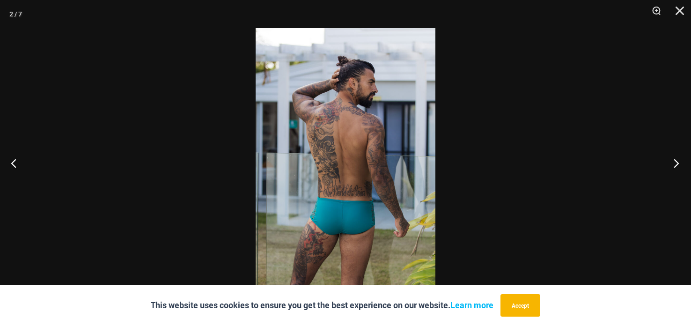
click at [679, 159] on button "Next" at bounding box center [673, 162] width 35 height 47
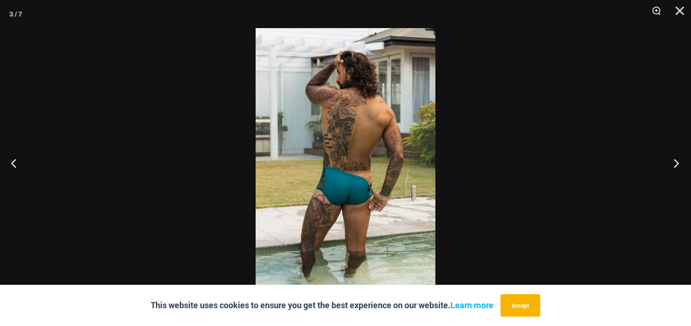
click at [680, 160] on button "Next" at bounding box center [673, 162] width 35 height 47
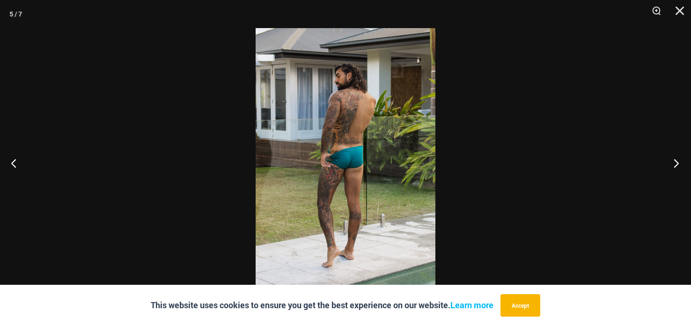
click at [680, 160] on button "Next" at bounding box center [673, 162] width 35 height 47
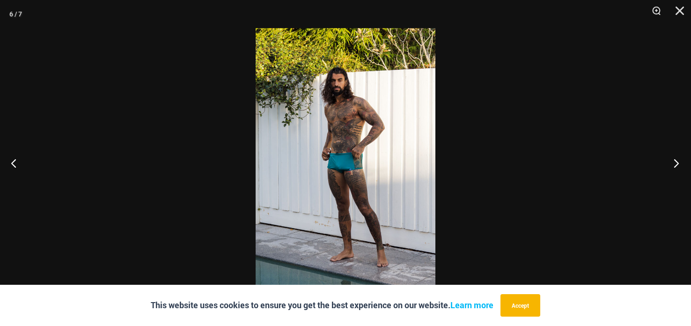
click at [680, 158] on button "Next" at bounding box center [673, 162] width 35 height 47
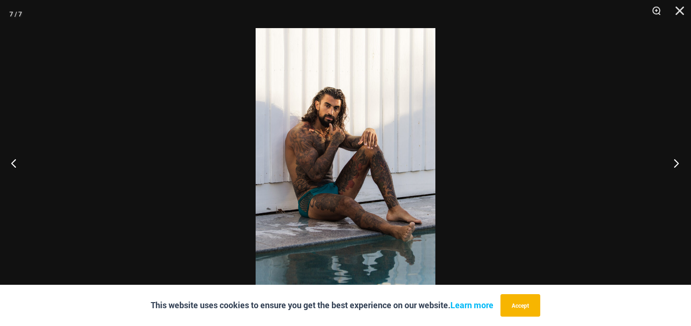
click at [680, 158] on button "Next" at bounding box center [673, 162] width 35 height 47
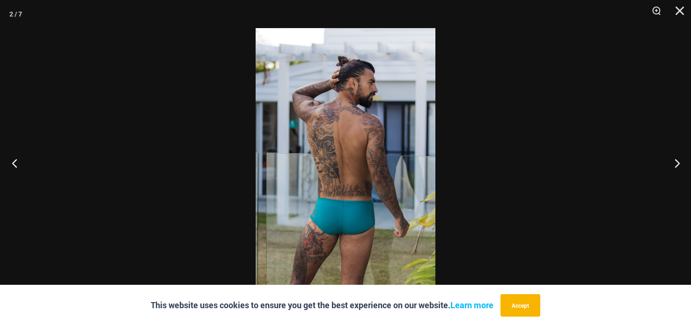
click at [21, 162] on button "Previous" at bounding box center [17, 162] width 35 height 47
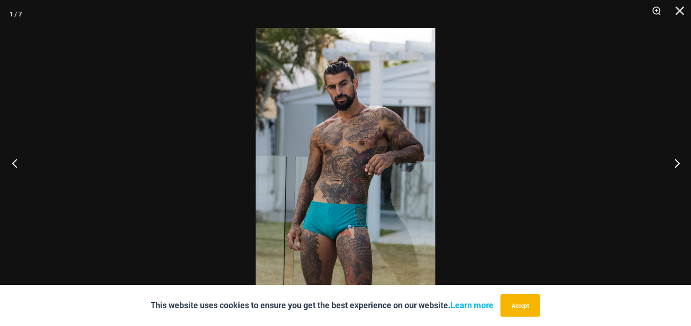
click at [23, 160] on button "Previous" at bounding box center [17, 162] width 35 height 47
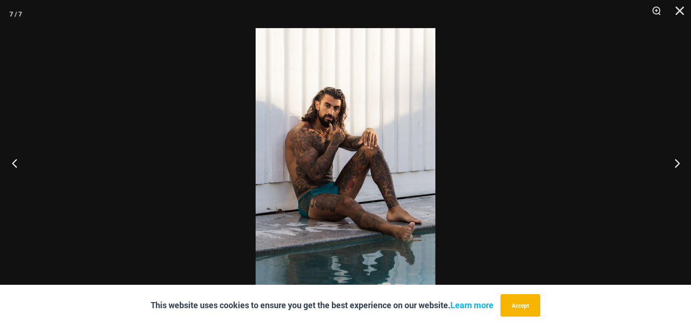
click at [23, 160] on button "Previous" at bounding box center [17, 162] width 35 height 47
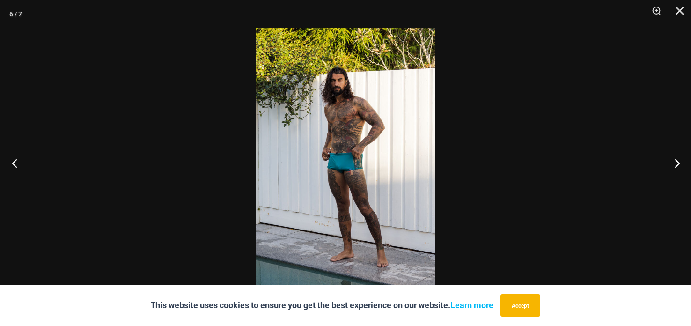
click at [25, 159] on button "Previous" at bounding box center [17, 162] width 35 height 47
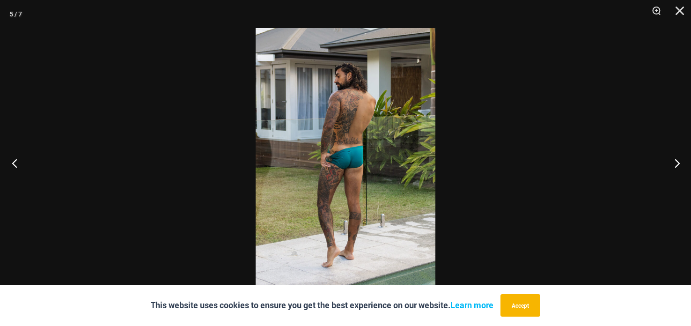
click at [26, 160] on button "Previous" at bounding box center [17, 162] width 35 height 47
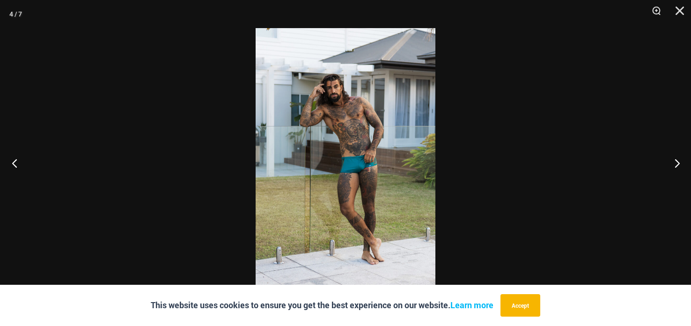
click at [26, 160] on button "Previous" at bounding box center [17, 162] width 35 height 47
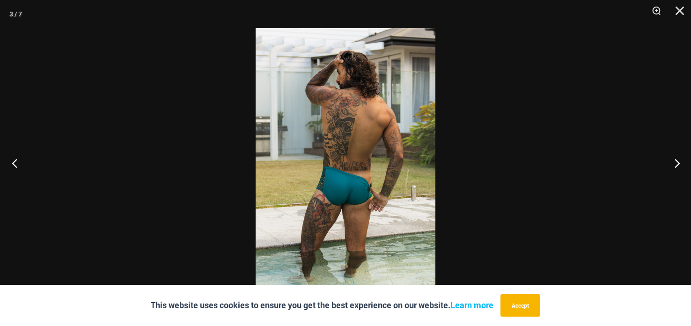
click at [26, 160] on button "Previous" at bounding box center [17, 162] width 35 height 47
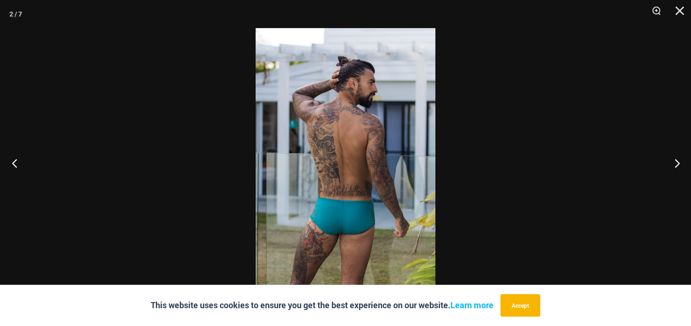
click at [27, 160] on button "Previous" at bounding box center [17, 162] width 35 height 47
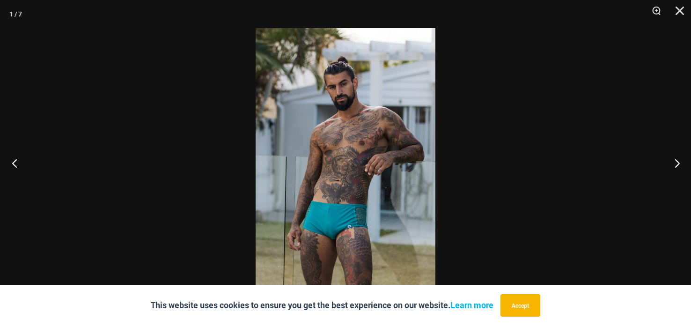
click at [17, 161] on button "Previous" at bounding box center [17, 162] width 35 height 47
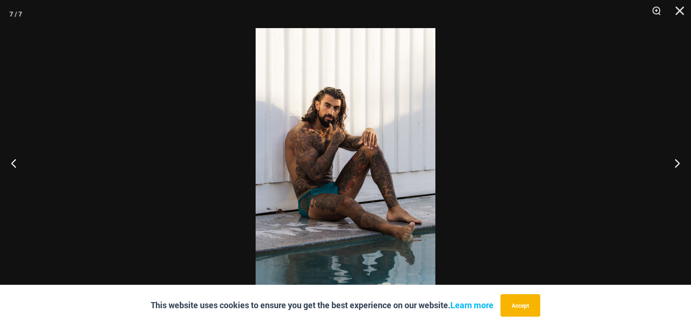
click at [36, 154] on div at bounding box center [345, 163] width 691 height 326
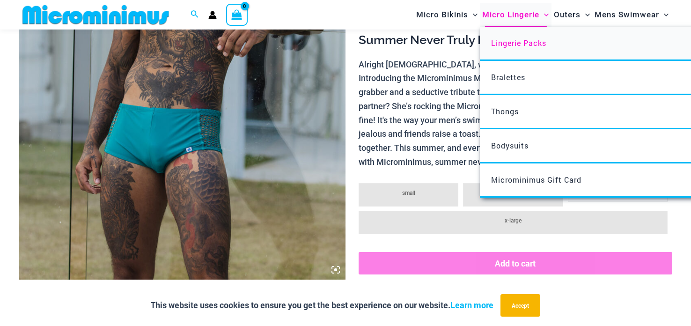
click at [510, 45] on span "Lingerie Packs" at bounding box center [518, 43] width 55 height 10
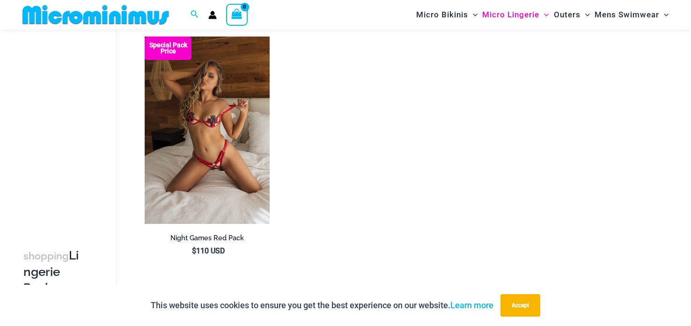
scroll to position [1053, 0]
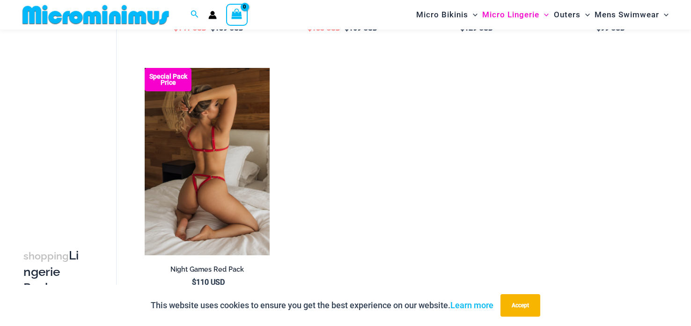
click at [167, 196] on img at bounding box center [207, 161] width 124 height 187
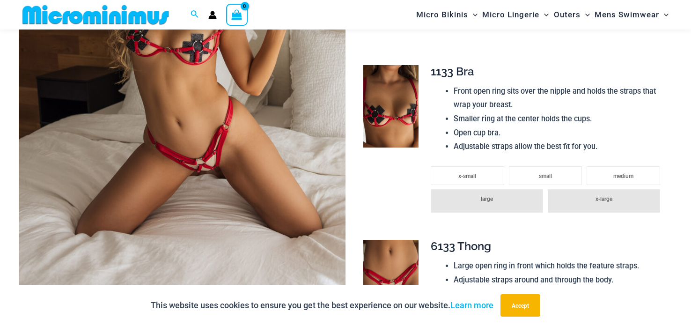
scroll to position [281, 0]
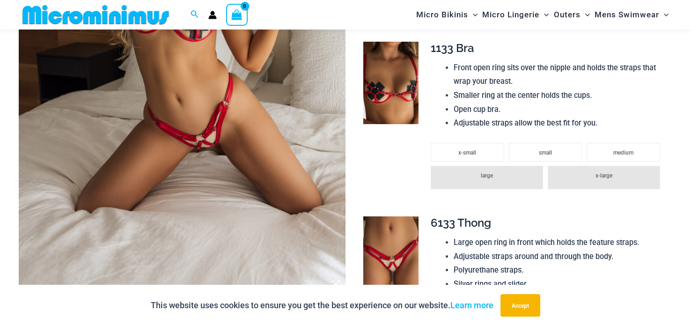
click at [197, 135] on img at bounding box center [182, 49] width 327 height 490
click at [197, 135] on div at bounding box center [345, 163] width 691 height 326
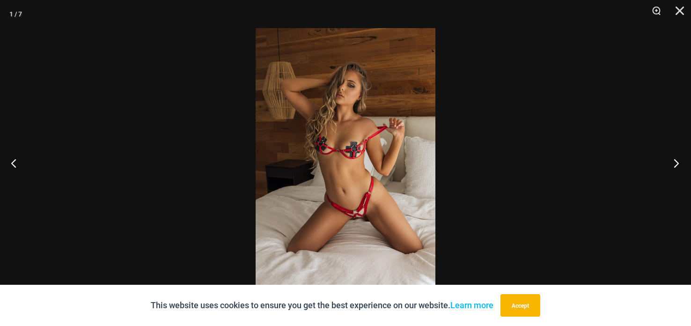
click at [676, 163] on button "Next" at bounding box center [673, 162] width 35 height 47
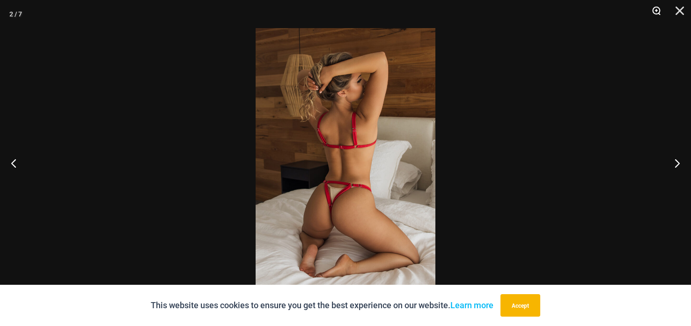
click at [656, 9] on button "Zoom" at bounding box center [652, 14] width 23 height 28
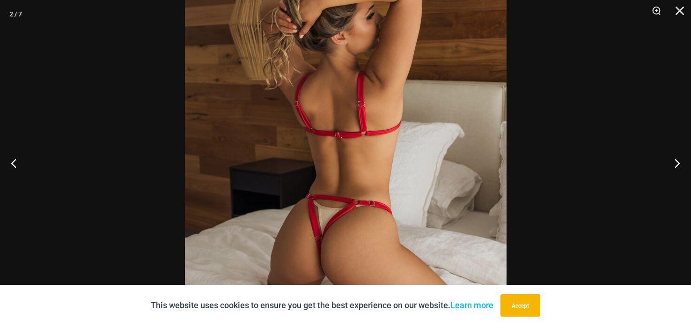
click at [423, 257] on img at bounding box center [346, 163] width 322 height 482
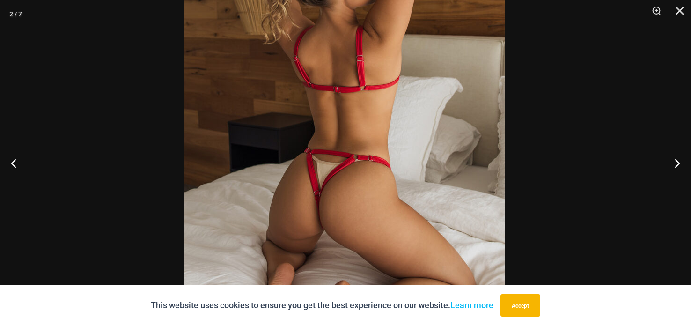
click at [403, 191] on img at bounding box center [344, 117] width 322 height 482
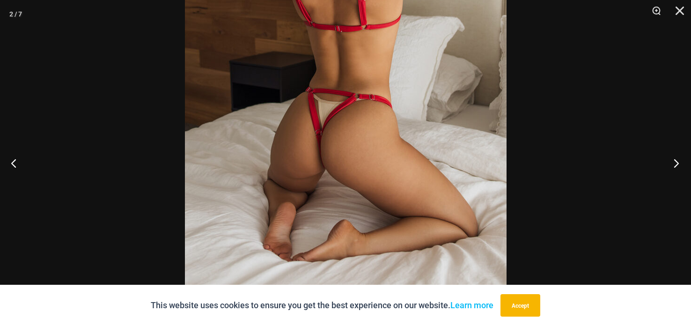
click at [669, 161] on button "Next" at bounding box center [673, 162] width 35 height 47
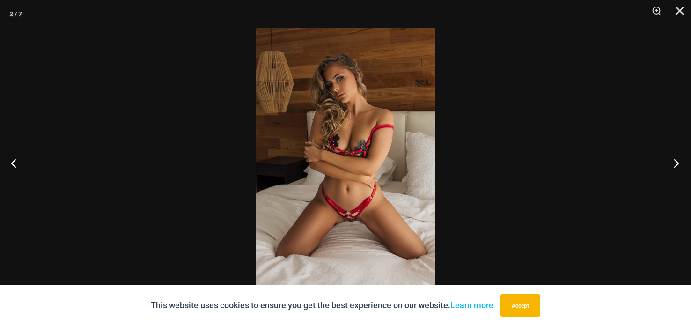
click at [665, 161] on button "Next" at bounding box center [673, 162] width 35 height 47
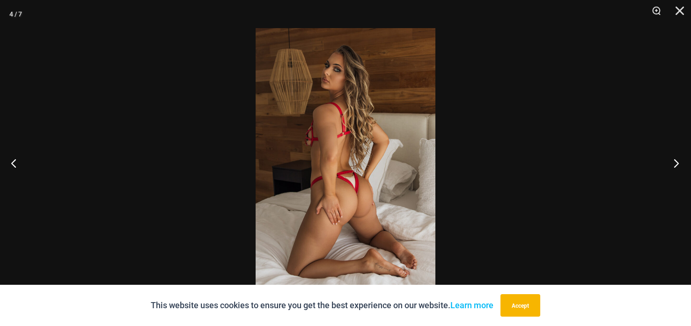
click at [664, 161] on button "Next" at bounding box center [673, 162] width 35 height 47
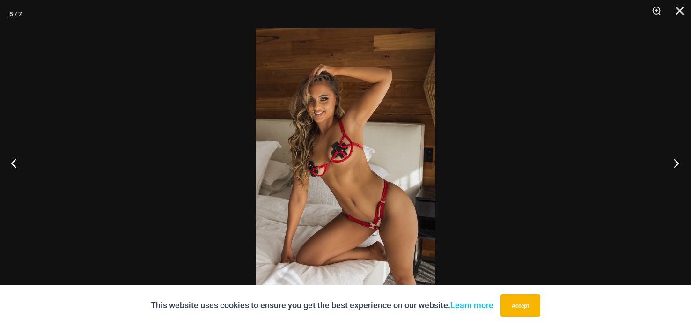
click at [664, 161] on button "Next" at bounding box center [673, 162] width 35 height 47
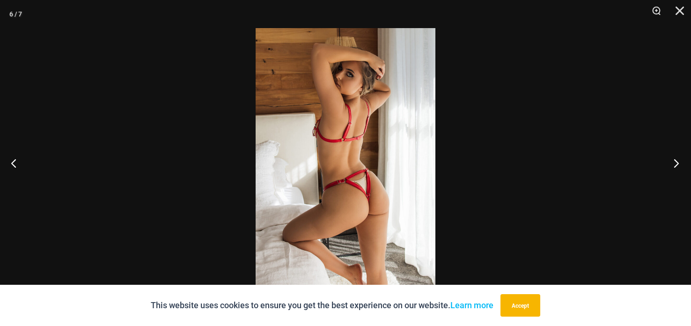
click at [669, 165] on button "Next" at bounding box center [673, 162] width 35 height 47
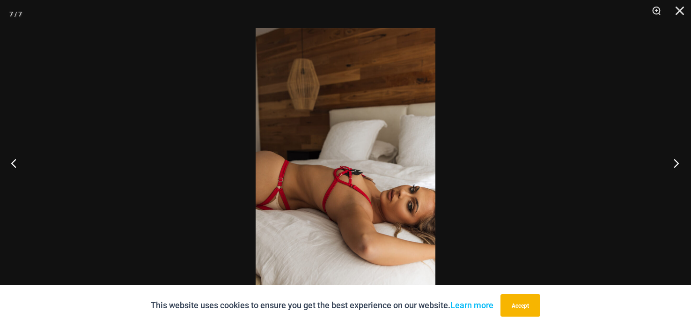
click at [668, 164] on button "Next" at bounding box center [673, 162] width 35 height 47
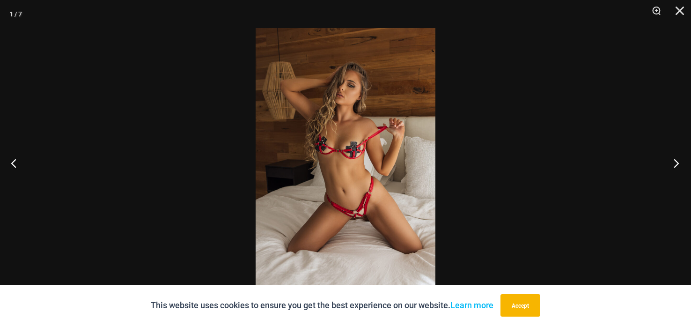
click at [664, 162] on button "Next" at bounding box center [673, 162] width 35 height 47
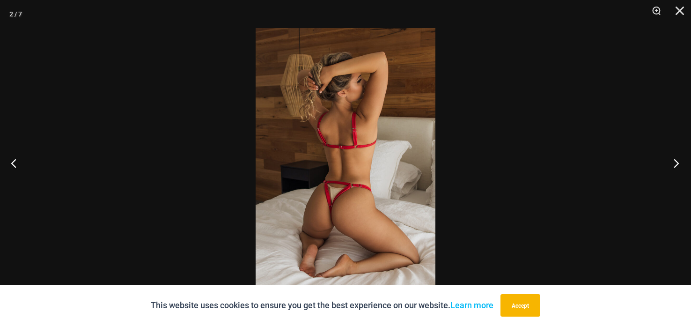
click at [664, 161] on button "Next" at bounding box center [673, 162] width 35 height 47
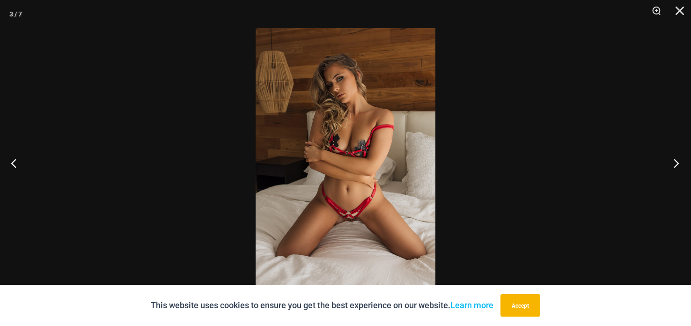
click at [664, 161] on button "Next" at bounding box center [673, 162] width 35 height 47
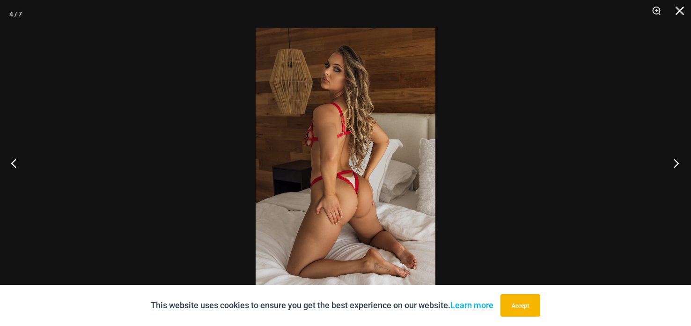
click at [664, 161] on button "Next" at bounding box center [673, 162] width 35 height 47
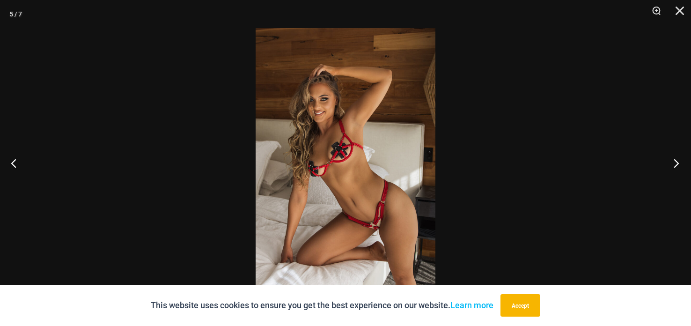
click at [668, 160] on button "Next" at bounding box center [673, 162] width 35 height 47
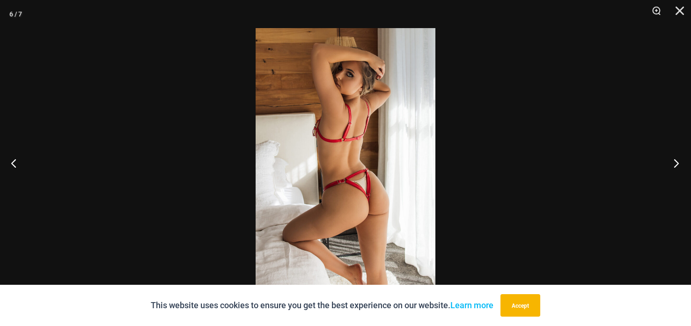
click at [668, 160] on button "Next" at bounding box center [673, 162] width 35 height 47
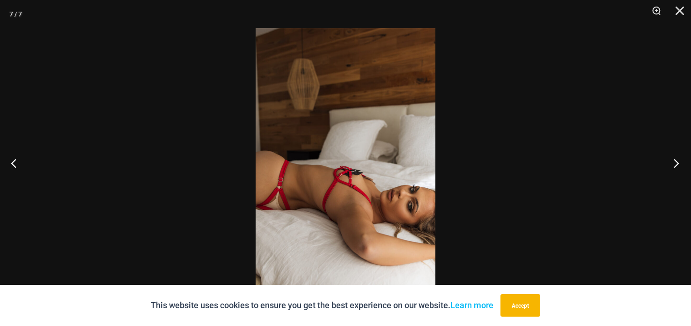
click at [668, 160] on button "Next" at bounding box center [673, 162] width 35 height 47
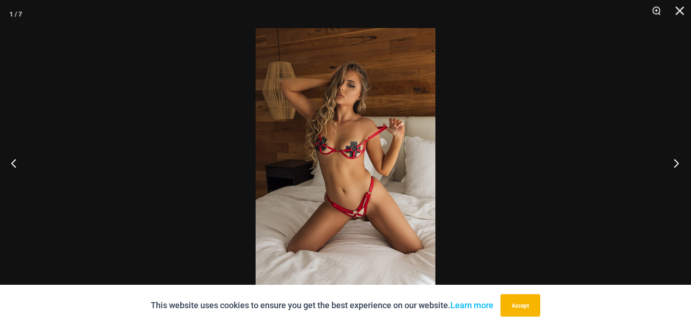
click at [668, 160] on button "Next" at bounding box center [673, 162] width 35 height 47
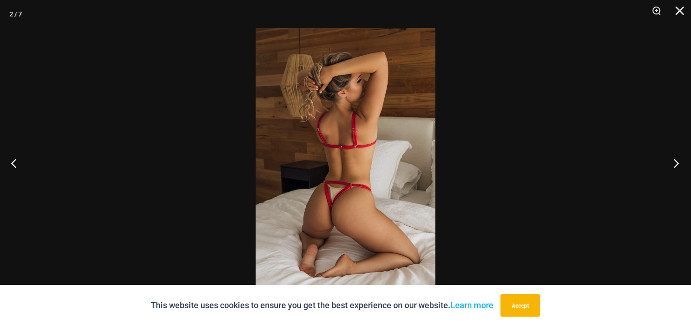
click at [667, 161] on button "Next" at bounding box center [673, 162] width 35 height 47
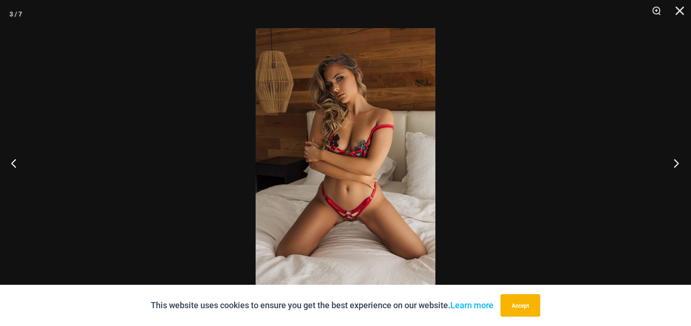
click at [667, 161] on button "Next" at bounding box center [673, 162] width 35 height 47
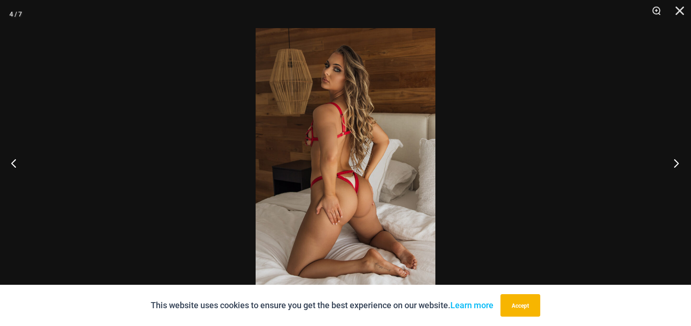
click at [667, 161] on button "Next" at bounding box center [673, 162] width 35 height 47
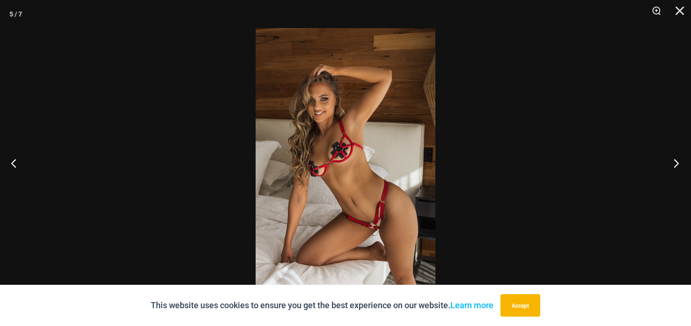
click at [667, 161] on button "Next" at bounding box center [673, 162] width 35 height 47
